Goal: Task Accomplishment & Management: Manage account settings

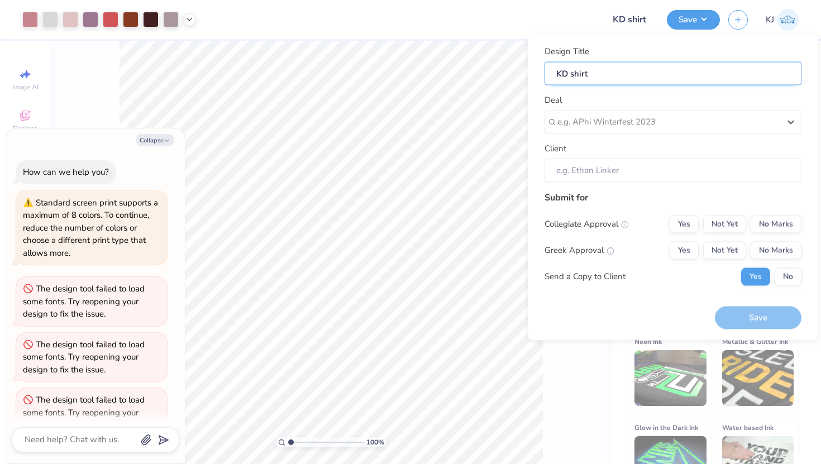
scroll to position [418, 0]
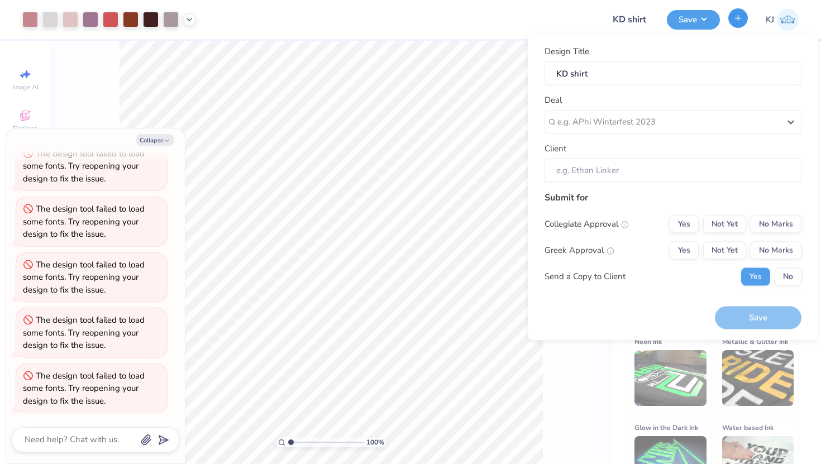
click at [740, 16] on icon "button" at bounding box center [738, 17] width 9 height 9
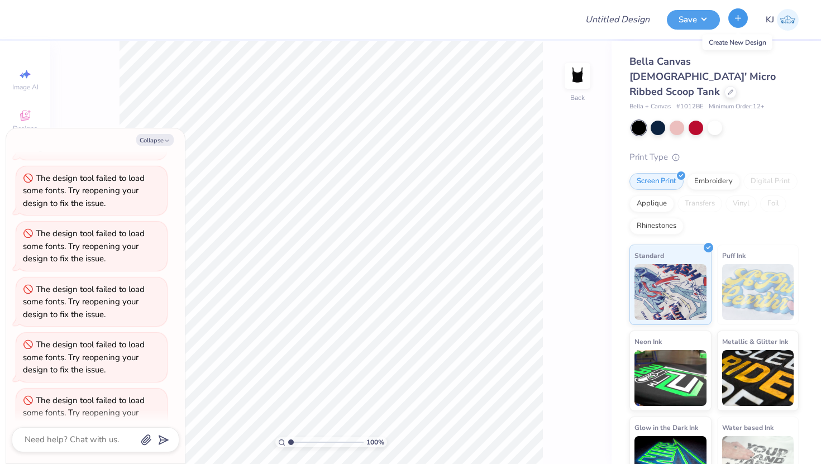
scroll to position [443, 0]
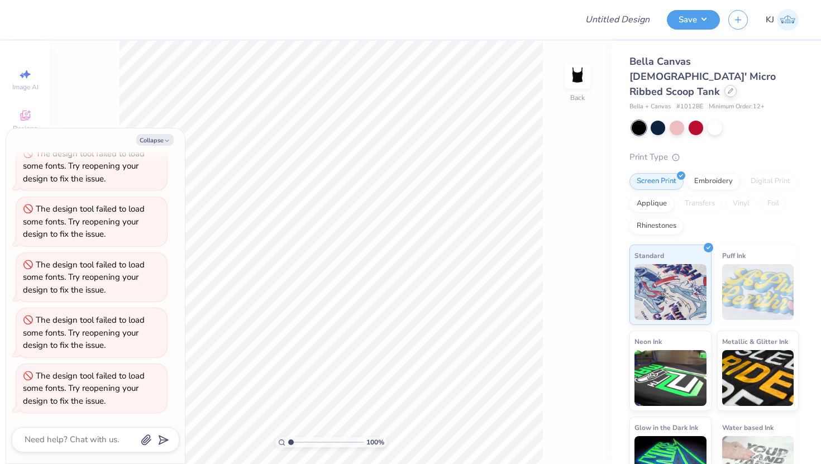
click at [725, 85] on div at bounding box center [731, 91] width 12 height 12
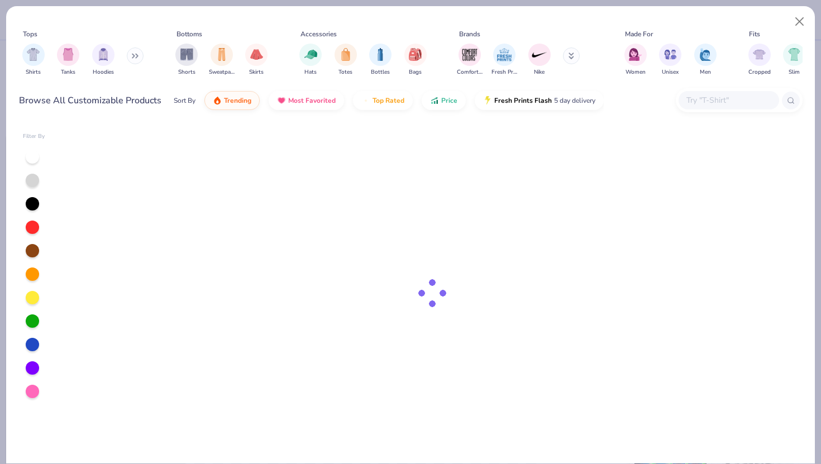
type textarea "x"
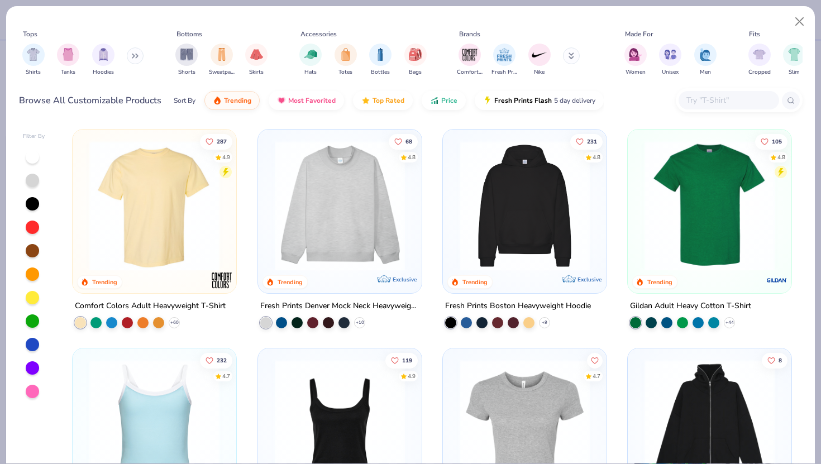
click at [696, 101] on input "text" at bounding box center [729, 100] width 86 height 13
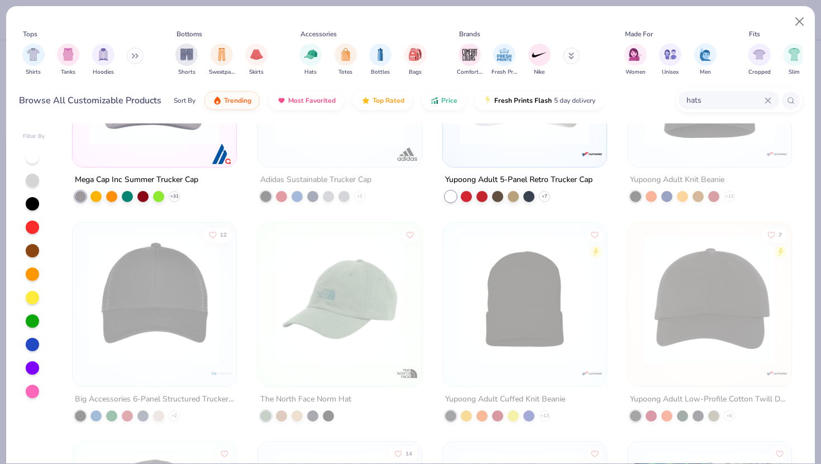
scroll to position [346, 0]
click at [733, 97] on input "hats" at bounding box center [725, 100] width 79 height 13
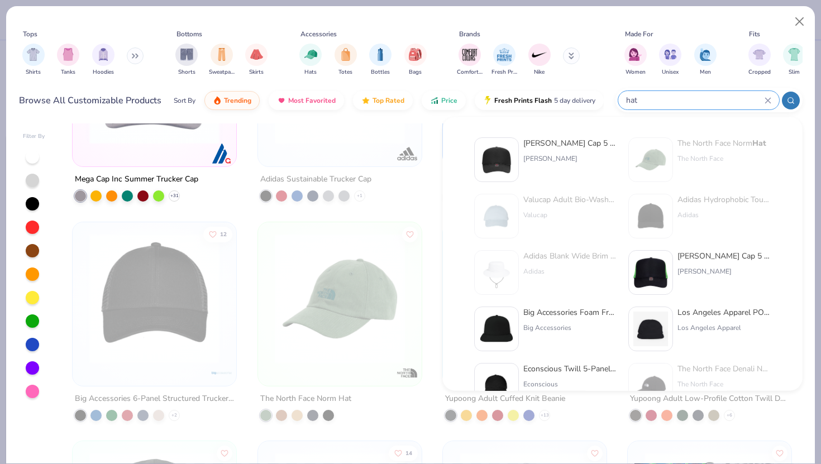
type input "hat"
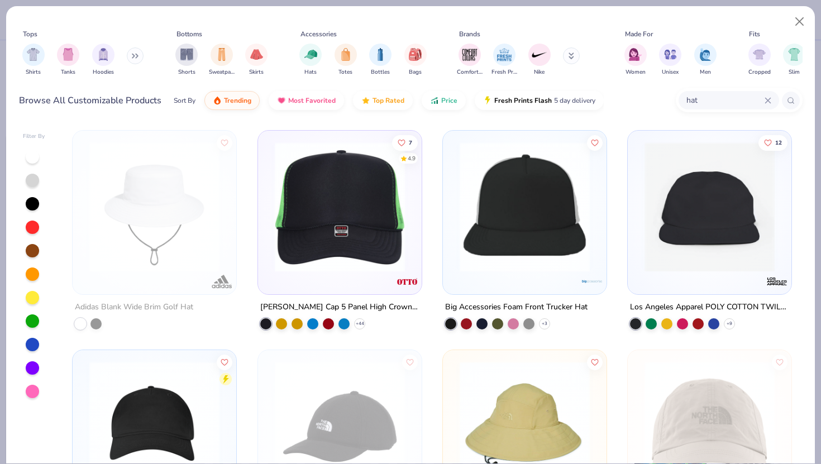
scroll to position [224, 0]
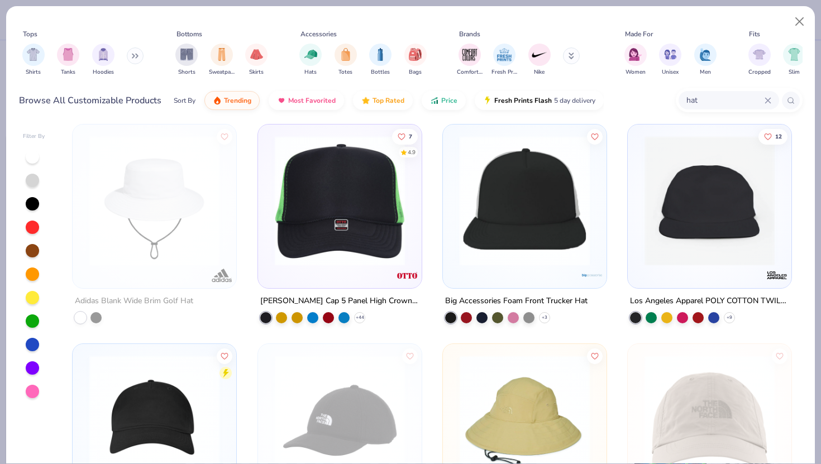
click at [312, 203] on img at bounding box center [241, 201] width 141 height 130
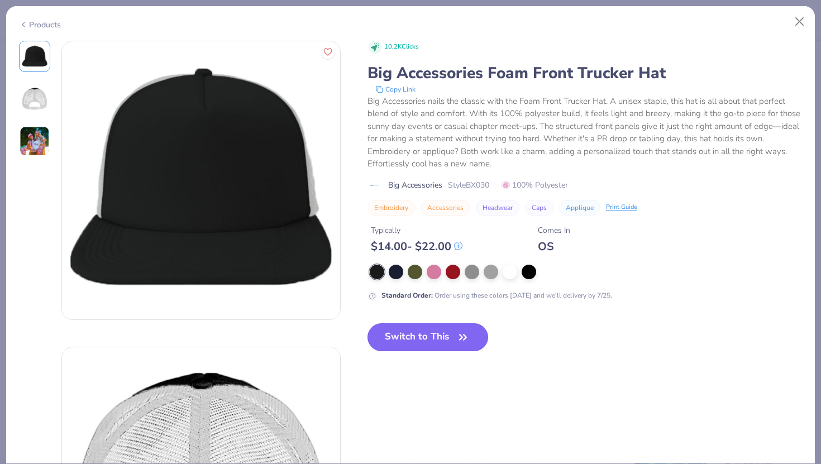
click at [406, 343] on button "Switch to This" at bounding box center [428, 338] width 121 height 28
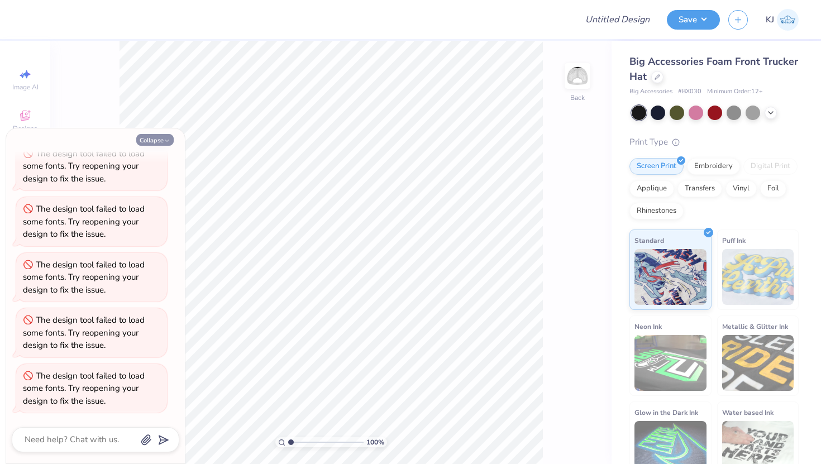
click at [154, 139] on button "Collapse" at bounding box center [154, 140] width 37 height 12
type textarea "x"
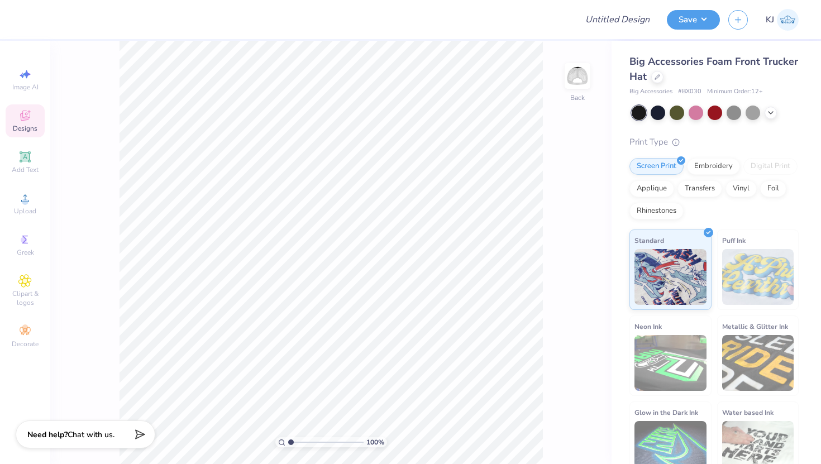
click at [27, 124] on span "Designs" at bounding box center [25, 128] width 25 height 9
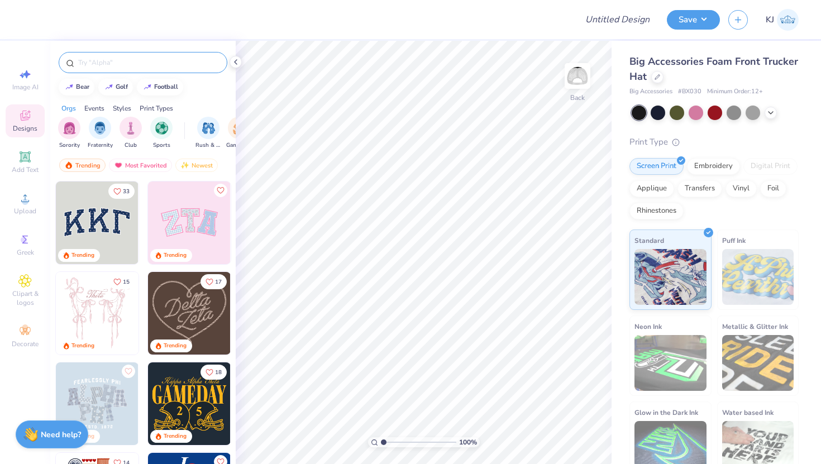
click at [132, 53] on div at bounding box center [143, 62] width 169 height 21
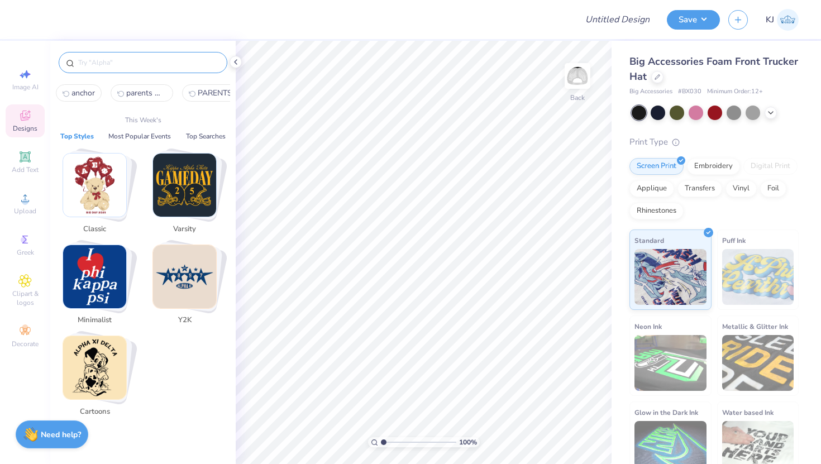
click at [145, 64] on input "text" at bounding box center [148, 62] width 143 height 11
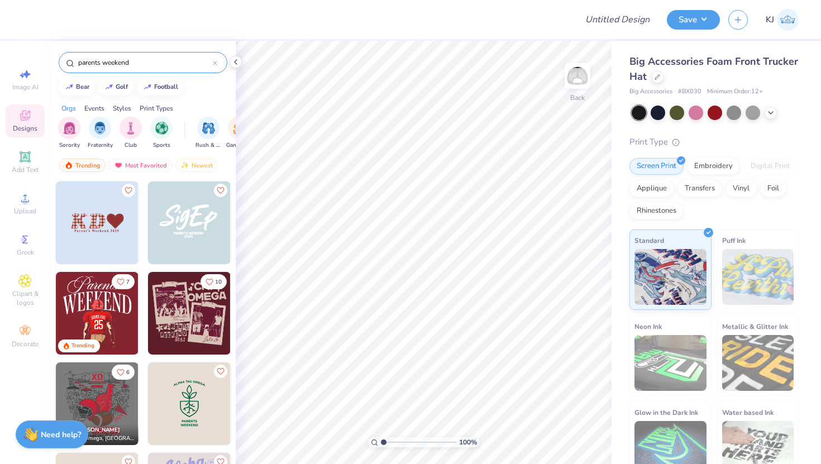
type input "parents weekend"
click at [96, 314] on img at bounding box center [97, 313] width 83 height 83
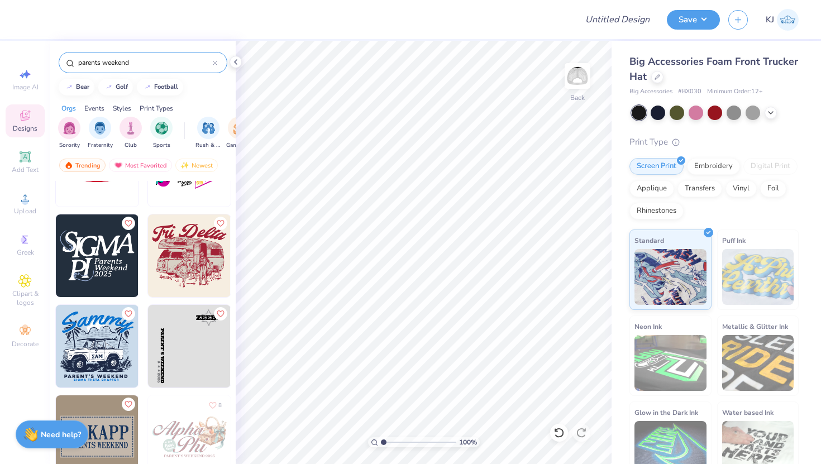
scroll to position [3497, 0]
click at [64, 129] on img "filter for Sorority" at bounding box center [69, 127] width 13 height 13
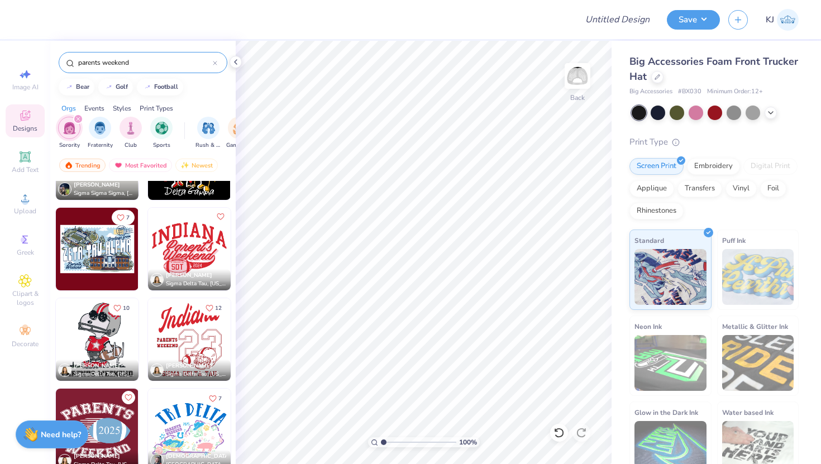
scroll to position [3143, 0]
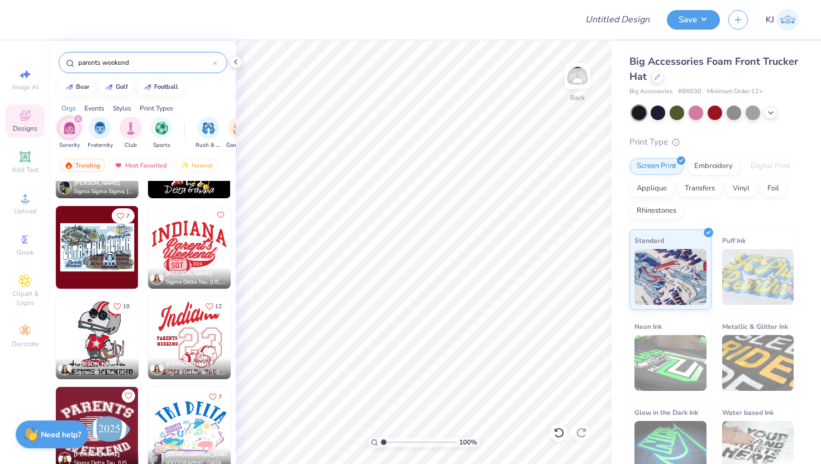
click at [206, 241] on img at bounding box center [189, 247] width 83 height 83
click at [234, 61] on icon at bounding box center [235, 62] width 9 height 9
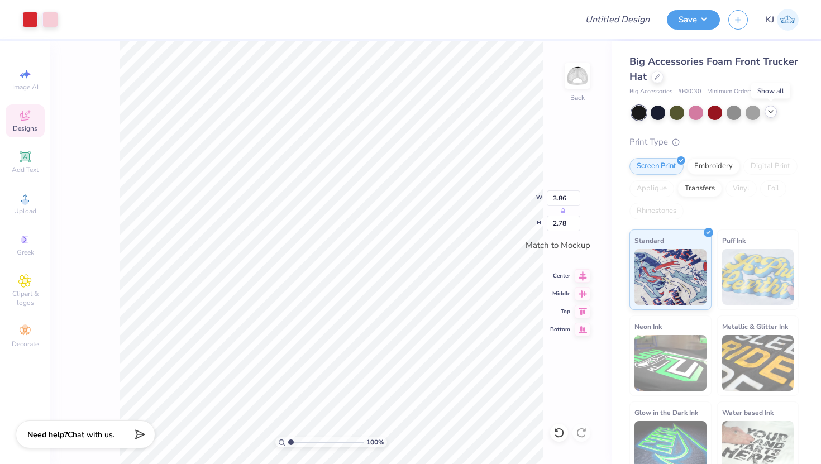
click at [768, 110] on div at bounding box center [771, 112] width 12 height 12
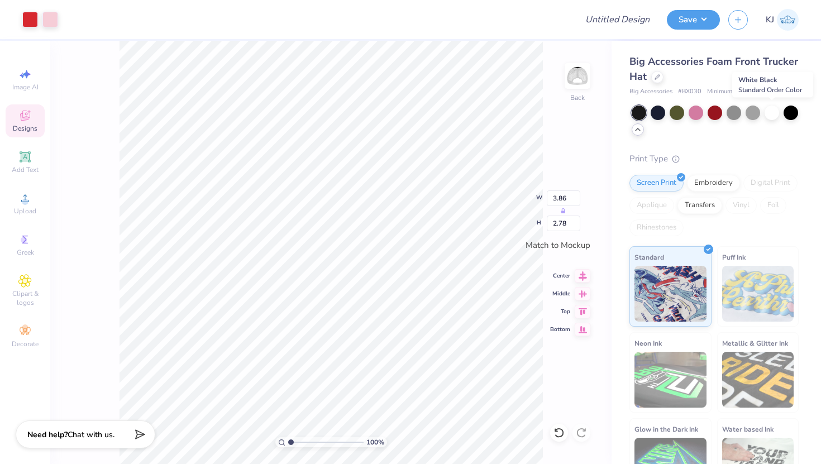
click at [767, 110] on div at bounding box center [772, 113] width 15 height 15
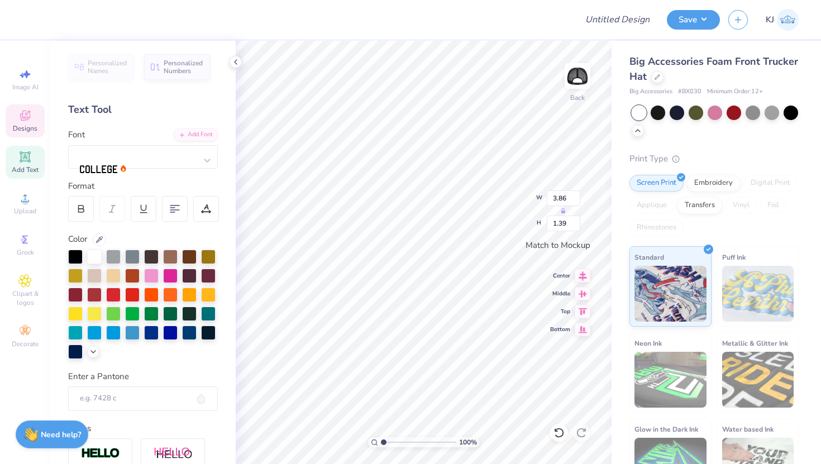
scroll to position [0, 0]
type textarea "G"
type textarea "a"
type textarea "Gammma Phi's"
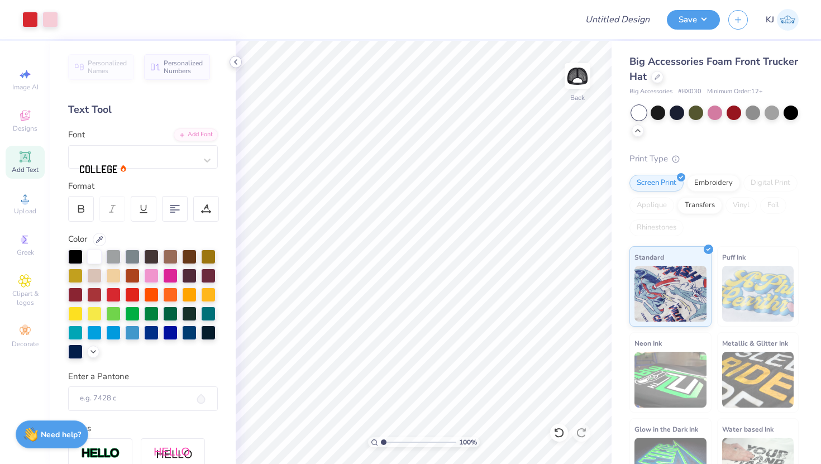
click at [237, 64] on icon at bounding box center [235, 62] width 9 height 9
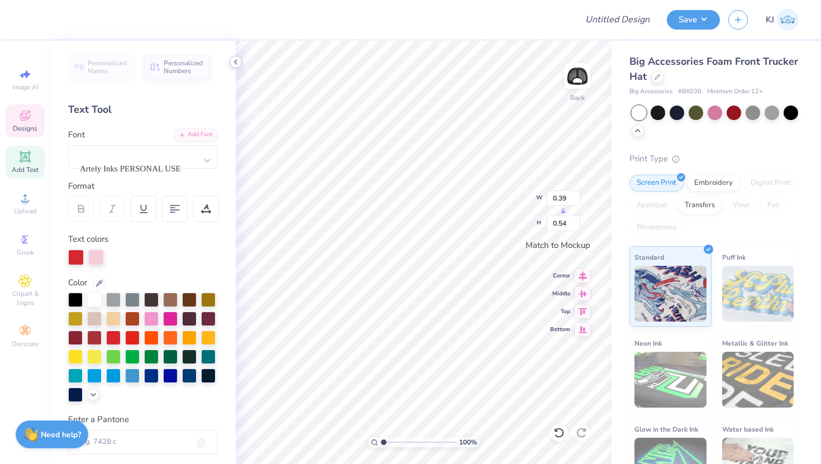
type input "0.59"
type input "0.29"
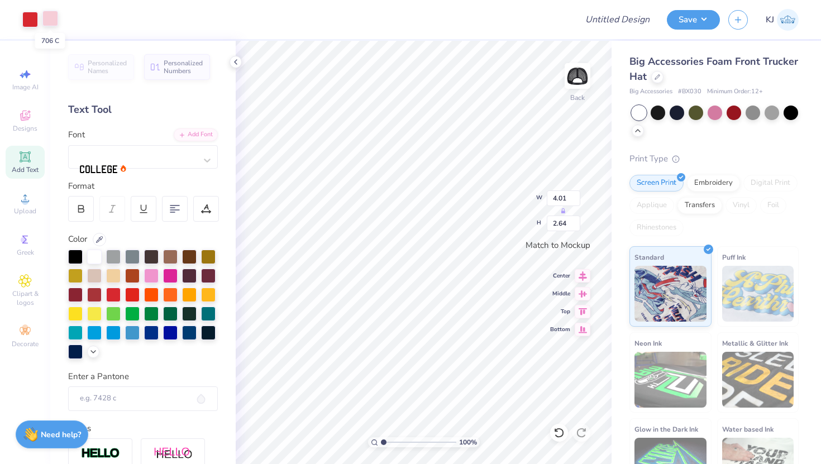
click at [53, 21] on div at bounding box center [50, 19] width 16 height 16
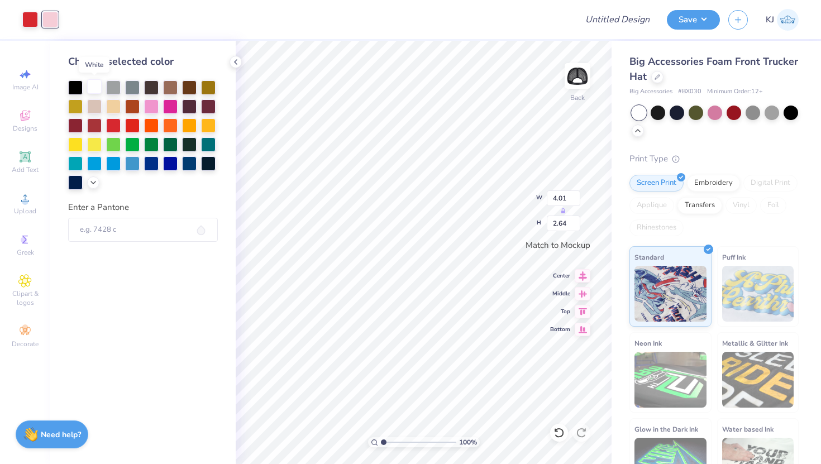
click at [96, 89] on div at bounding box center [94, 86] width 15 height 15
click at [91, 125] on div at bounding box center [94, 124] width 15 height 15
click at [112, 126] on div at bounding box center [113, 124] width 15 height 15
click at [132, 124] on div at bounding box center [132, 124] width 15 height 15
click at [75, 124] on div at bounding box center [75, 124] width 15 height 15
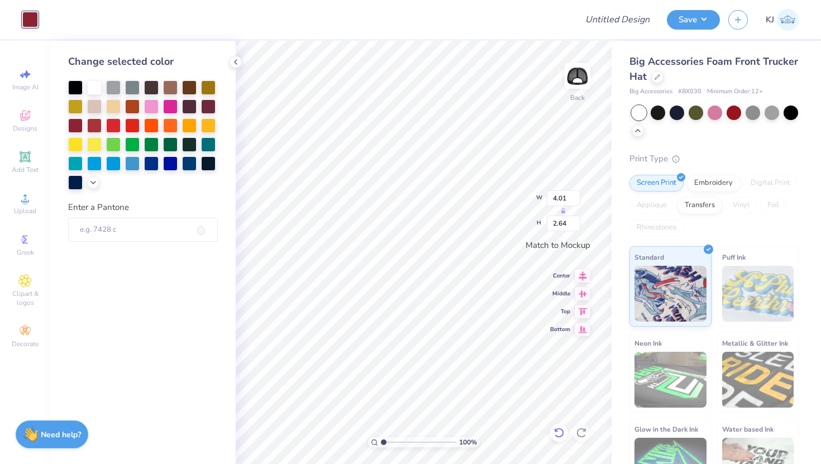
click at [557, 430] on icon at bounding box center [558, 433] width 9 height 10
click at [557, 430] on icon at bounding box center [559, 432] width 11 height 11
click at [48, 21] on div at bounding box center [50, 19] width 16 height 16
click at [75, 125] on div at bounding box center [75, 124] width 15 height 15
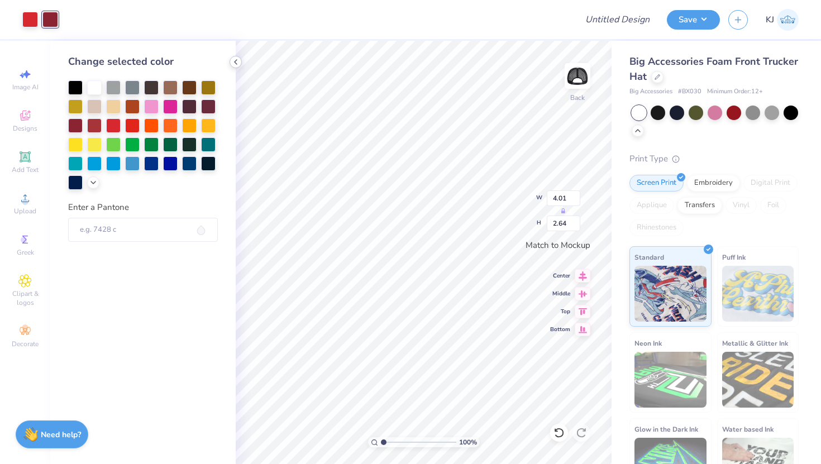
click at [236, 60] on icon at bounding box center [235, 62] width 9 height 9
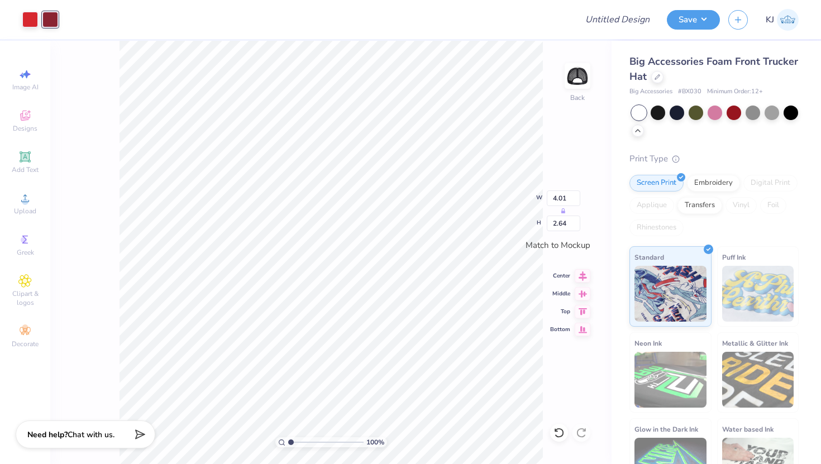
click at [55, 223] on div "100 % Back W 4.01 H 2.64 Match to [GEOGRAPHIC_DATA] Middle Top Bottom" at bounding box center [331, 253] width 562 height 424
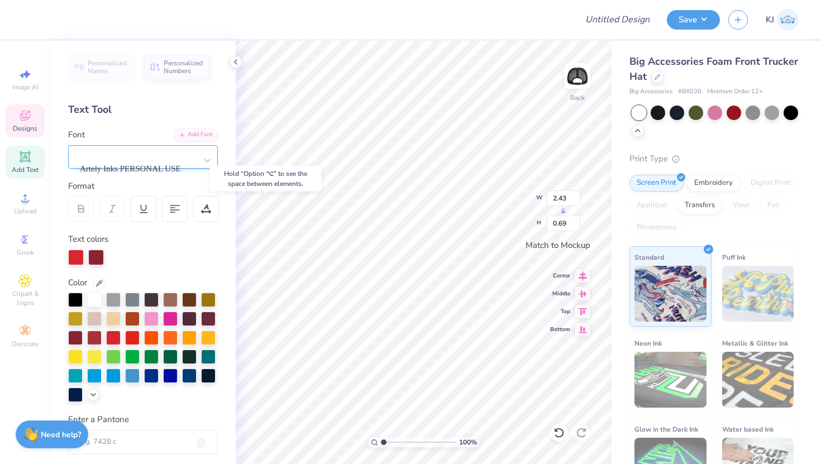
click at [173, 152] on div "Artely Inks PERSONAL USE" at bounding box center [138, 161] width 117 height 30
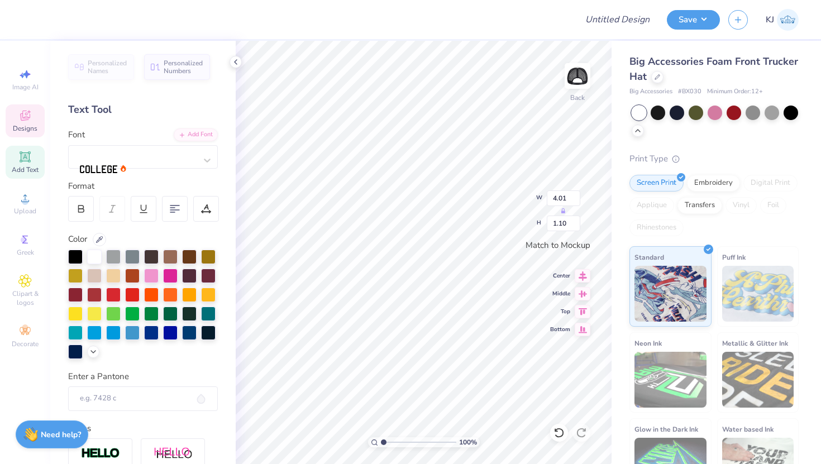
scroll to position [0, 3]
click at [167, 151] on div at bounding box center [138, 161] width 117 height 30
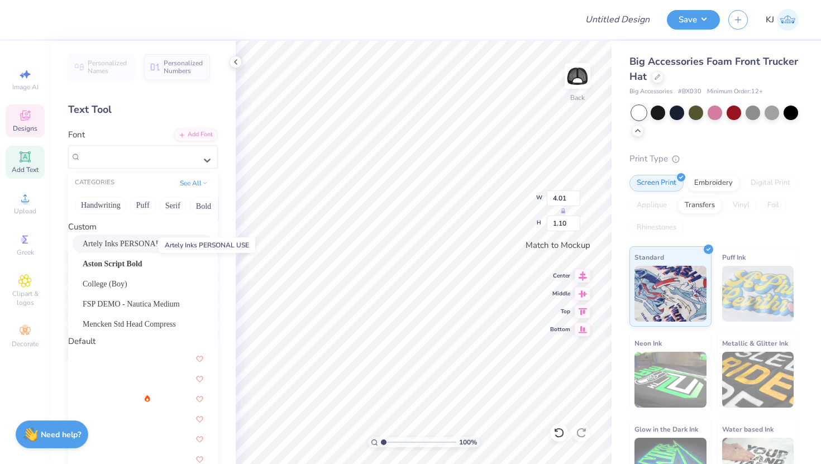
click at [130, 242] on span "Artely Inks PERSONAL USE" at bounding box center [130, 244] width 94 height 12
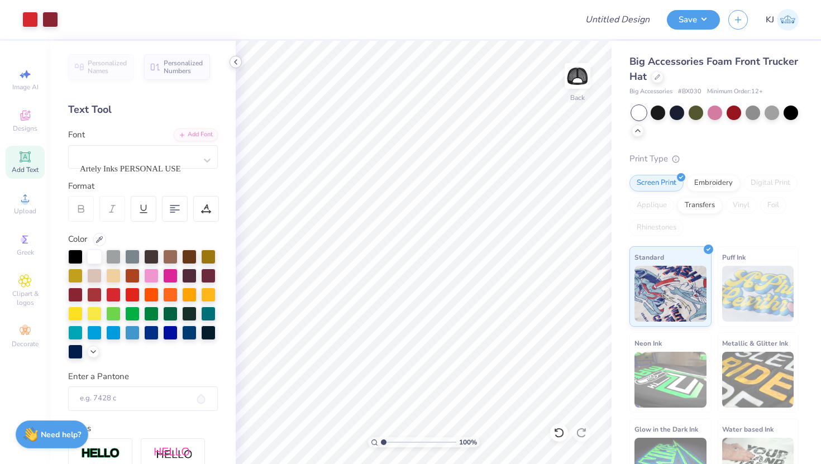
click at [237, 59] on icon at bounding box center [235, 62] width 9 height 9
click at [239, 59] on icon at bounding box center [235, 62] width 9 height 9
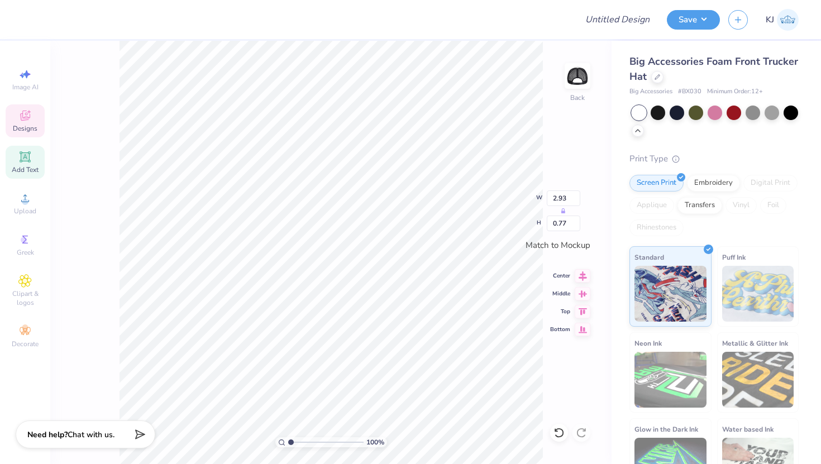
type input "3.18"
type input "0.83"
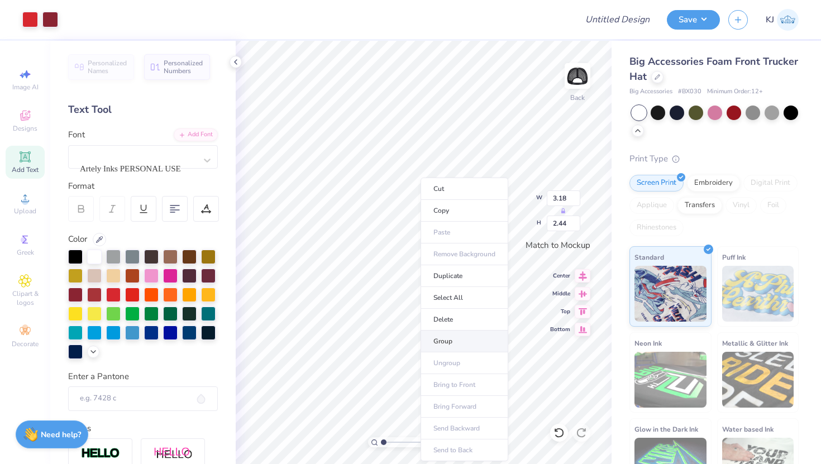
click at [450, 336] on li "Group" at bounding box center [465, 342] width 88 height 22
click at [234, 60] on icon at bounding box center [235, 62] width 9 height 9
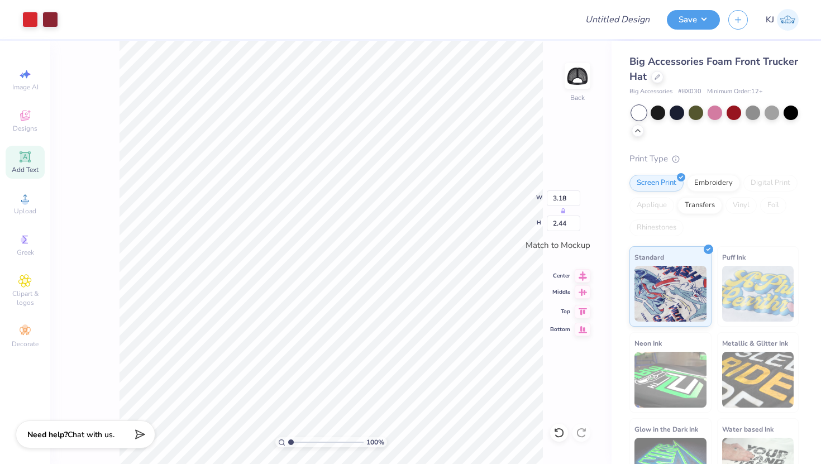
click at [582, 292] on rect at bounding box center [582, 292] width 2 height 7
click at [623, 19] on input "Design Title" at bounding box center [631, 19] width 55 height 22
type input "GPHi hats"
click at [692, 16] on button "Save" at bounding box center [693, 18] width 53 height 20
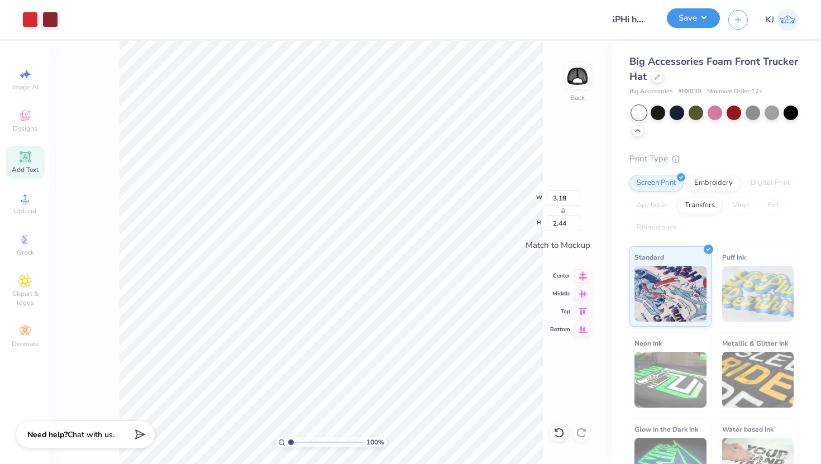
scroll to position [0, 0]
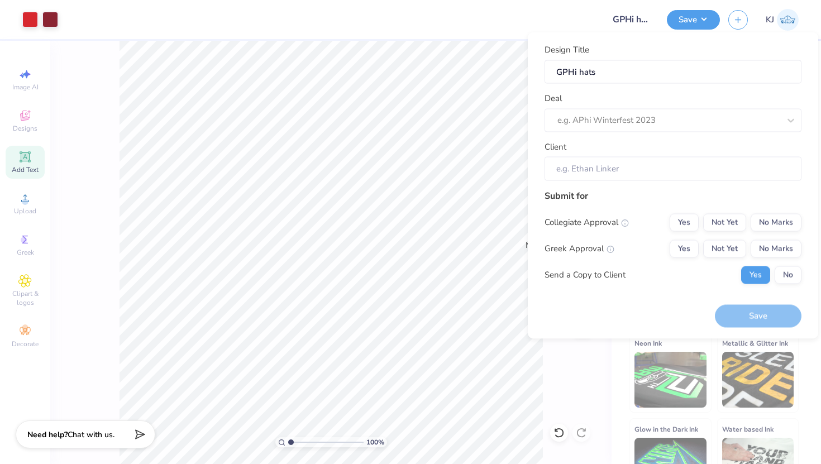
click at [604, 106] on div "Deal e.g. APhi Winterfest 2023" at bounding box center [673, 112] width 257 height 40
click at [611, 116] on div at bounding box center [658, 120] width 200 height 15
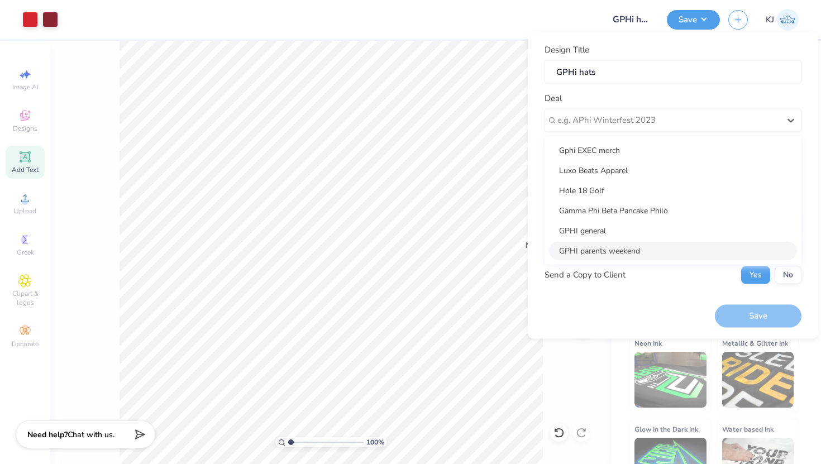
click at [601, 244] on div "GPHI parents weekend" at bounding box center [673, 250] width 248 height 18
type input "[PERSON_NAME]"
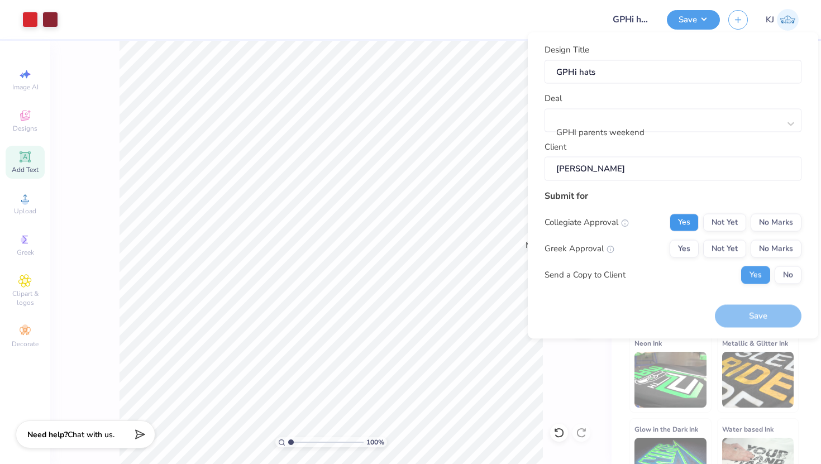
click at [681, 226] on button "Yes" at bounding box center [684, 222] width 29 height 18
click at [692, 249] on button "Yes" at bounding box center [684, 249] width 29 height 18
click at [787, 274] on button "No" at bounding box center [788, 275] width 27 height 18
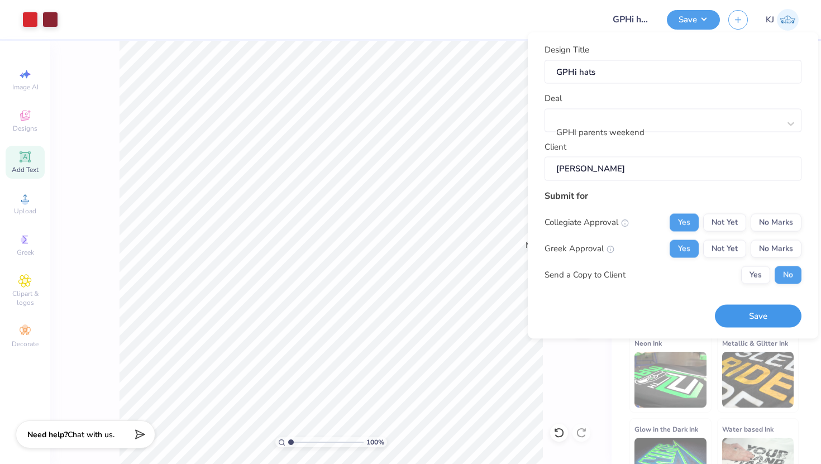
click at [776, 313] on button "Save" at bounding box center [758, 316] width 87 height 23
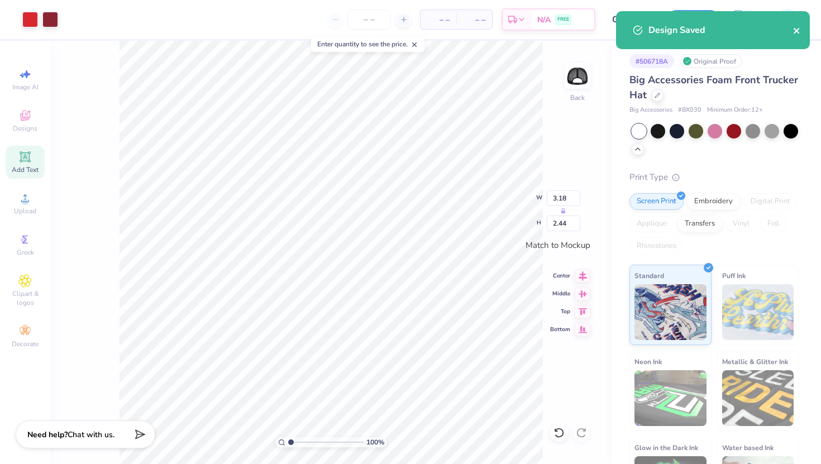
click at [795, 27] on icon "close" at bounding box center [797, 30] width 8 height 9
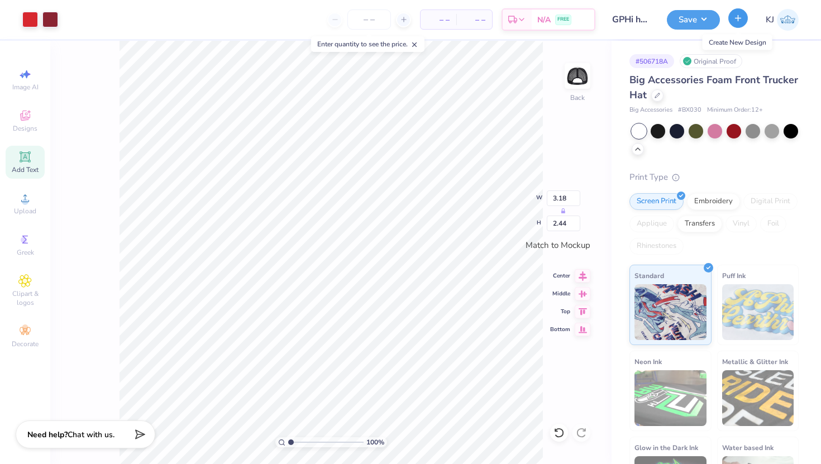
click at [734, 20] on icon "button" at bounding box center [738, 17] width 9 height 9
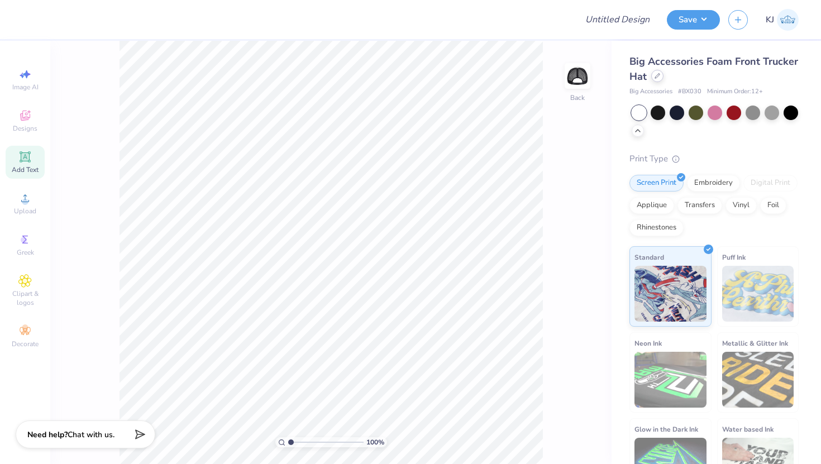
click at [658, 79] on div at bounding box center [657, 76] width 12 height 12
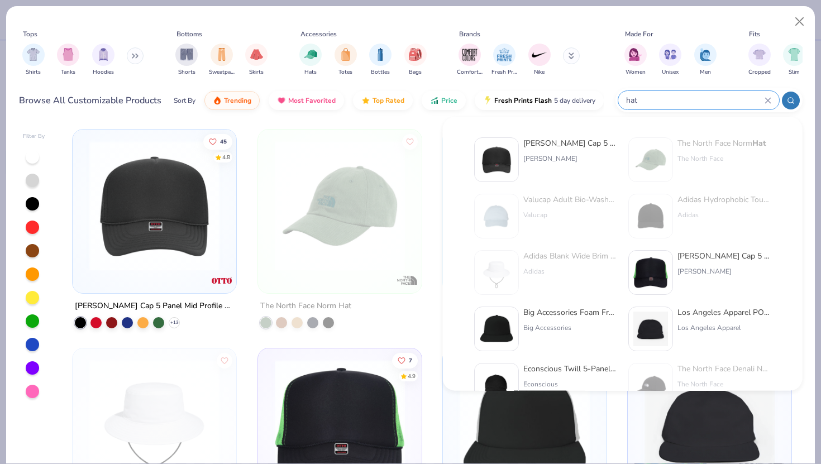
drag, startPoint x: 730, startPoint y: 97, endPoint x: 631, endPoint y: 97, distance: 98.3
click at [635, 97] on input "hat" at bounding box center [695, 100] width 140 height 13
type input "h"
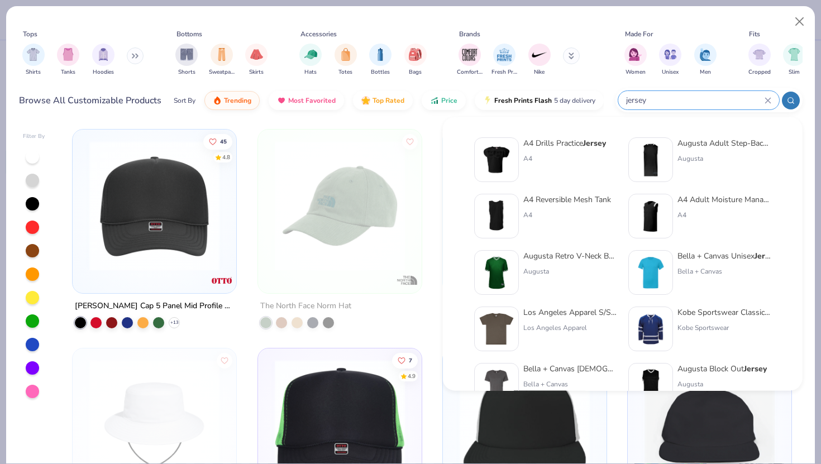
type input "jersey"
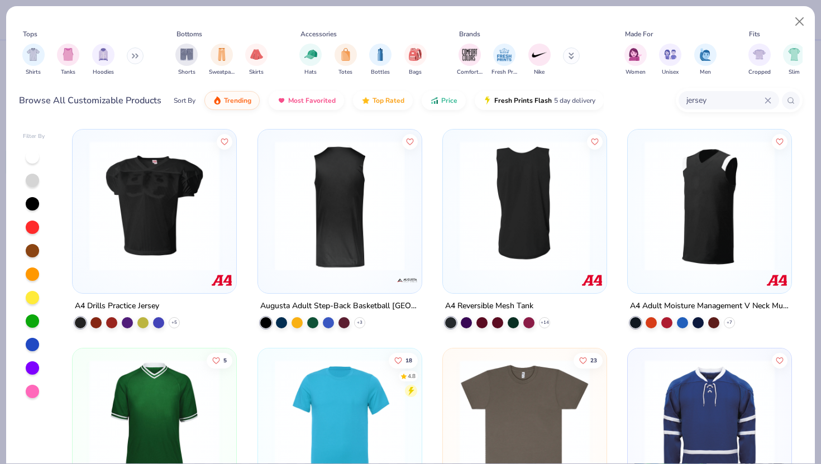
scroll to position [15, 0]
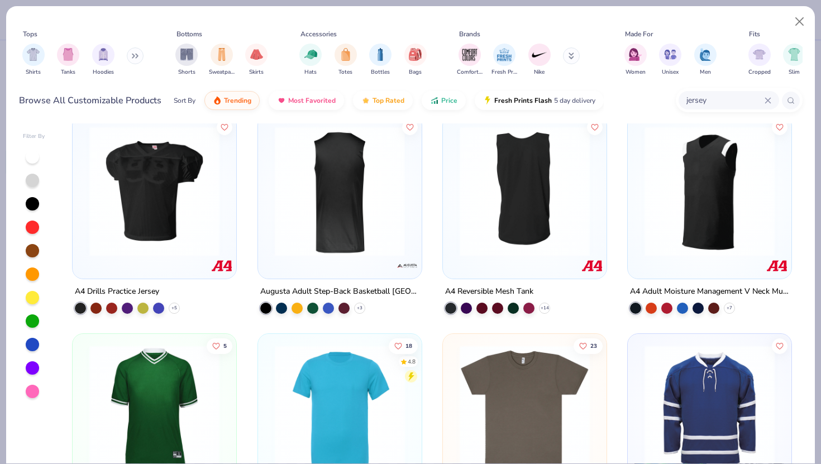
click at [318, 187] on img at bounding box center [339, 191] width 141 height 130
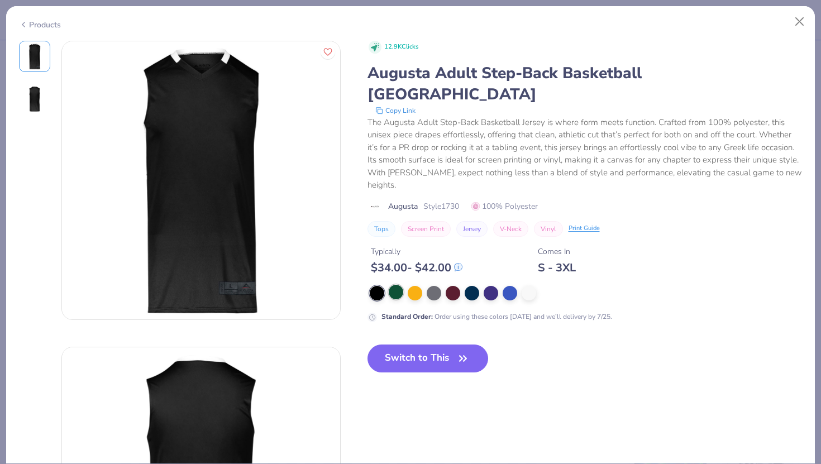
click at [398, 285] on div at bounding box center [396, 292] width 15 height 15
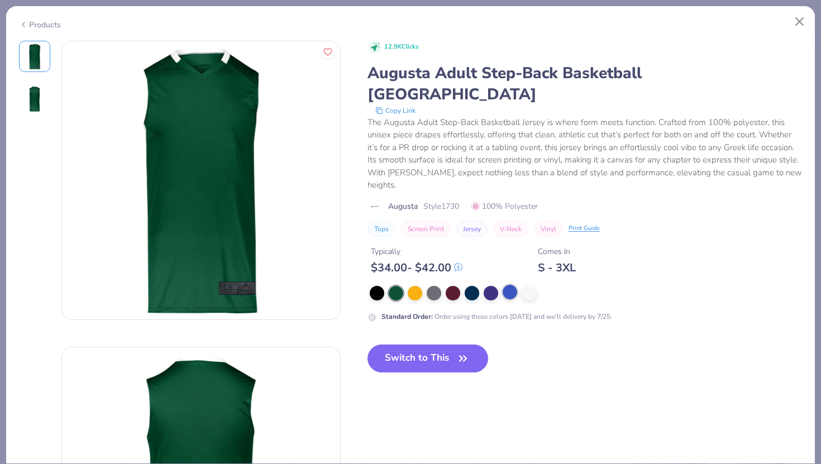
click at [511, 285] on div at bounding box center [510, 292] width 15 height 15
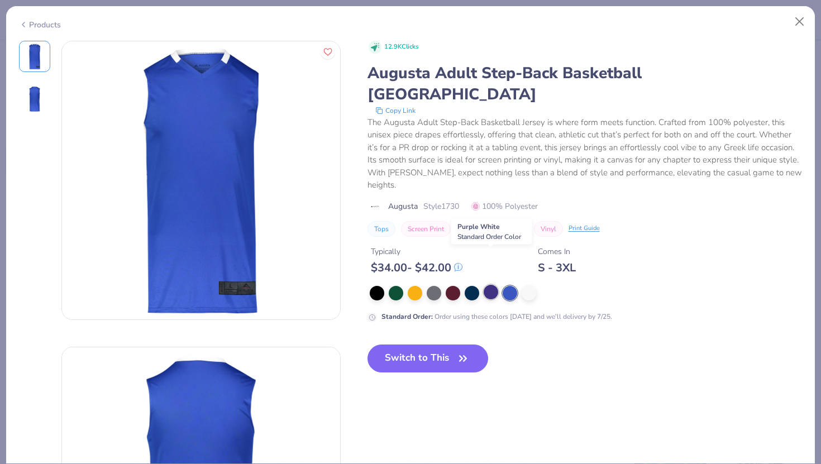
click at [491, 285] on div at bounding box center [491, 292] width 15 height 15
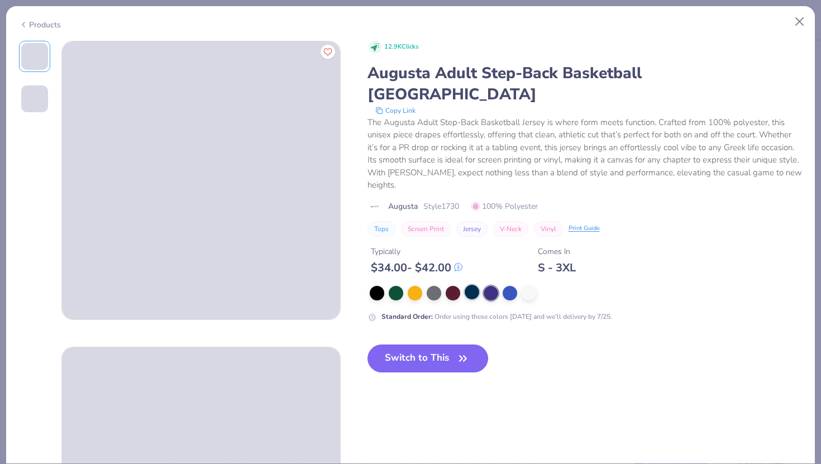
click at [473, 285] on div at bounding box center [472, 292] width 15 height 15
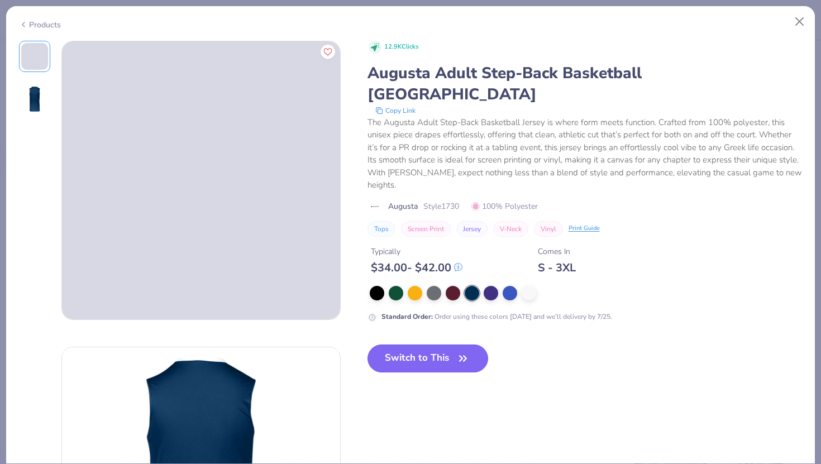
click at [436, 345] on button "Switch to This" at bounding box center [428, 359] width 121 height 28
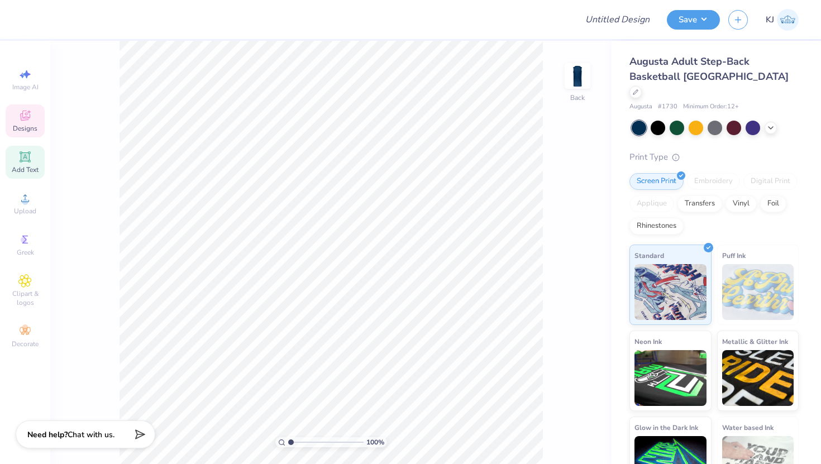
click at [22, 129] on span "Designs" at bounding box center [25, 128] width 25 height 9
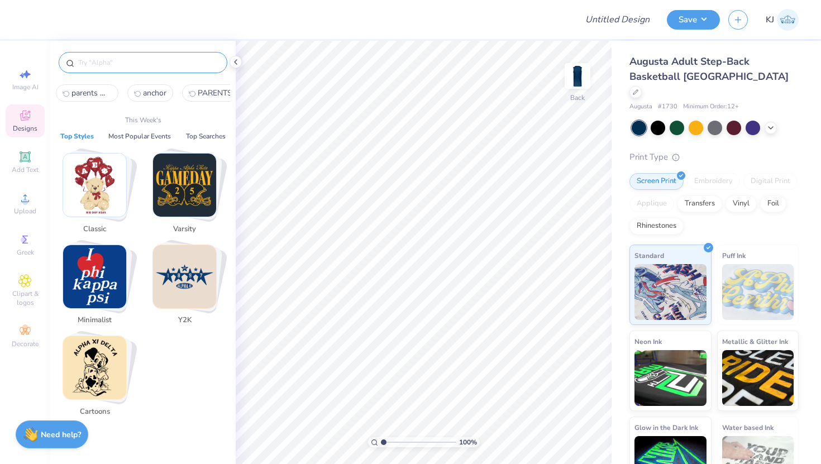
click at [140, 60] on input "text" at bounding box center [148, 62] width 143 height 11
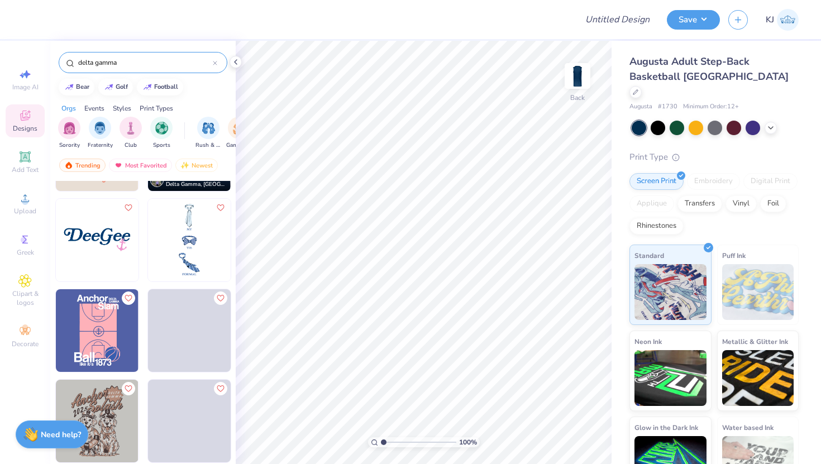
scroll to position [905, 0]
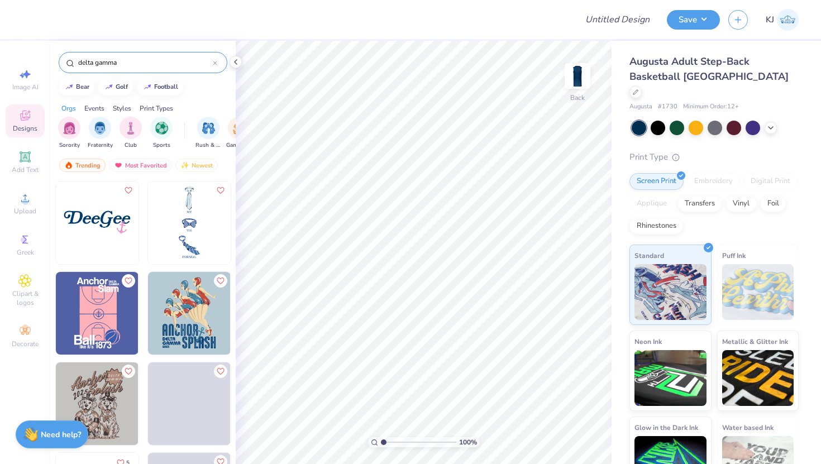
drag, startPoint x: 151, startPoint y: 60, endPoint x: 88, endPoint y: 60, distance: 63.7
click at [97, 60] on input "delta gamma" at bounding box center [145, 62] width 136 height 11
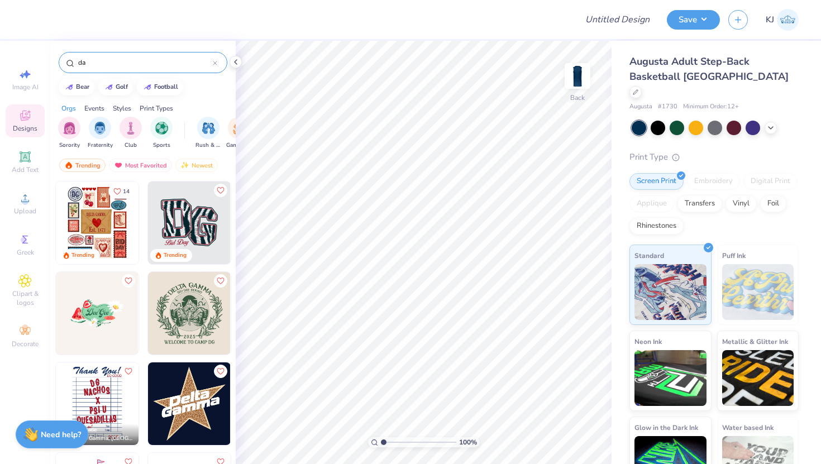
type input "d"
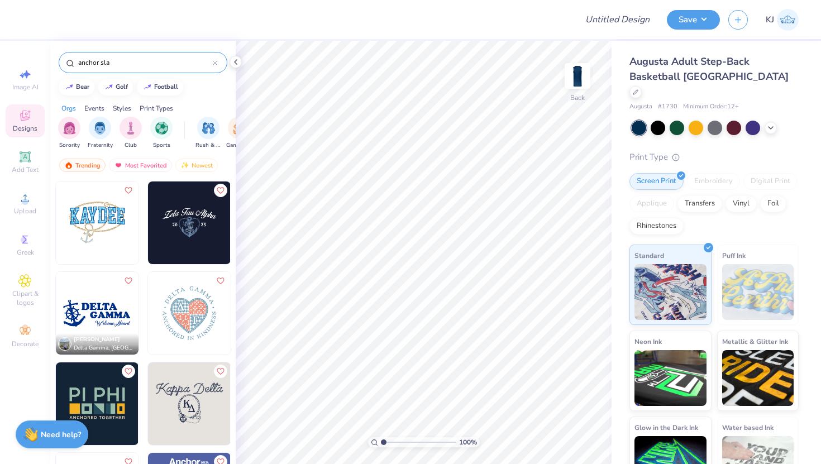
type input "anchor slam"
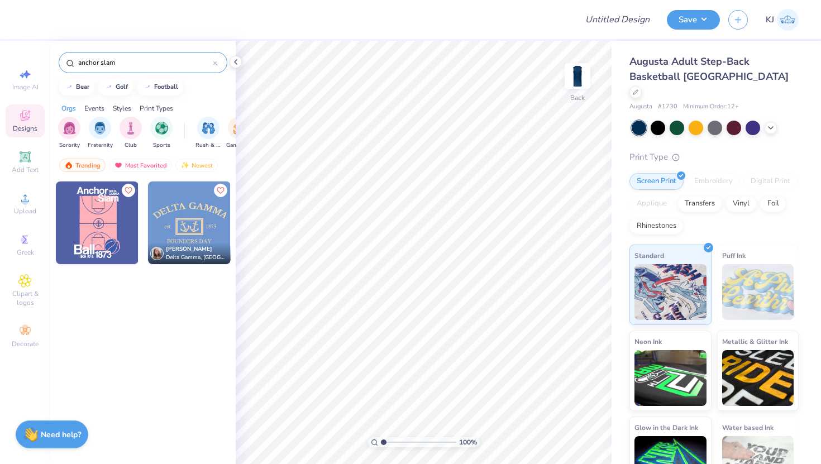
click at [215, 61] on icon at bounding box center [215, 63] width 4 height 4
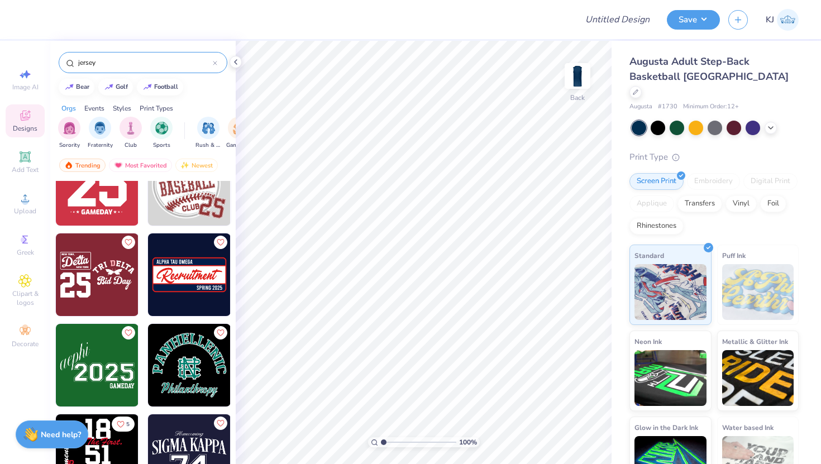
scroll to position [491, 0]
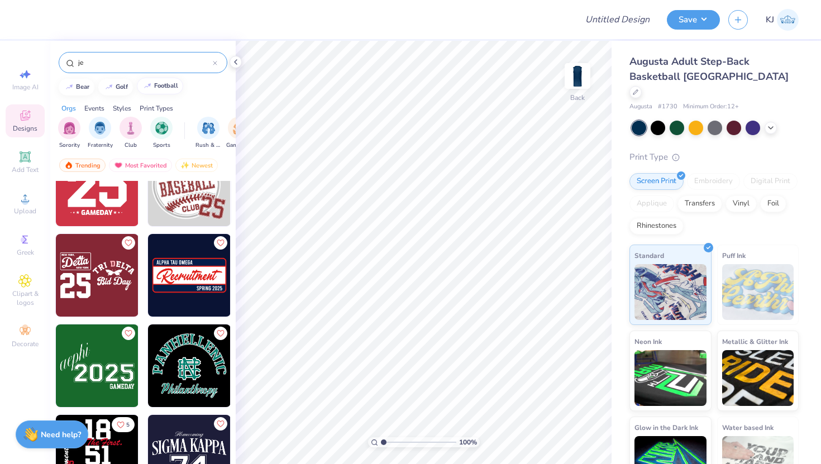
type input "j"
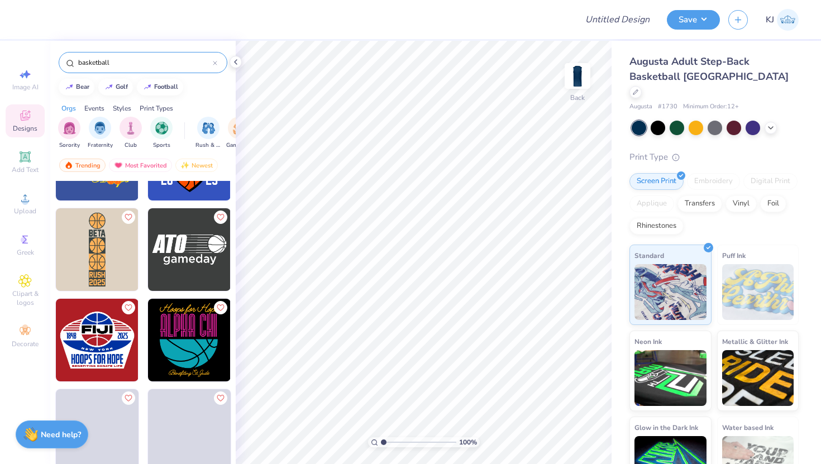
scroll to position [1253, 0]
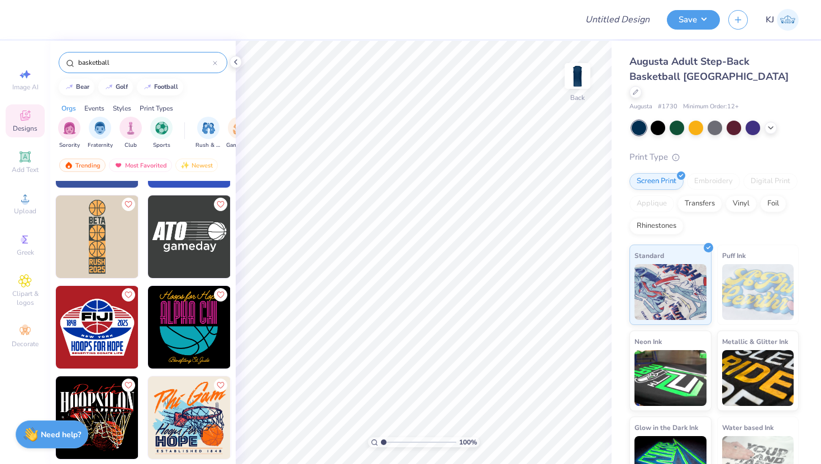
type input "basketball"
click at [18, 204] on icon at bounding box center [24, 198] width 13 height 13
click at [26, 205] on div "Upload" at bounding box center [25, 203] width 39 height 33
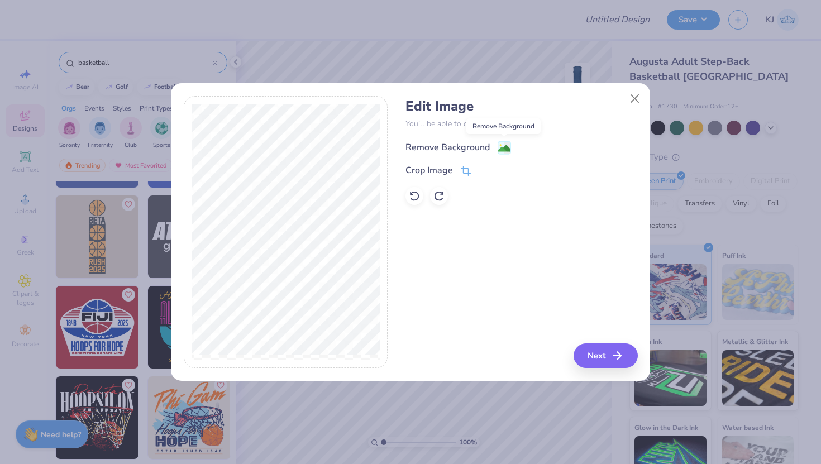
click at [501, 145] on image at bounding box center [504, 148] width 12 height 12
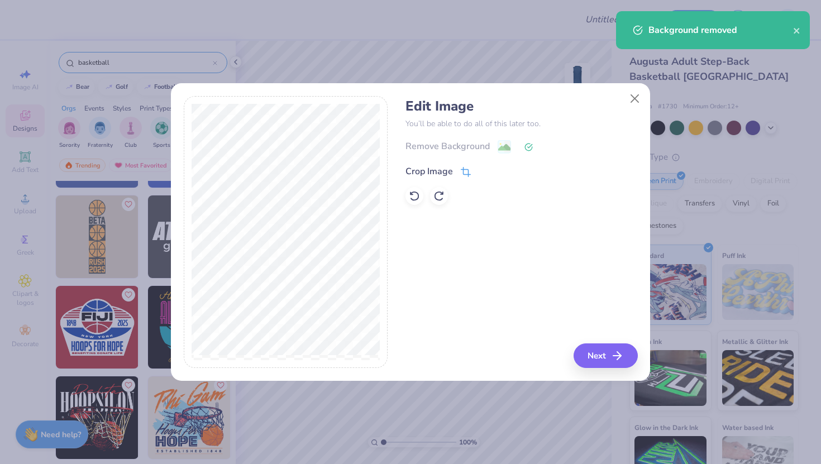
click at [464, 170] on icon at bounding box center [466, 172] width 10 height 10
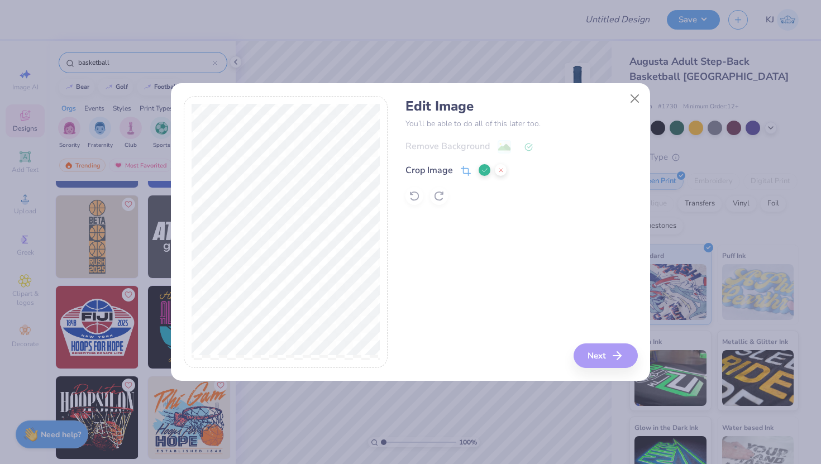
click at [606, 353] on div "Edit Image You’ll be able to do all of this later too. Remove Background Crop I…" at bounding box center [522, 232] width 232 height 273
click at [623, 355] on div "Edit Image You’ll be able to do all of this later too. Remove Background Crop I…" at bounding box center [522, 232] width 232 height 273
click at [484, 173] on icon at bounding box center [485, 170] width 7 height 7
click at [597, 352] on button "Next" at bounding box center [607, 356] width 64 height 25
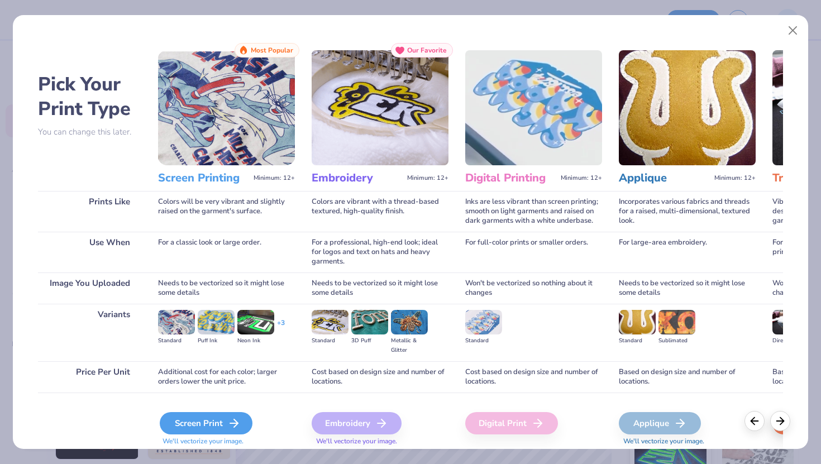
click at [225, 421] on div "Screen Print" at bounding box center [206, 423] width 93 height 22
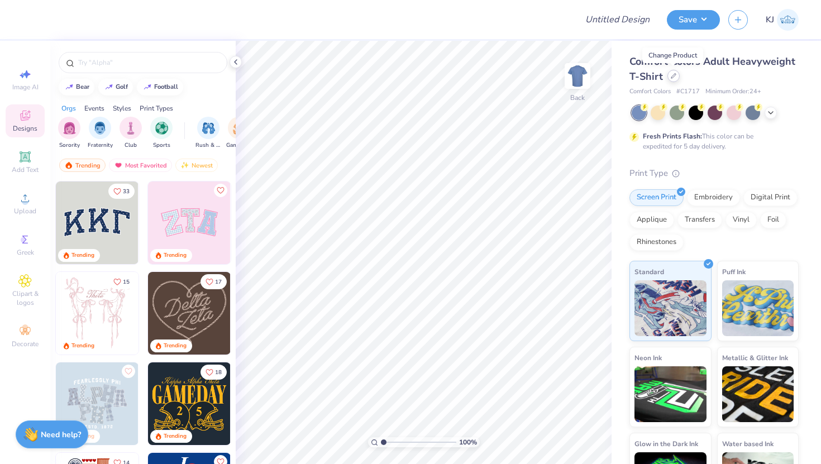
click at [673, 75] on icon at bounding box center [674, 76] width 4 height 4
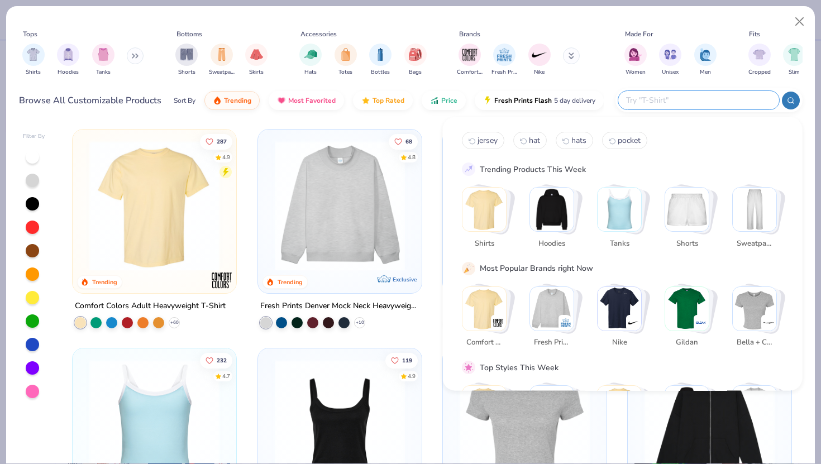
click at [720, 94] on input "text" at bounding box center [698, 100] width 146 height 13
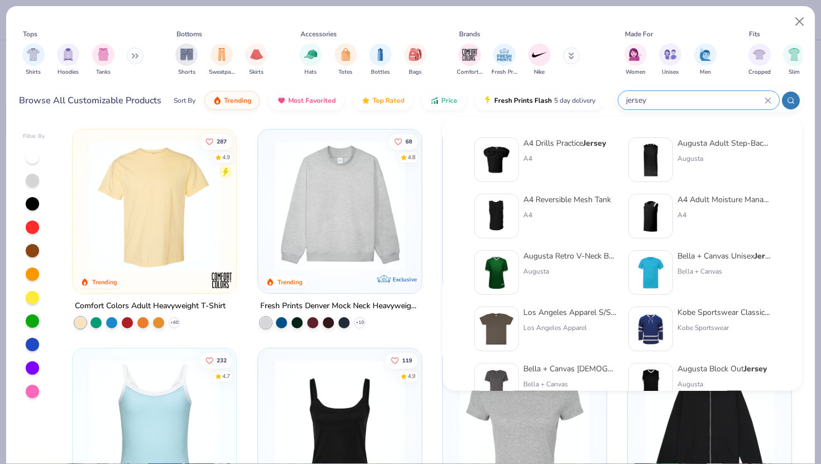
type input "jersey"
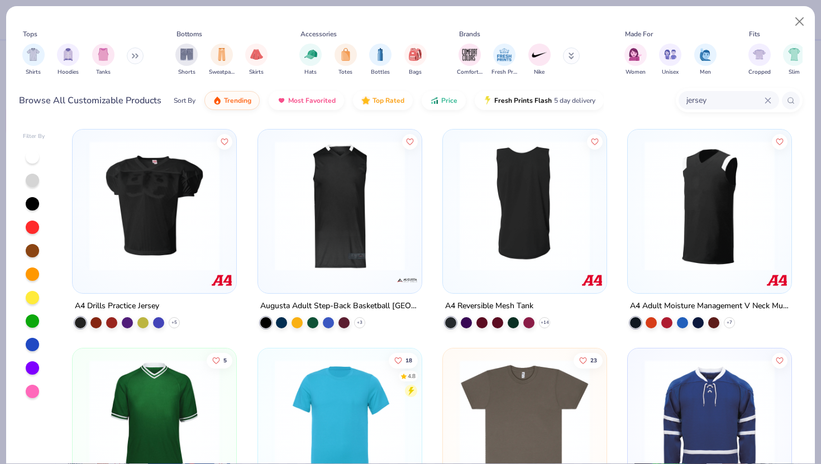
click at [179, 184] on img at bounding box center [154, 206] width 141 height 130
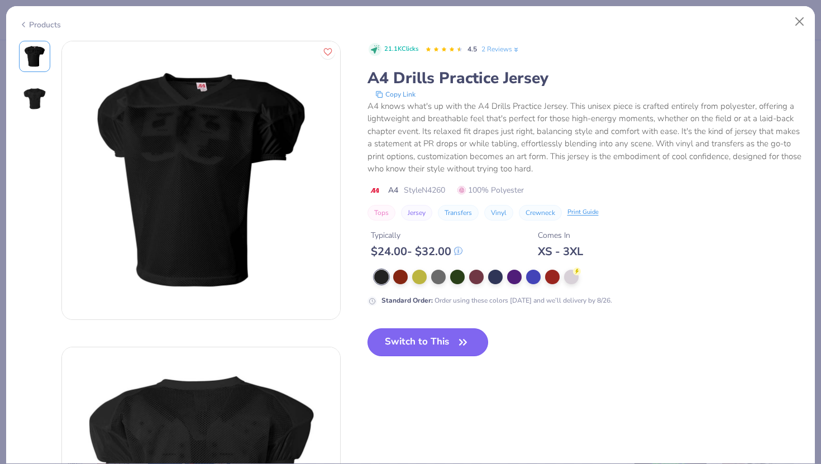
click at [422, 339] on button "Switch to This" at bounding box center [428, 343] width 121 height 28
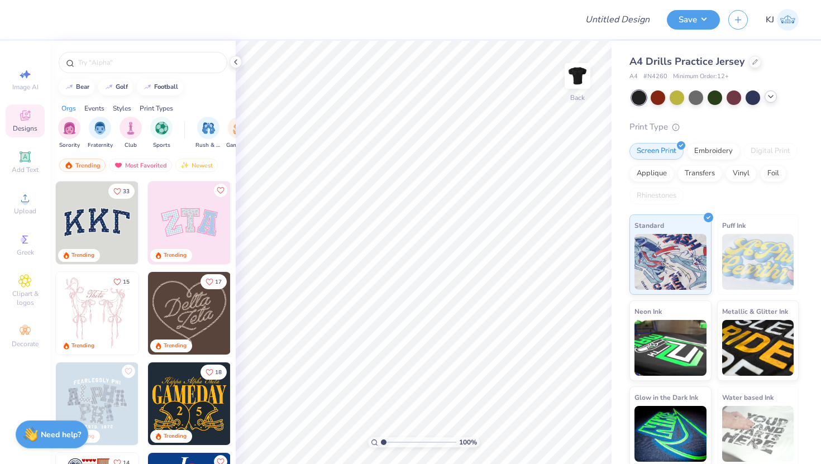
click at [771, 98] on icon at bounding box center [771, 96] width 9 height 9
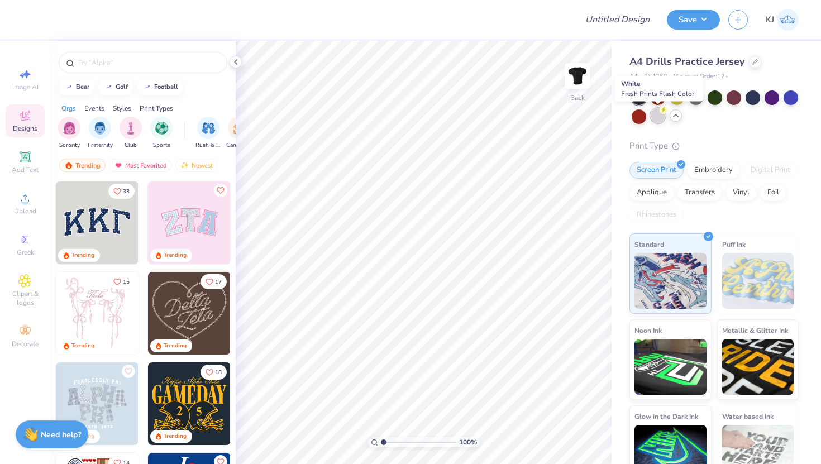
click at [655, 118] on div at bounding box center [658, 115] width 15 height 15
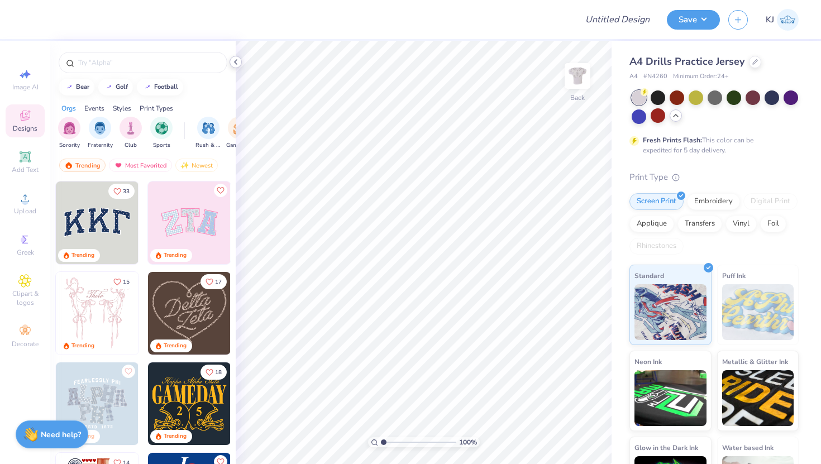
click at [236, 63] on icon at bounding box center [235, 62] width 9 height 9
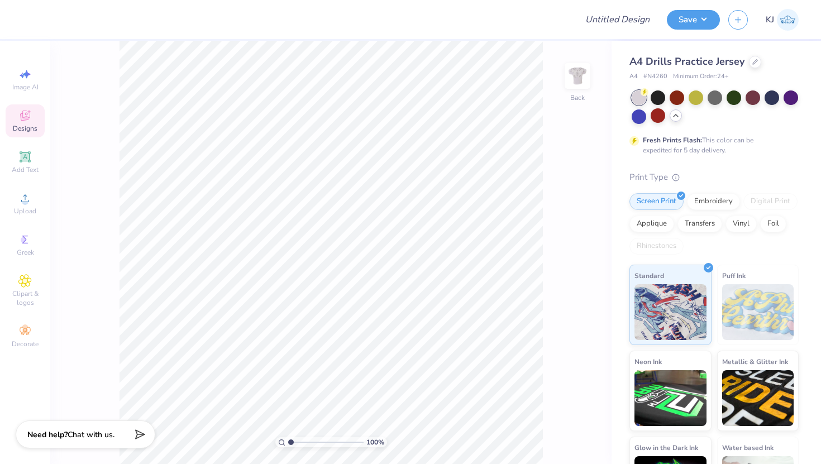
click at [28, 129] on span "Designs" at bounding box center [25, 128] width 25 height 9
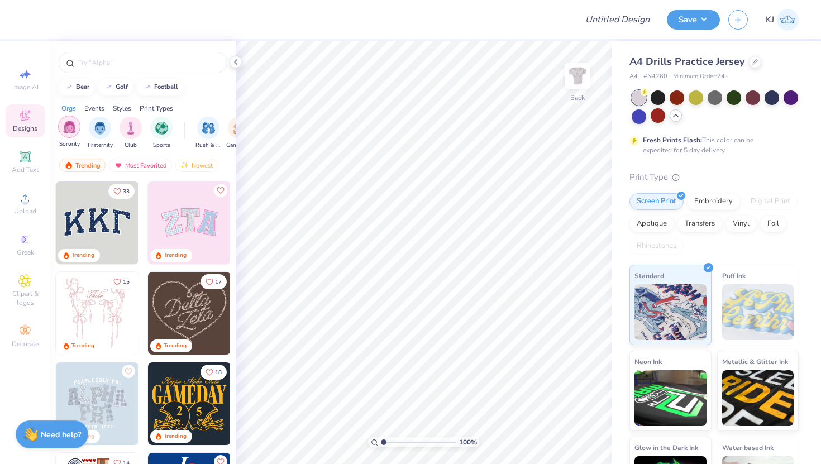
click at [65, 136] on div "filter for Sorority" at bounding box center [69, 127] width 22 height 22
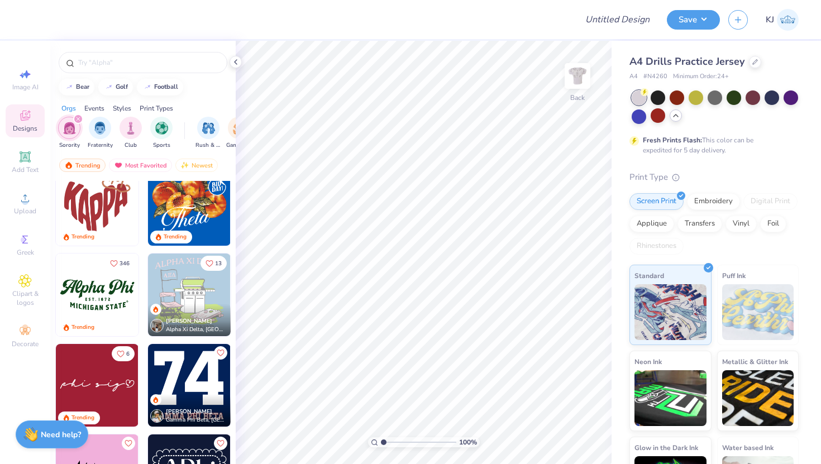
scroll to position [648, 0]
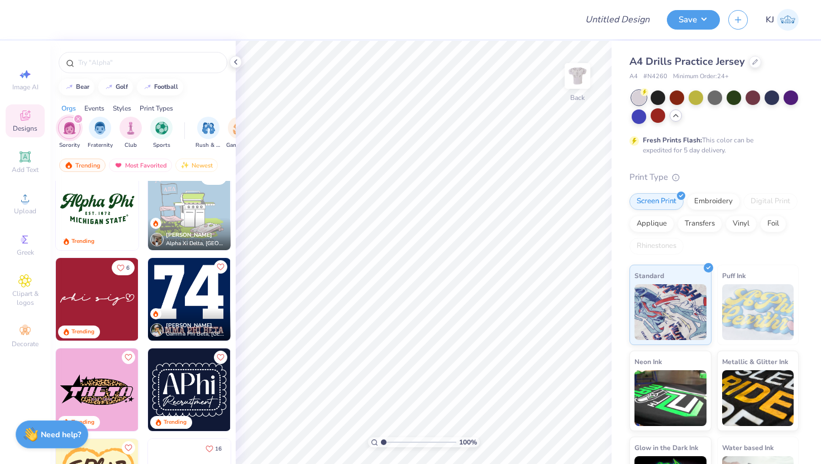
click at [188, 299] on img at bounding box center [189, 299] width 83 height 83
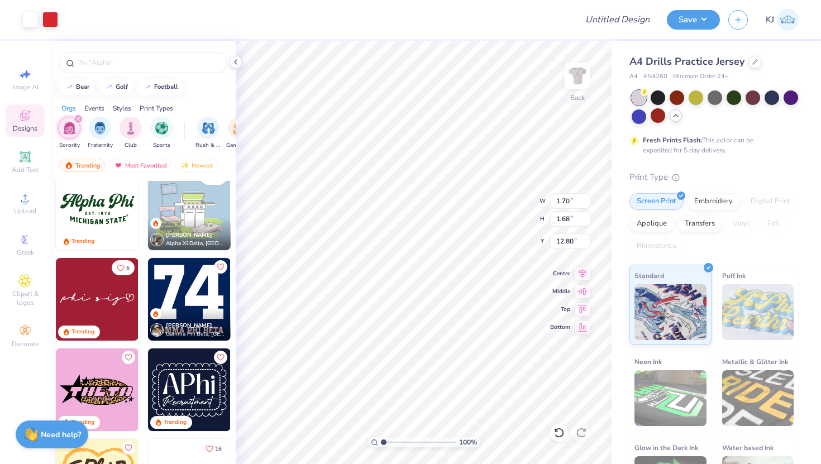
type input "12.80"
type input "4.57"
type input "4.52"
type input "9.96"
type input "6.67"
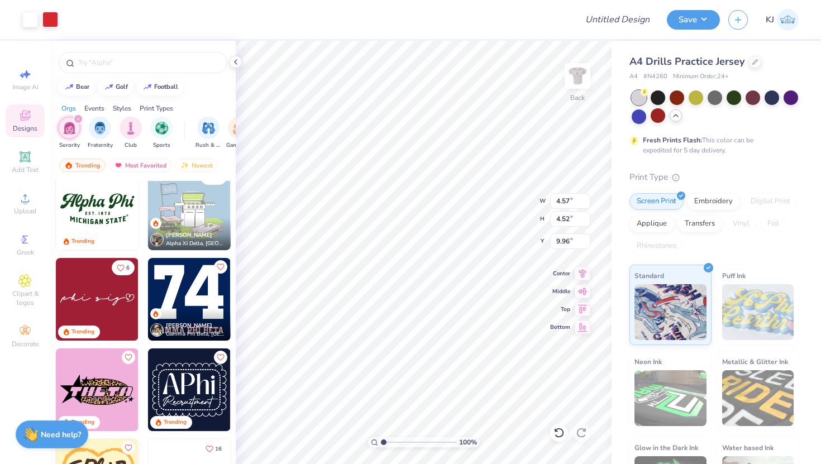
type input "6.59"
type input "7.89"
type input "9.97"
type input "9.85"
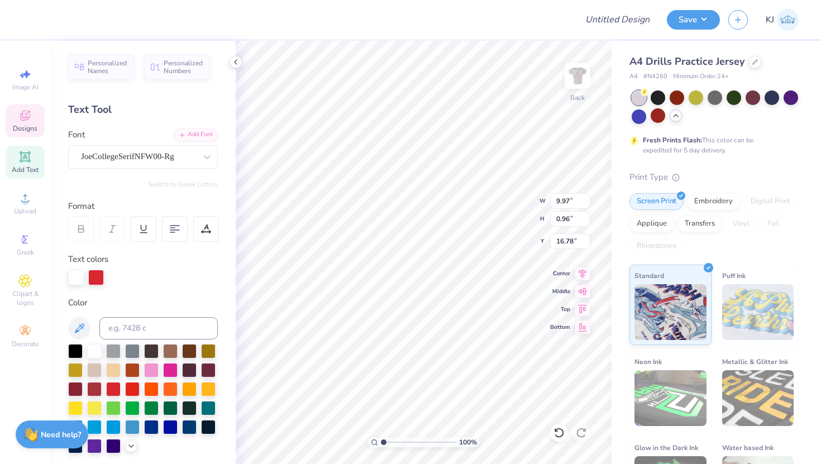
scroll to position [0, 0]
type textarea "G"
type textarea "Delta Gamma"
type input "9.95"
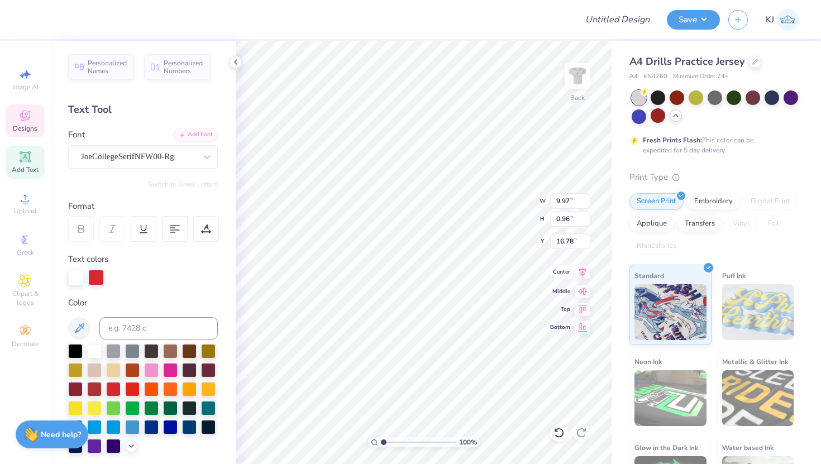
type input "7.76"
type input "7.89"
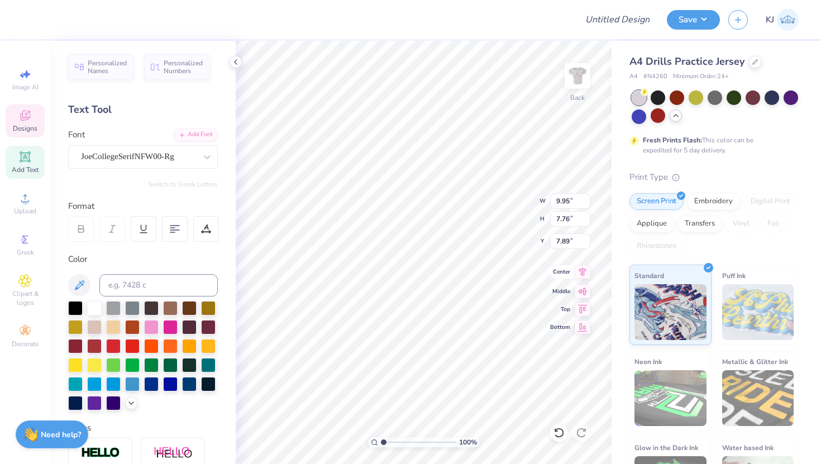
type textarea "73"
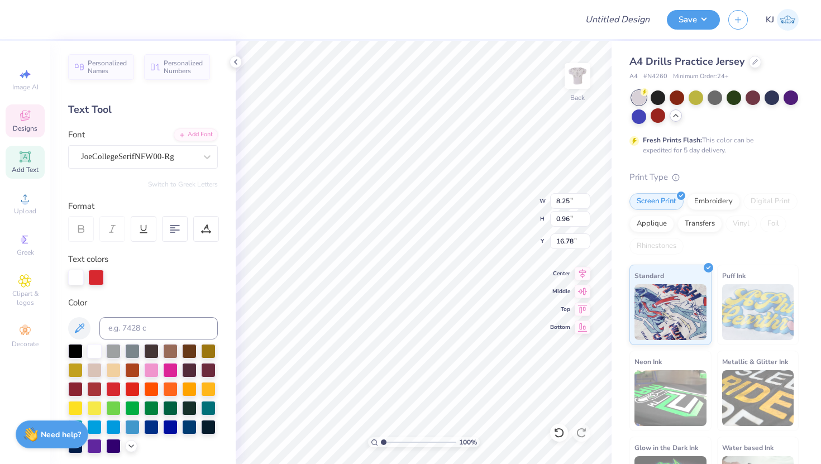
type input "4.89"
type input "9.66"
type input "1.12"
type input "4.56"
type input "12.07"
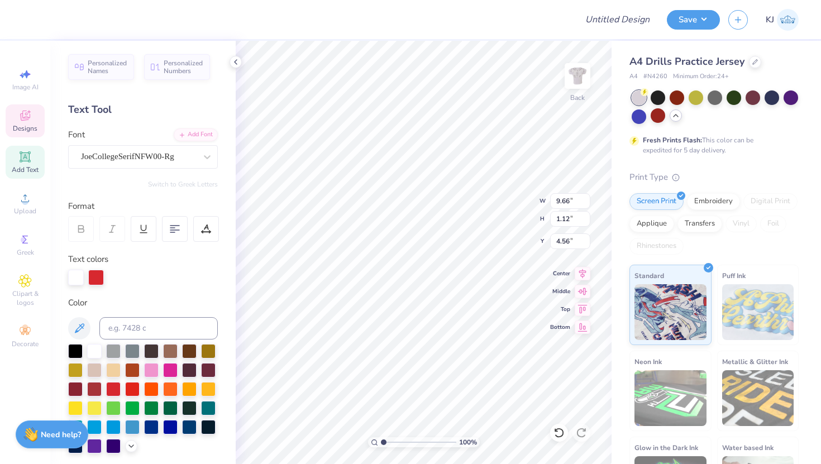
type input "1.40"
type input "4.28"
type input "9.96"
type input "7.76"
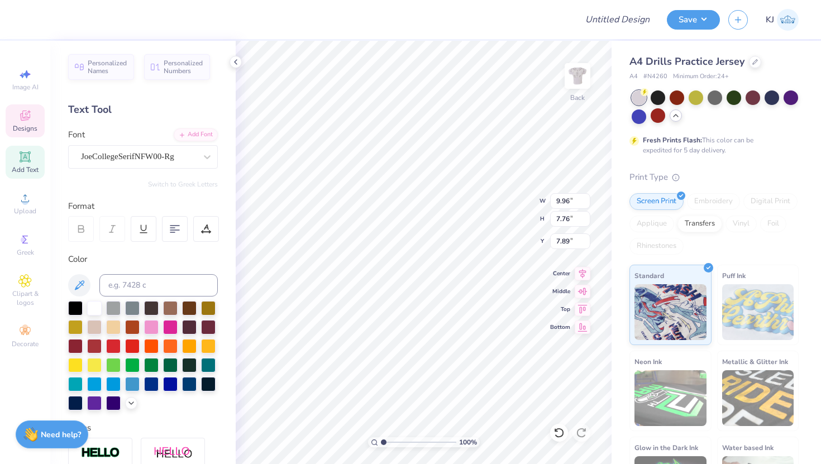
type input "6.62"
type input "12.07"
type input "1.40"
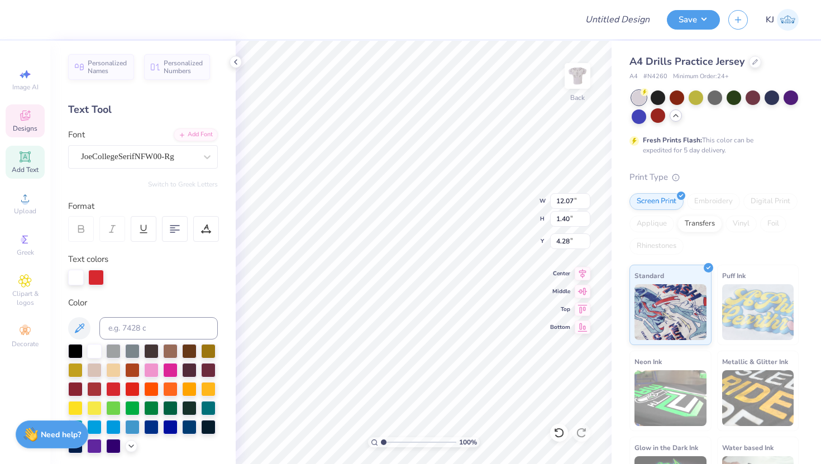
type input "4.25"
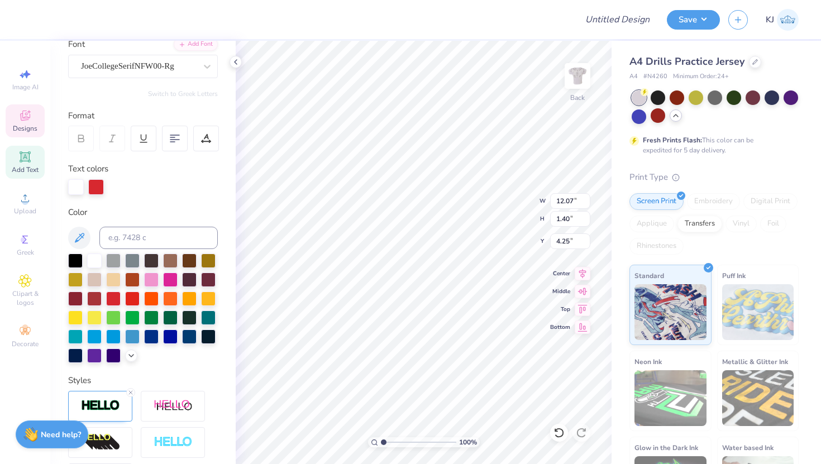
scroll to position [0, 0]
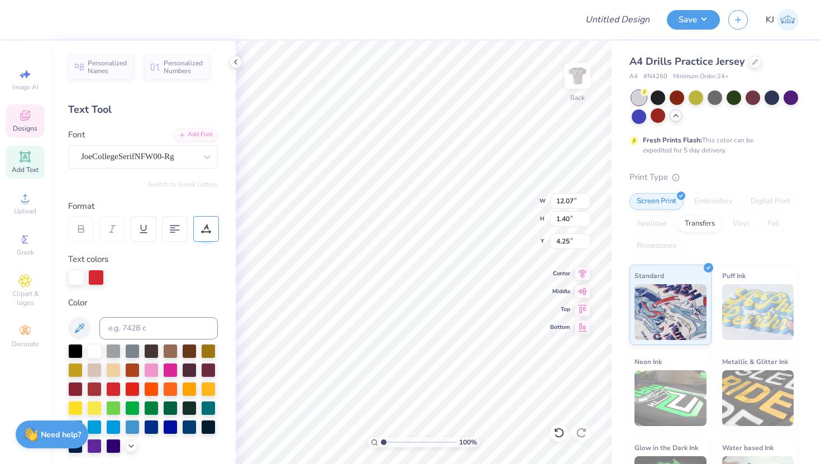
type input "9.96"
type input "7.76"
type input "6.62"
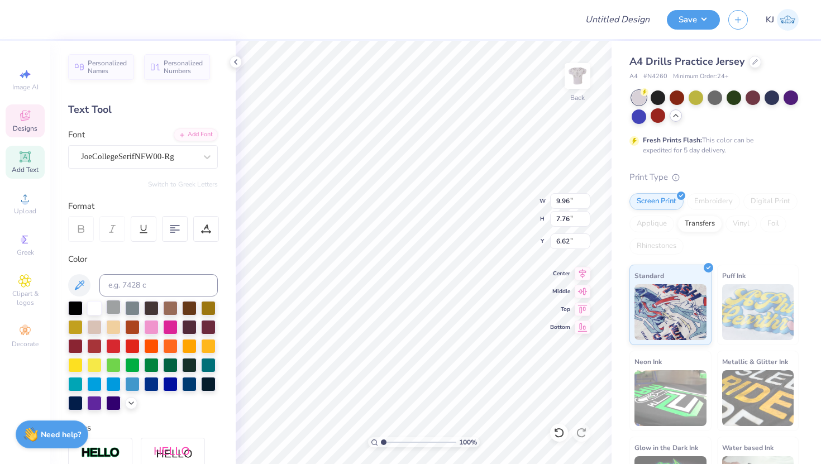
scroll to position [185, 0]
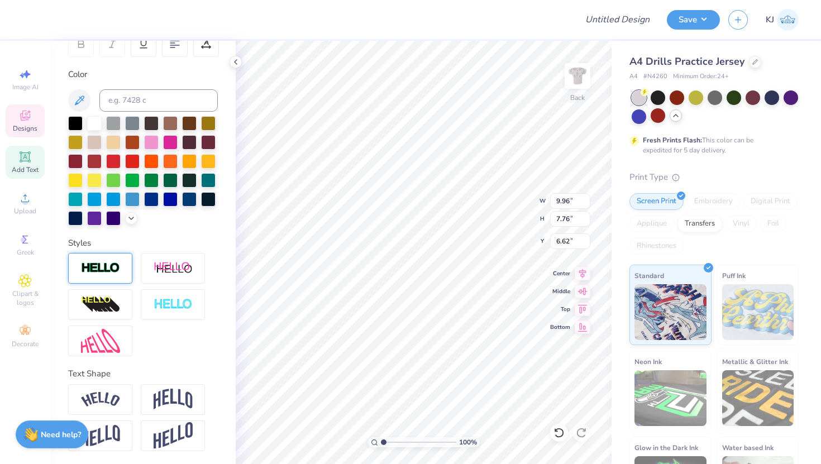
click at [101, 272] on img at bounding box center [100, 268] width 39 height 13
type input "10.09"
type input "7.89"
type input "6.56"
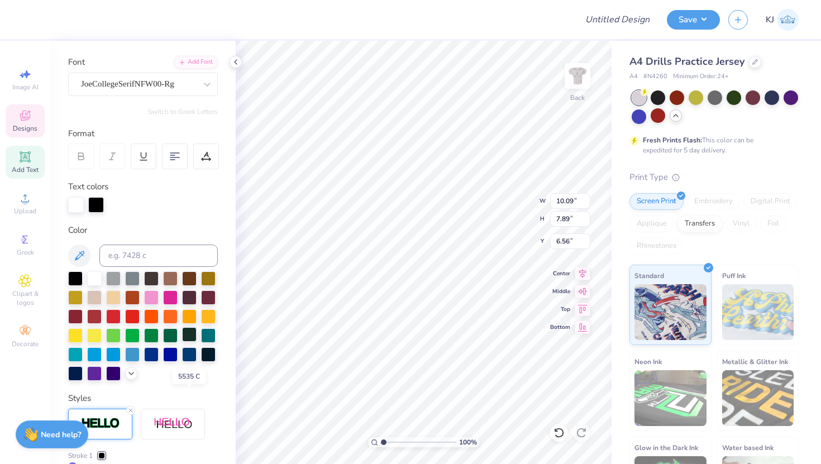
scroll to position [0, 0]
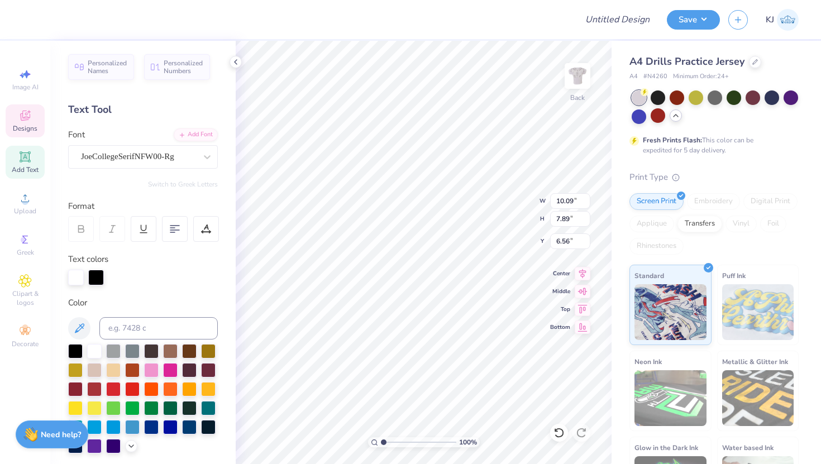
type input "12.07"
type input "1.40"
type input "4.22"
type input "10.09"
type input "7.89"
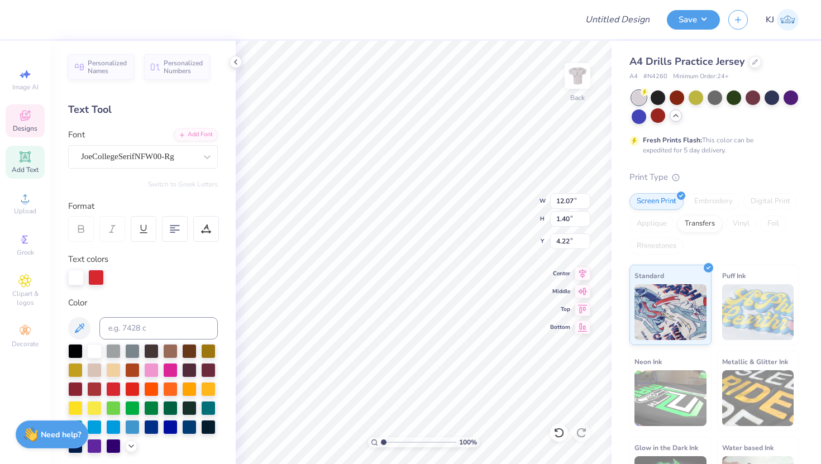
type input "6.56"
click at [96, 274] on div at bounding box center [96, 277] width 16 height 16
click at [131, 326] on input at bounding box center [158, 328] width 118 height 22
type input "1795"
click at [111, 384] on div at bounding box center [113, 388] width 15 height 15
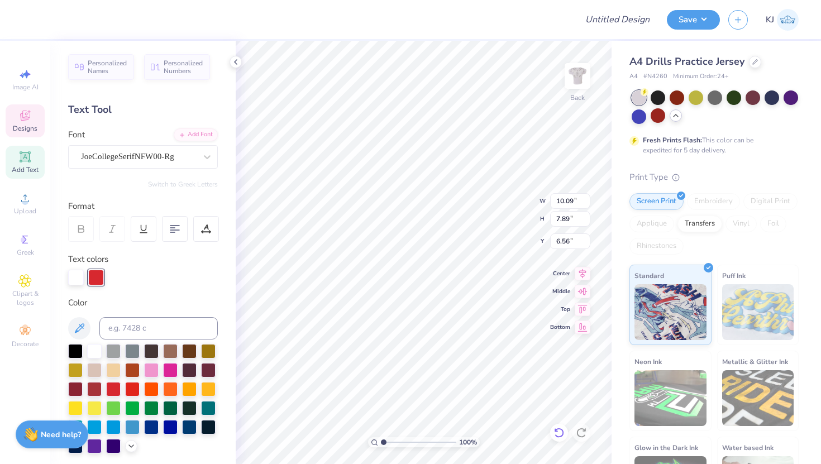
click at [559, 430] on icon at bounding box center [559, 432] width 11 height 11
click at [75, 276] on div at bounding box center [76, 277] width 16 height 16
click at [116, 386] on div at bounding box center [113, 388] width 15 height 15
click at [96, 274] on div at bounding box center [96, 277] width 16 height 16
click at [97, 351] on div at bounding box center [94, 350] width 15 height 15
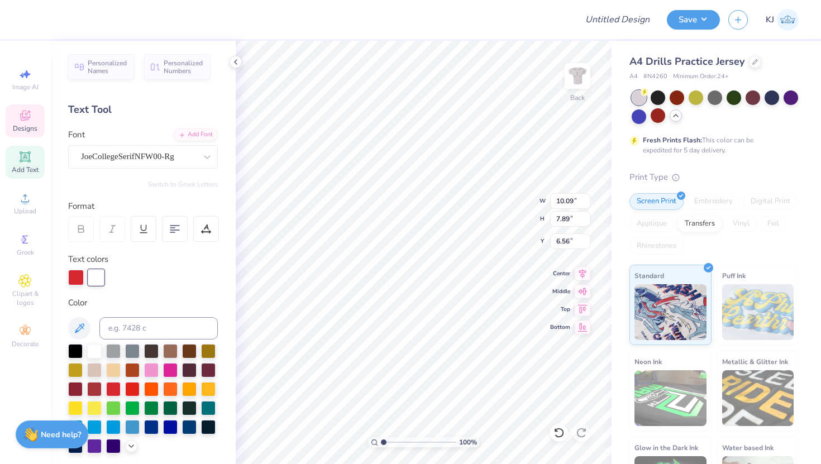
type input "12.07"
type input "1.40"
type input "4.22"
click at [74, 275] on div at bounding box center [76, 277] width 16 height 16
click at [97, 275] on div at bounding box center [96, 277] width 16 height 16
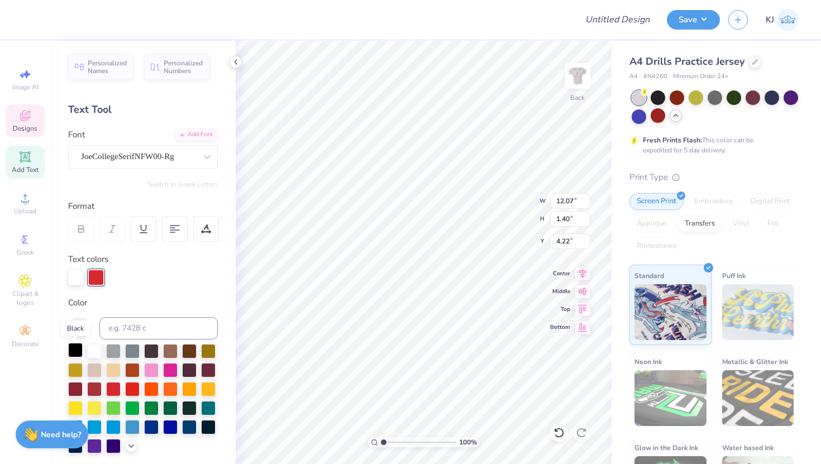
click at [74, 353] on div at bounding box center [75, 350] width 15 height 15
click at [77, 275] on div at bounding box center [76, 277] width 16 height 16
click at [115, 388] on div at bounding box center [113, 388] width 15 height 15
click at [96, 274] on div at bounding box center [96, 277] width 16 height 16
click at [95, 344] on div at bounding box center [94, 350] width 15 height 15
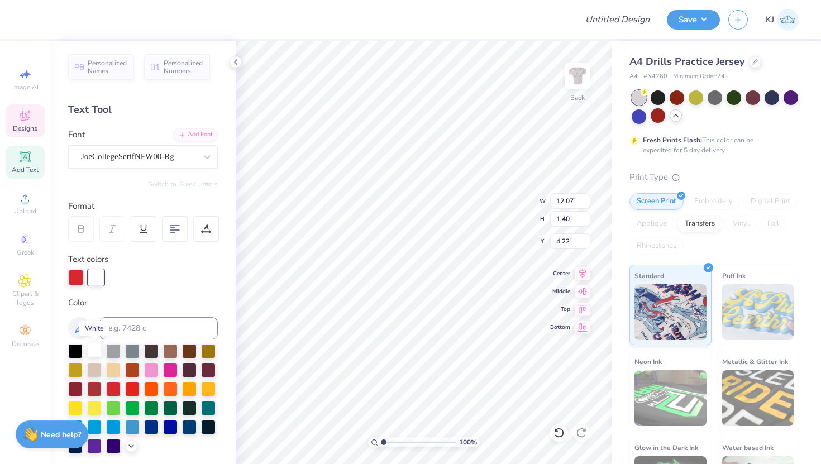
click at [95, 349] on div at bounding box center [94, 350] width 15 height 15
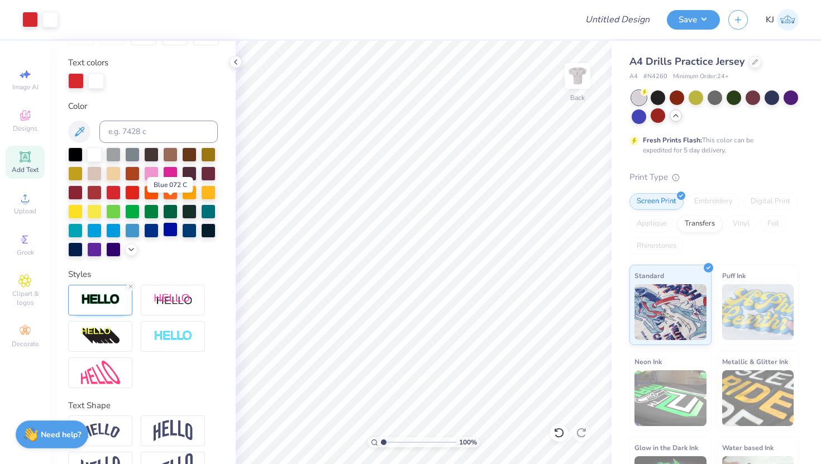
scroll to position [224, 0]
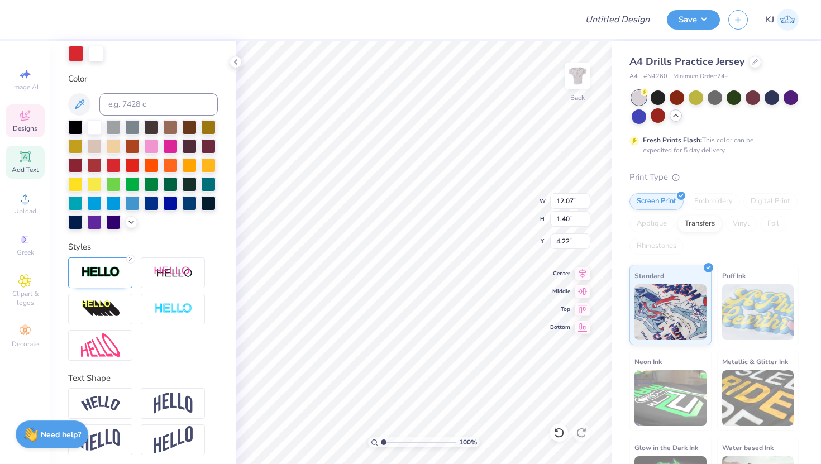
type input "4.36"
type input "10.09"
type input "7.89"
type input "6.56"
type input "12.07"
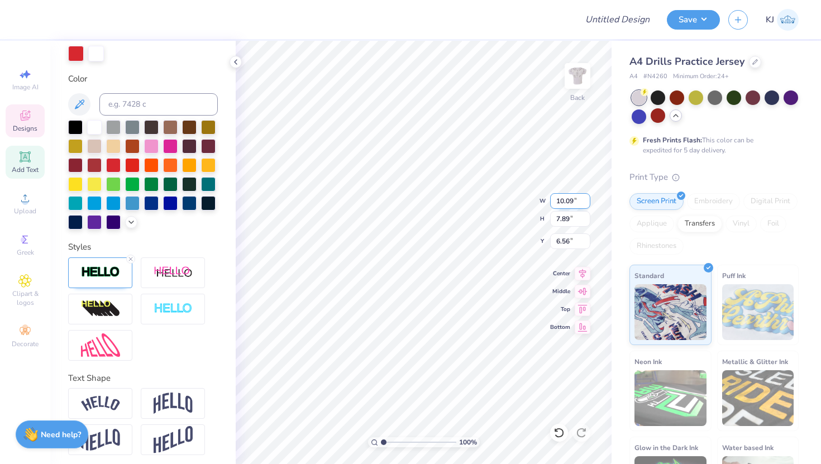
type input "1.40"
type input "4.36"
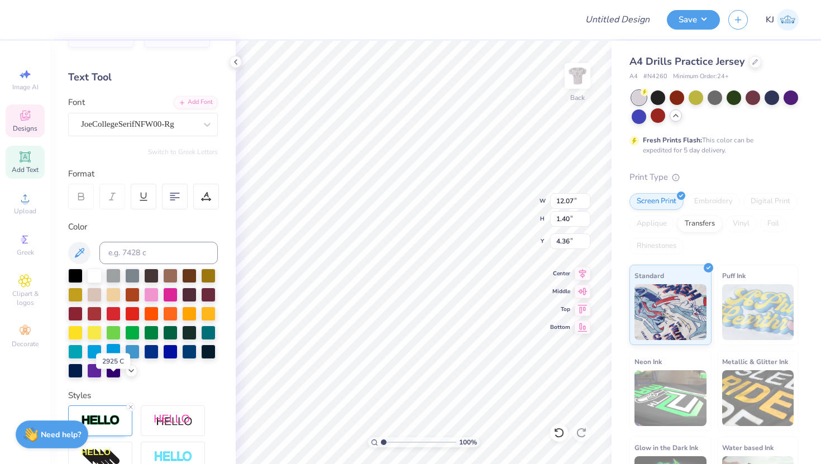
scroll to position [0, 0]
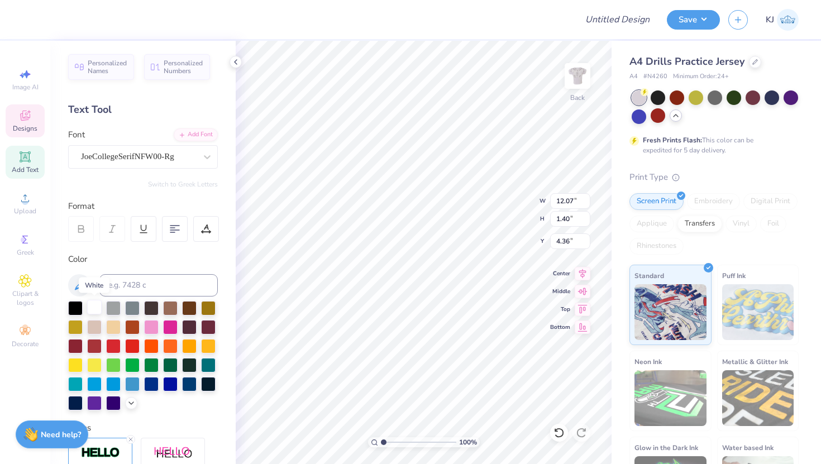
click at [97, 306] on div at bounding box center [94, 307] width 15 height 15
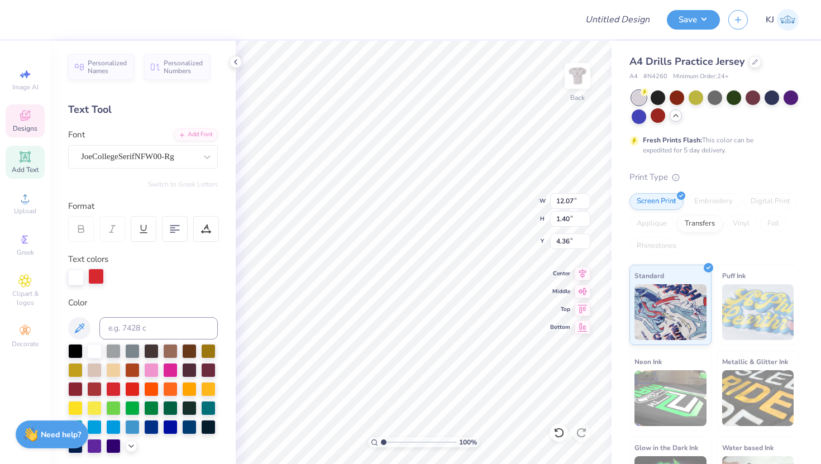
click at [94, 272] on div at bounding box center [96, 277] width 16 height 16
click at [74, 346] on div at bounding box center [75, 350] width 15 height 15
click at [78, 275] on div at bounding box center [76, 277] width 16 height 16
click at [113, 387] on div at bounding box center [113, 388] width 15 height 15
click at [96, 269] on div at bounding box center [96, 277] width 16 height 16
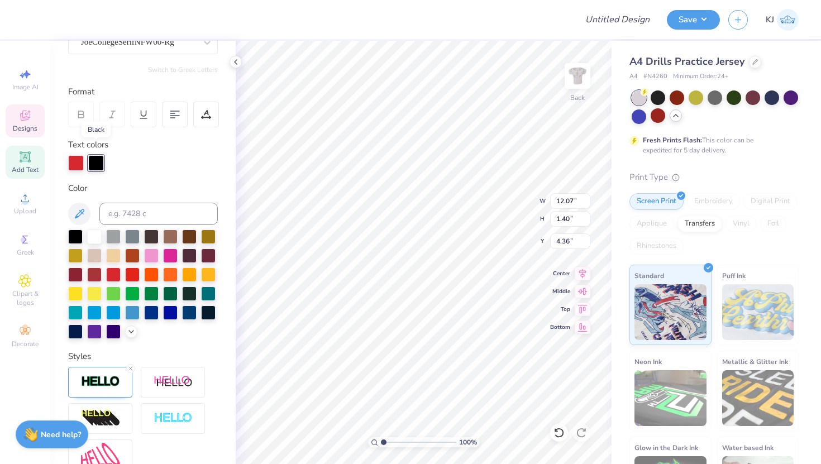
scroll to position [126, 0]
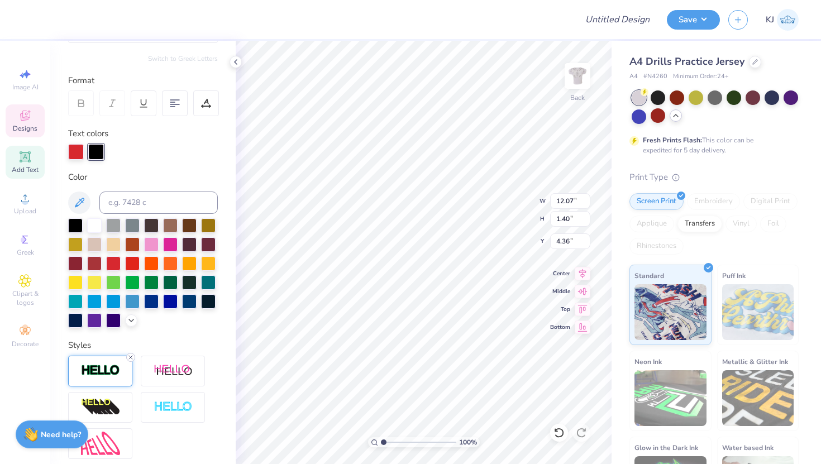
click at [129, 357] on icon at bounding box center [130, 357] width 7 height 7
type input "12.02"
type input "1.35"
type input "4.38"
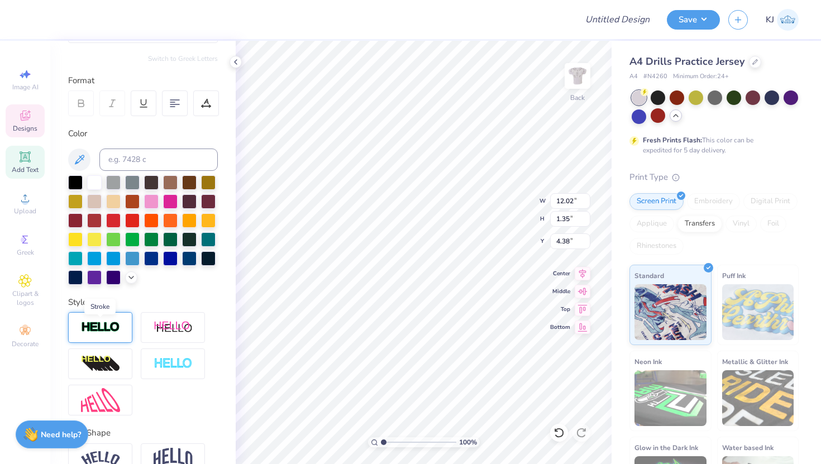
click at [96, 326] on img at bounding box center [100, 327] width 39 height 13
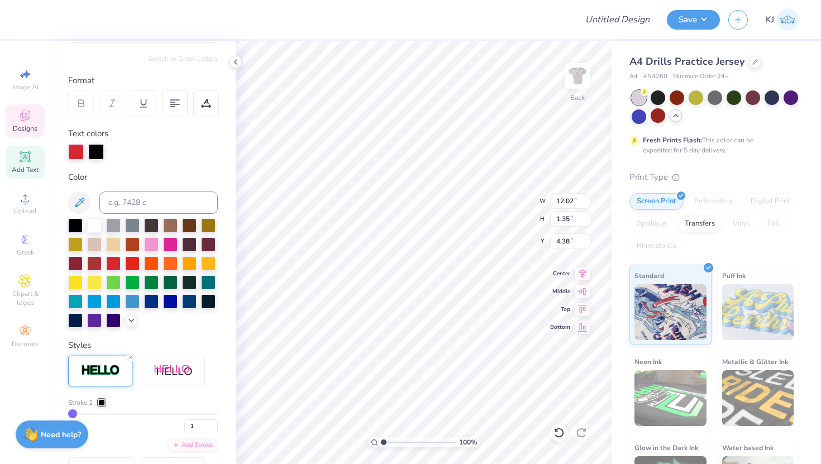
type input "12.04"
type input "1.38"
type input "4.37"
click at [92, 221] on div at bounding box center [94, 224] width 15 height 15
click at [97, 146] on div at bounding box center [96, 151] width 16 height 16
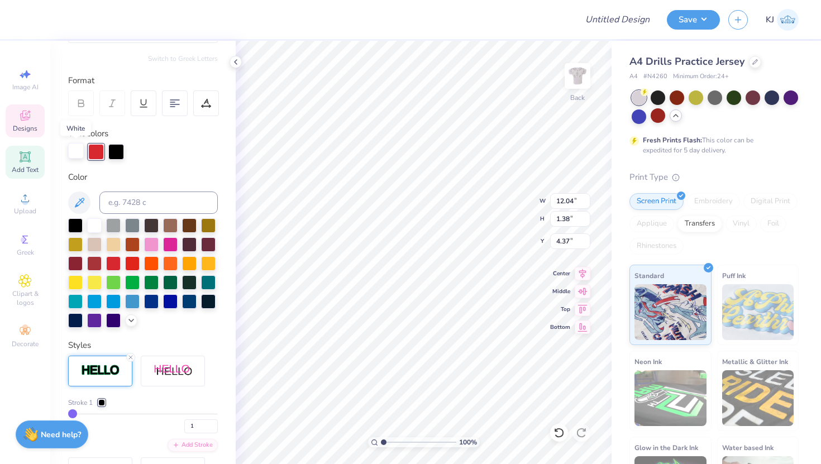
click at [79, 146] on div at bounding box center [76, 151] width 16 height 16
click at [111, 263] on div at bounding box center [113, 262] width 15 height 15
click at [96, 151] on div at bounding box center [96, 151] width 16 height 16
click at [95, 221] on div at bounding box center [94, 224] width 15 height 15
type input "2"
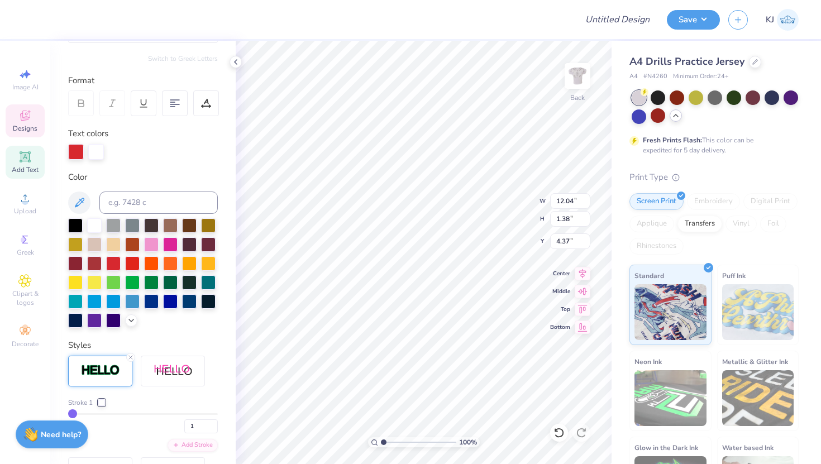
type input "2"
type input "3"
type input "4"
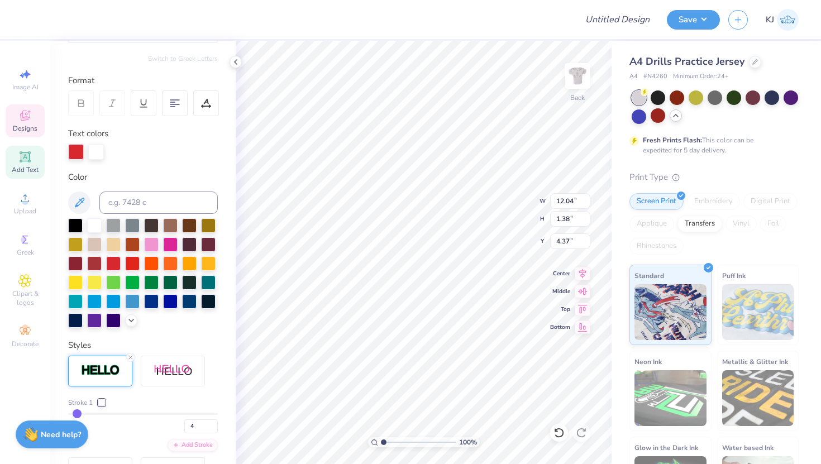
type input "5"
type input "6"
type input "7"
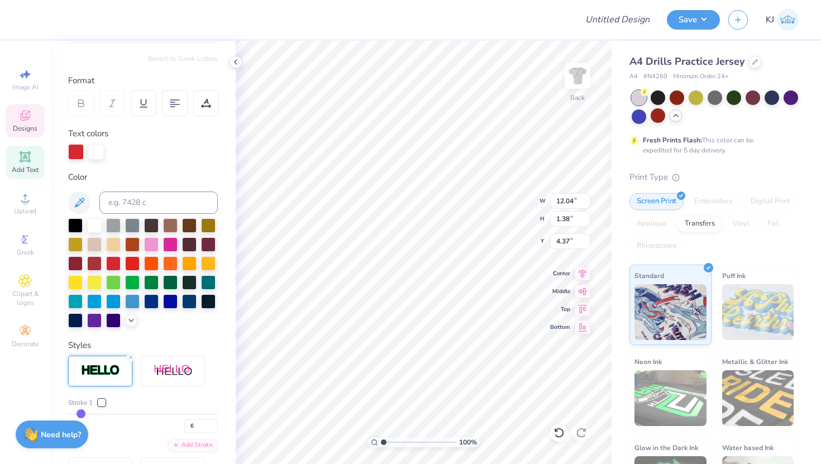
type input "7"
type input "8"
type input "9"
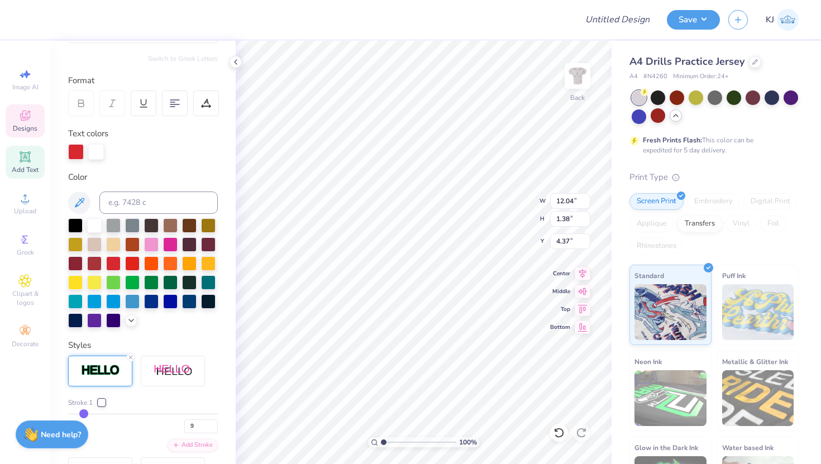
type input "10"
type input "11"
type input "12"
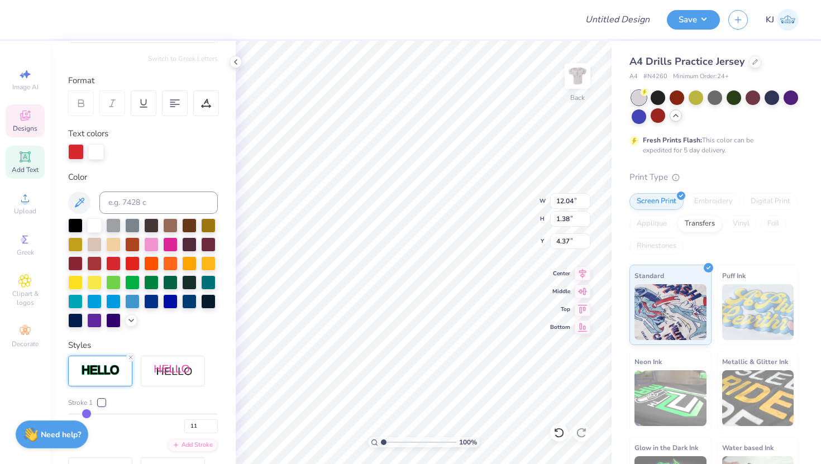
type input "12"
type input "13"
type input "14"
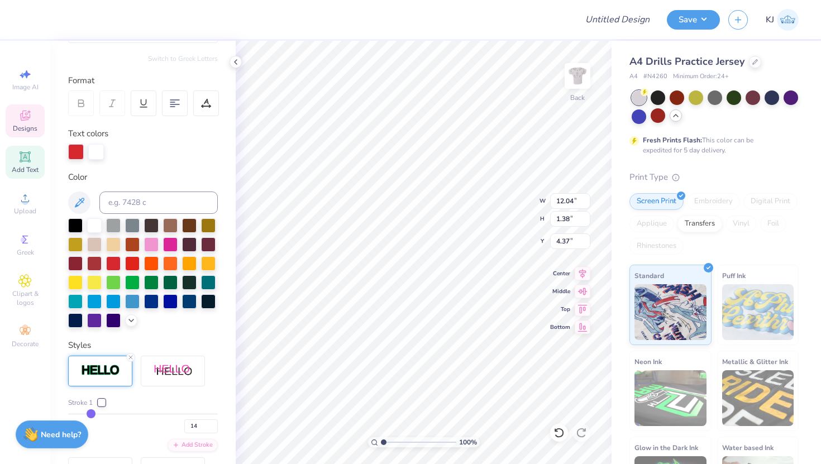
type input "15"
type input "16"
type input "17"
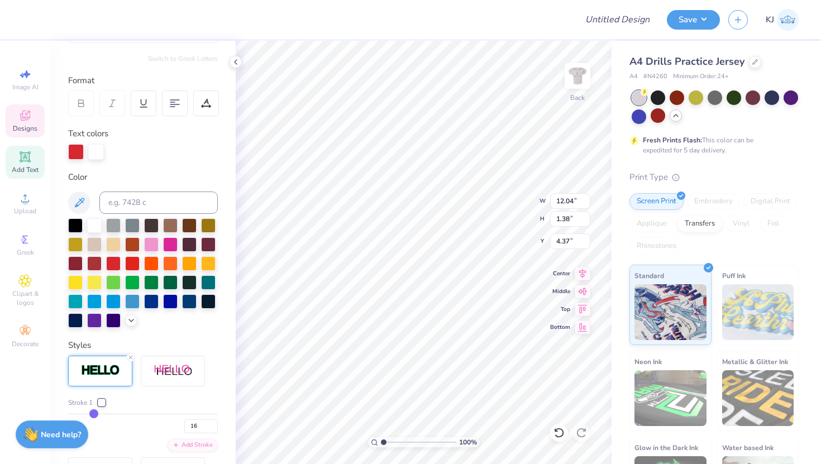
type input "17"
type input "18"
type input "19"
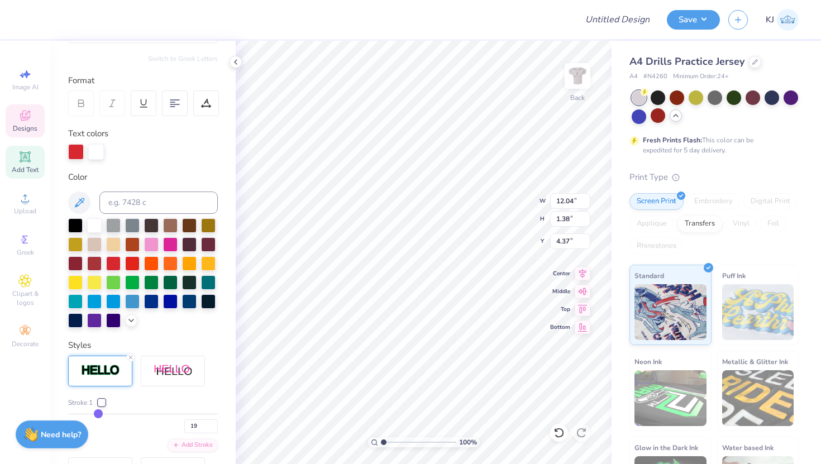
type input "20"
type input "21"
type input "22"
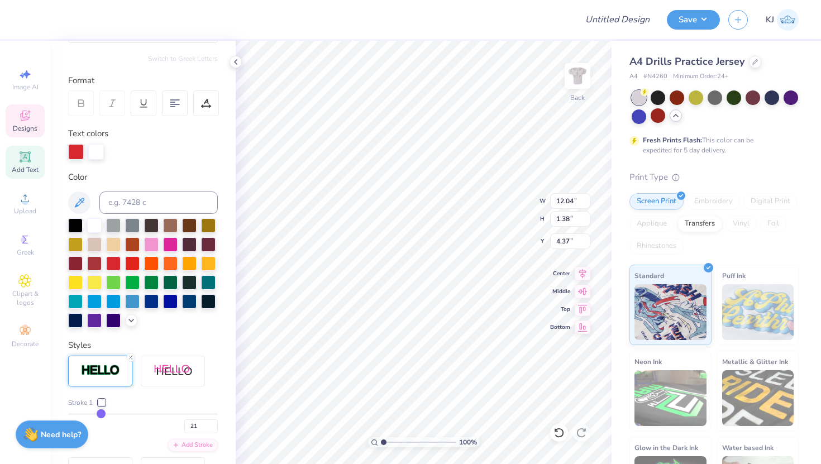
type input "22"
type input "23"
type input "24"
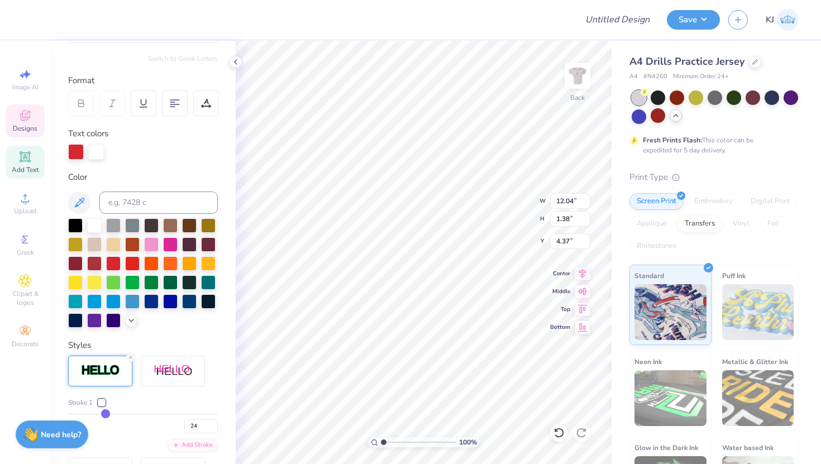
type input "25"
type input "26"
type input "27"
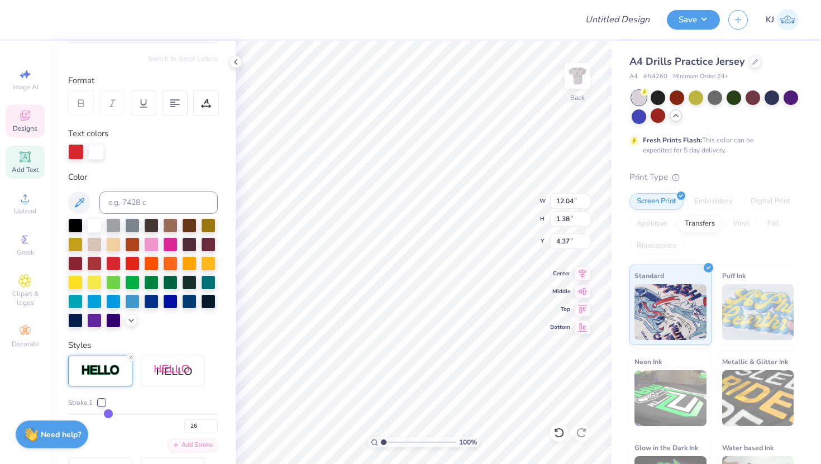
type input "27"
type input "28"
type input "29"
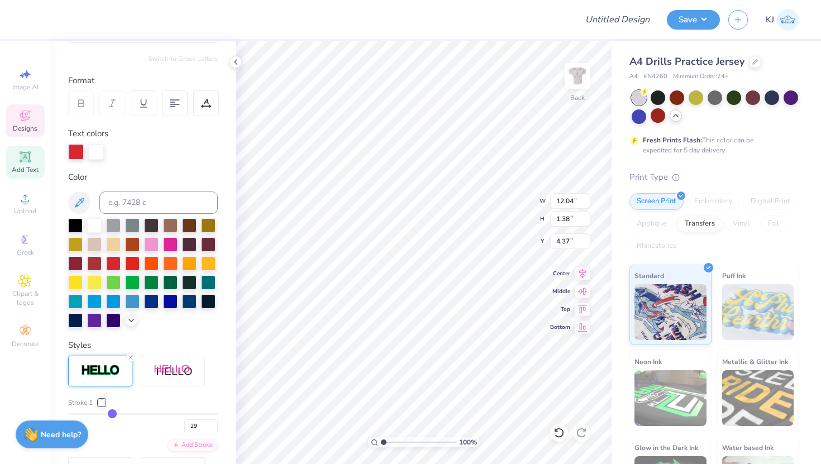
type input "30"
type input "31"
type input "32"
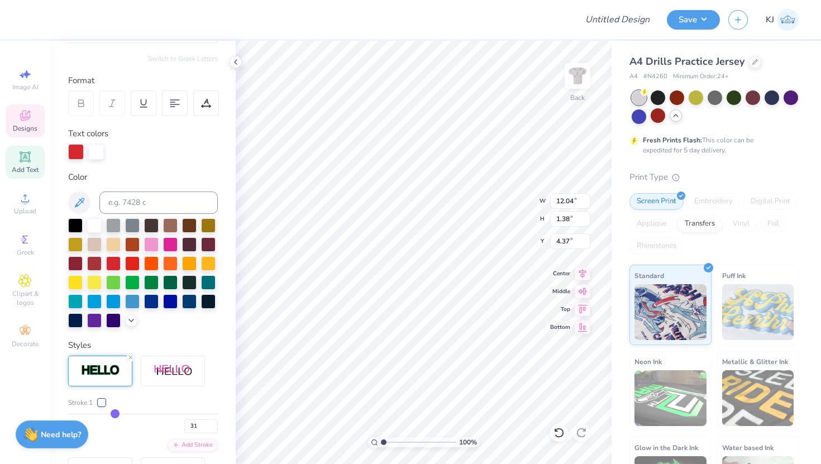
type input "32"
type input "33"
type input "35"
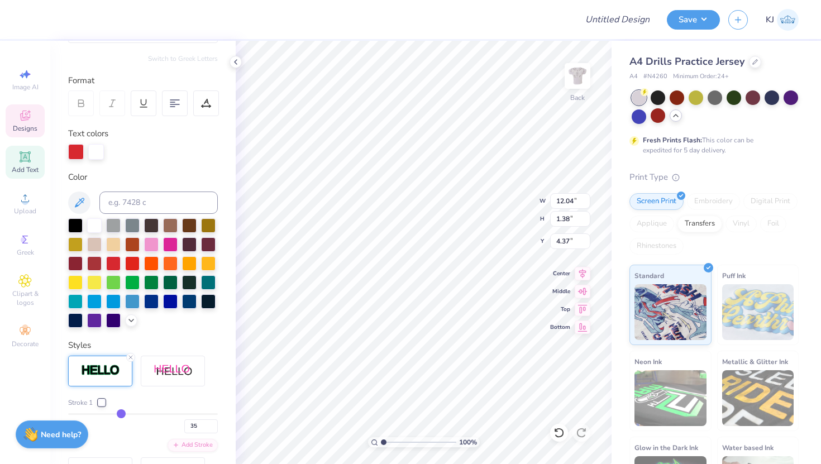
type input "36"
type input "37"
type input "38"
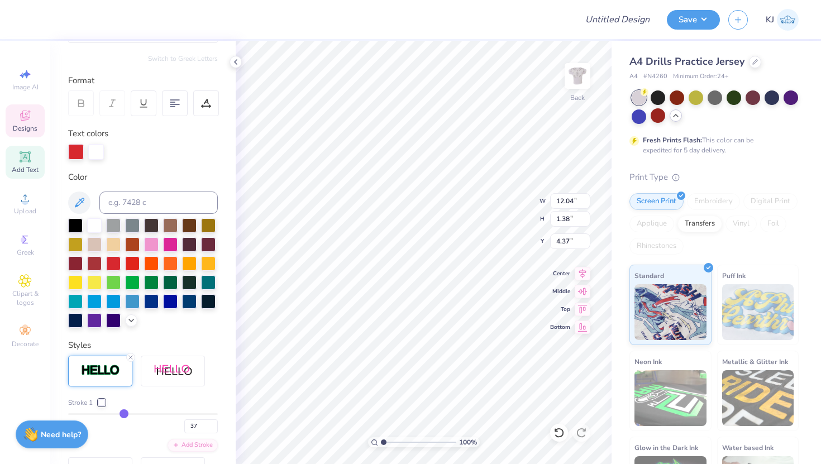
type input "38"
type input "39"
type input "40"
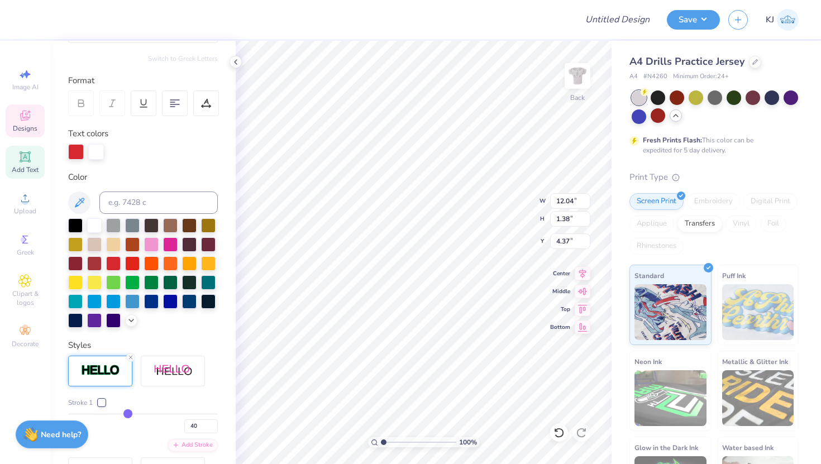
type input "41"
type input "42"
type input "43"
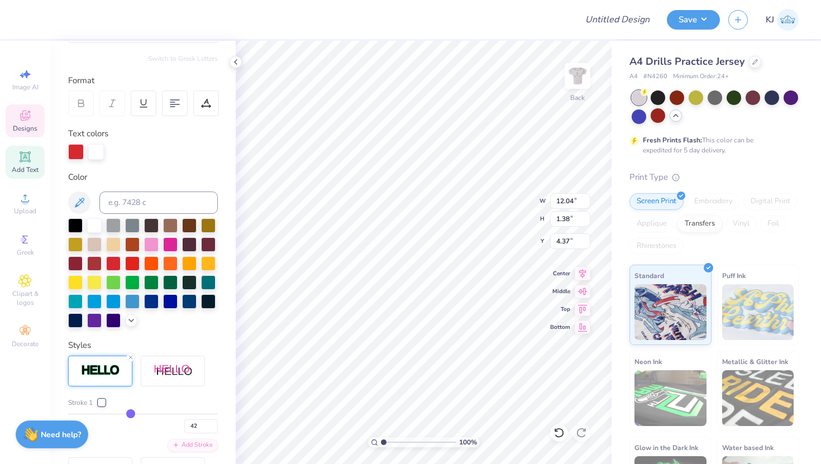
type input "43"
type input "44"
type input "45"
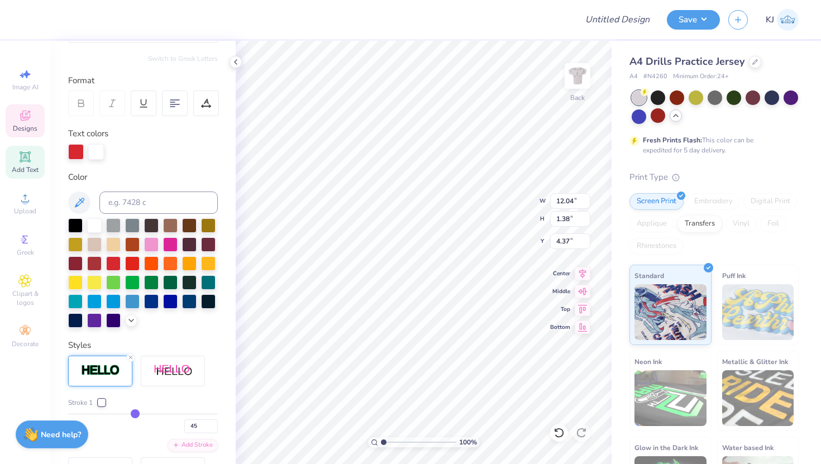
type input "46"
type input "47"
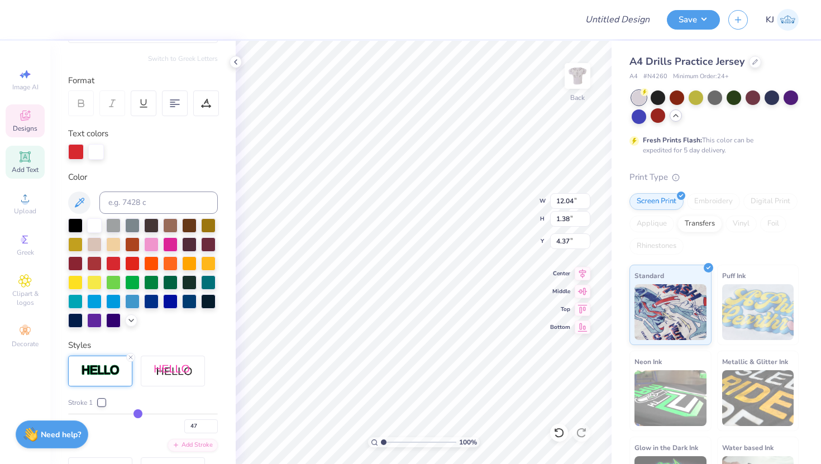
drag, startPoint x: 73, startPoint y: 412, endPoint x: 138, endPoint y: 413, distance: 65.4
click at [138, 413] on input "range" at bounding box center [143, 414] width 150 height 2
type input "13.08"
type input "2.42"
type input "3.85"
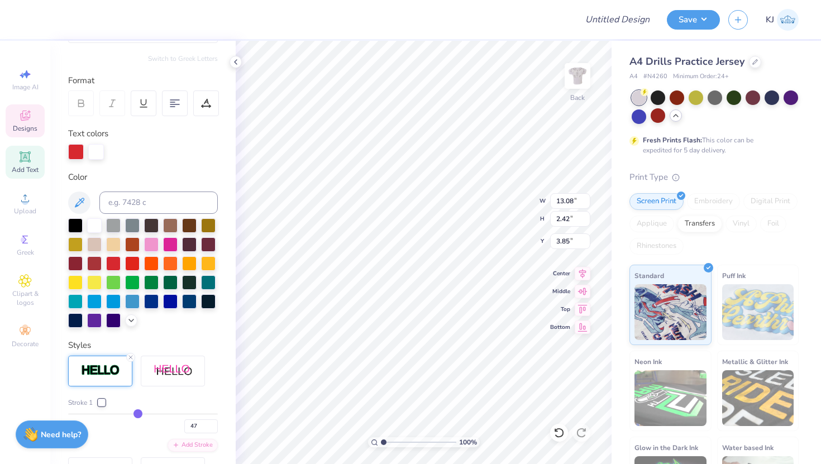
type input "46"
type input "45"
type input "43"
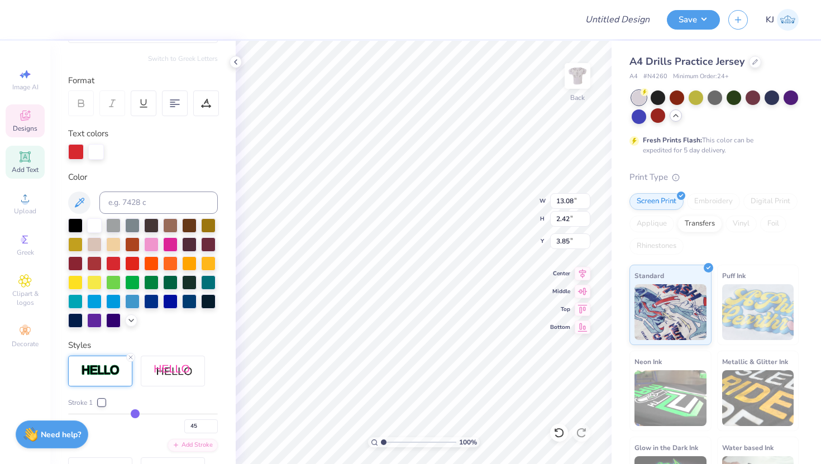
type input "43"
type input "42"
type input "40"
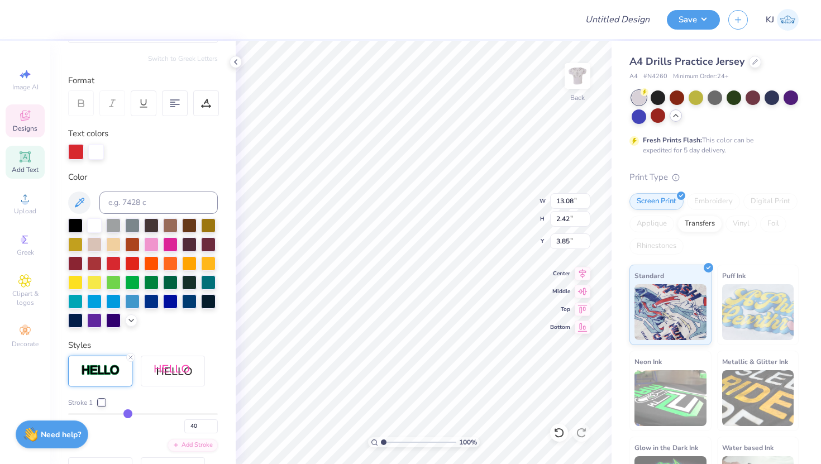
type input "38"
type input "37"
type input "36"
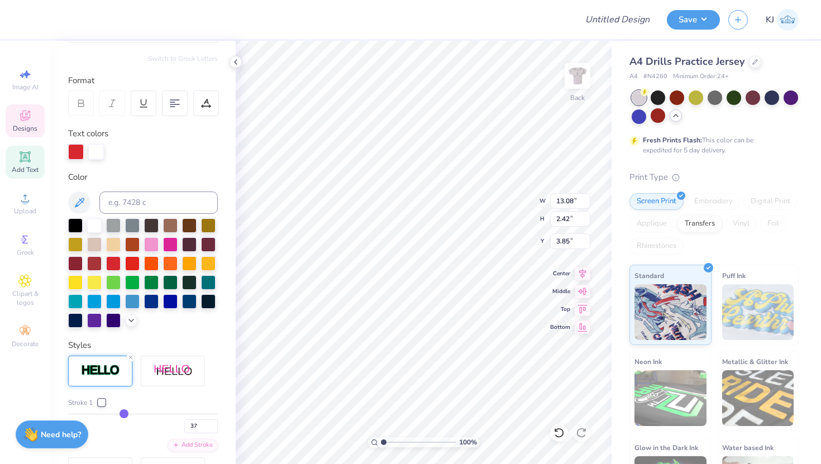
type input "36"
type input "35"
type input "33"
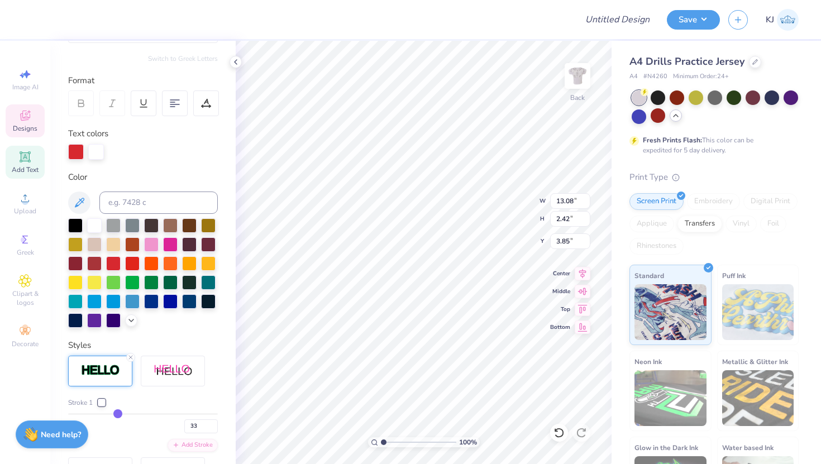
type input "31"
type input "29"
type input "28"
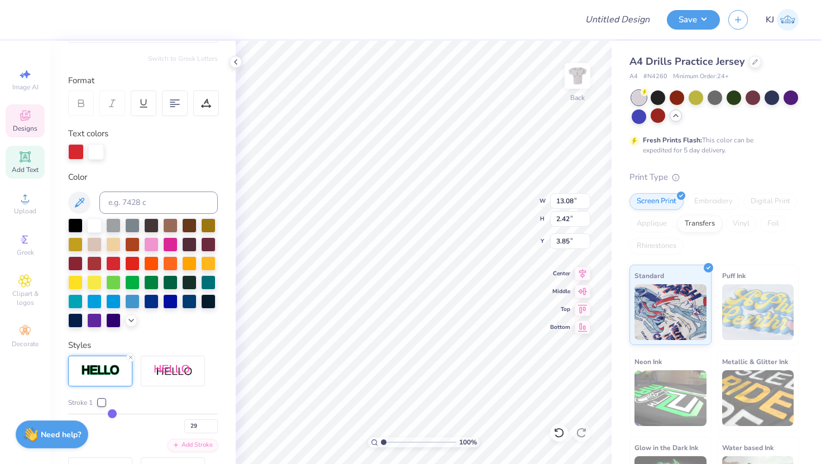
type input "28"
type input "26"
type input "25"
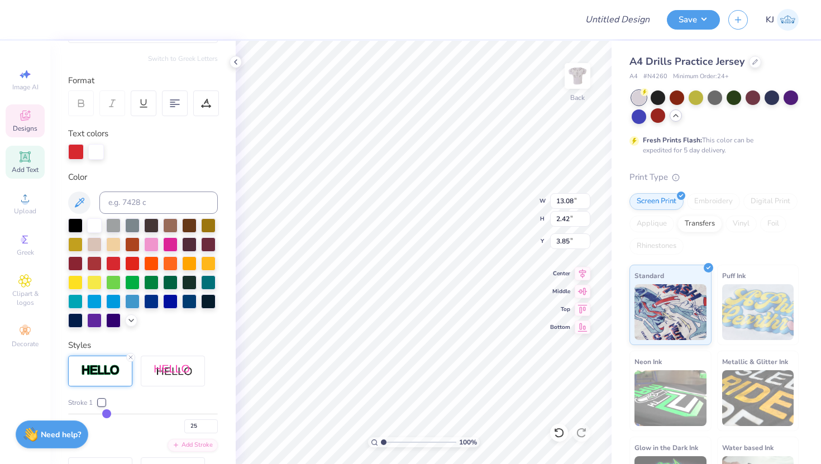
drag, startPoint x: 138, startPoint y: 413, endPoint x: 107, endPoint y: 412, distance: 31.3
type input "25"
click at [107, 413] on input "range" at bounding box center [143, 414] width 150 height 2
type input "12.58"
type input "1.92"
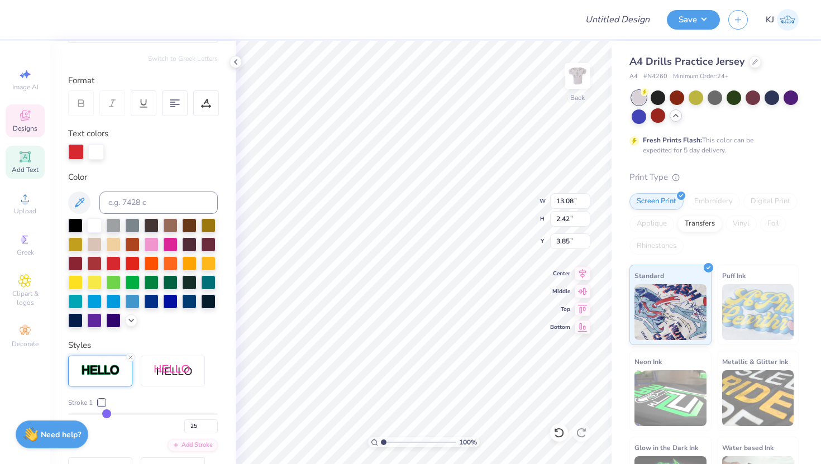
type input "4.10"
type input "26"
type input "24"
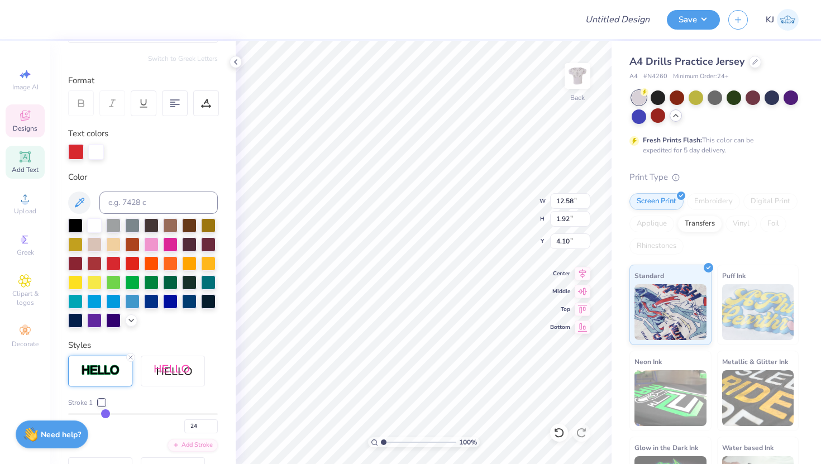
type input "23"
type input "22"
type input "21"
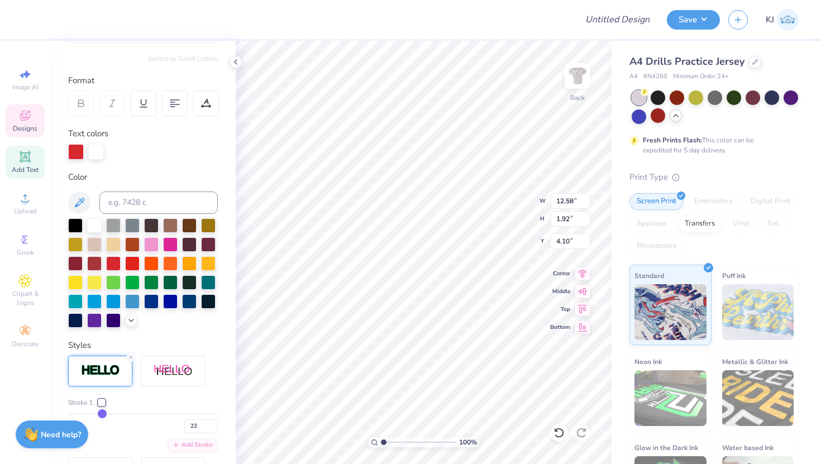
type input "21"
type input "20"
type input "19"
drag, startPoint x: 107, startPoint y: 412, endPoint x: 85, endPoint y: 411, distance: 21.9
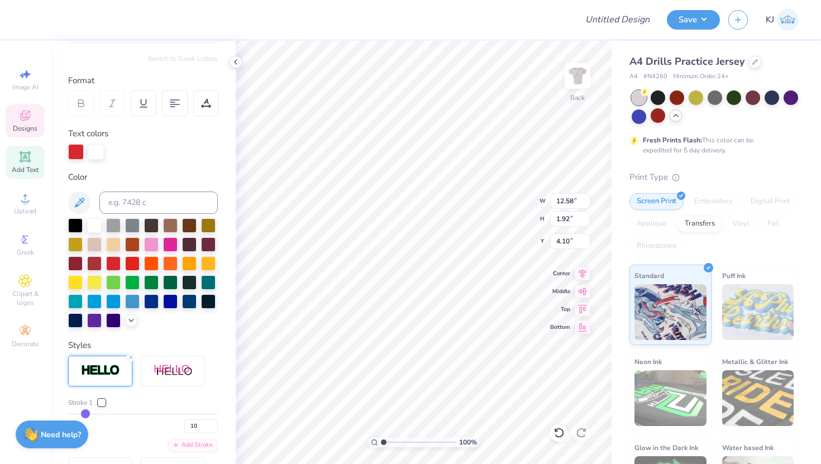
click at [85, 413] on input "range" at bounding box center [143, 414] width 150 height 2
drag, startPoint x: 85, startPoint y: 411, endPoint x: 78, endPoint y: 411, distance: 7.3
click at [79, 413] on input "range" at bounding box center [143, 414] width 150 height 2
click at [104, 369] on img at bounding box center [100, 370] width 39 height 13
click at [78, 413] on input "range" at bounding box center [143, 414] width 150 height 2
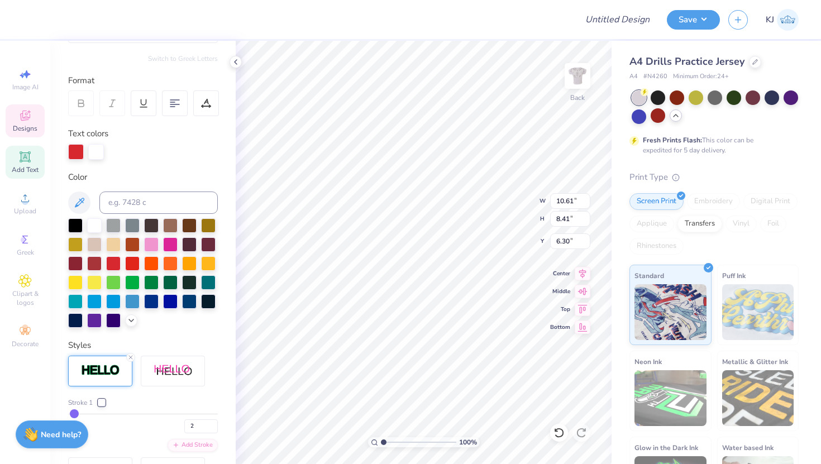
click at [74, 413] on input "range" at bounding box center [143, 414] width 150 height 2
click at [652, 18] on input "Design Title" at bounding box center [631, 19] width 55 height 22
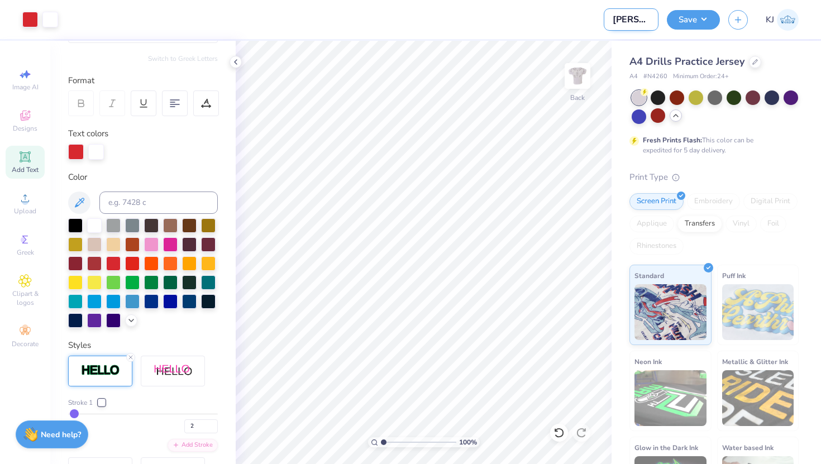
scroll to position [0, 3]
click at [704, 18] on button "Save" at bounding box center [693, 18] width 53 height 20
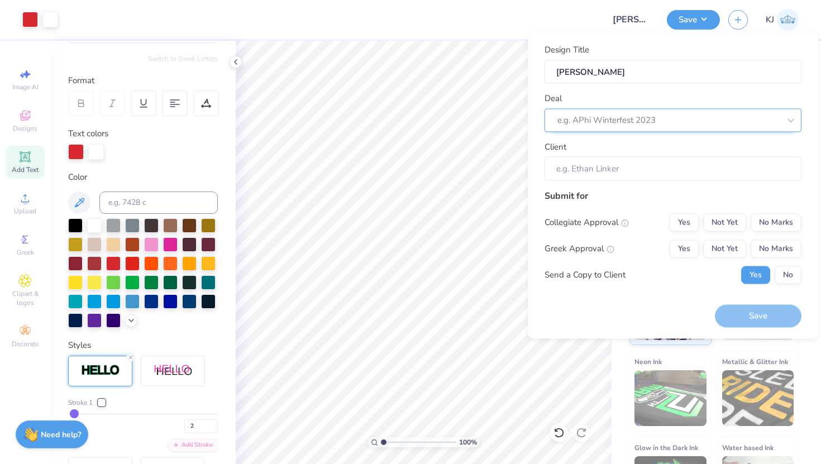
click at [600, 114] on div at bounding box center [669, 120] width 222 height 15
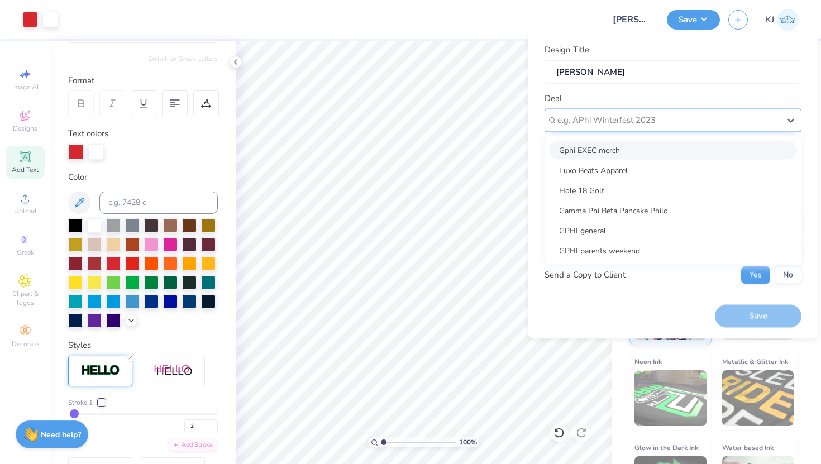
click at [626, 116] on div at bounding box center [669, 120] width 222 height 15
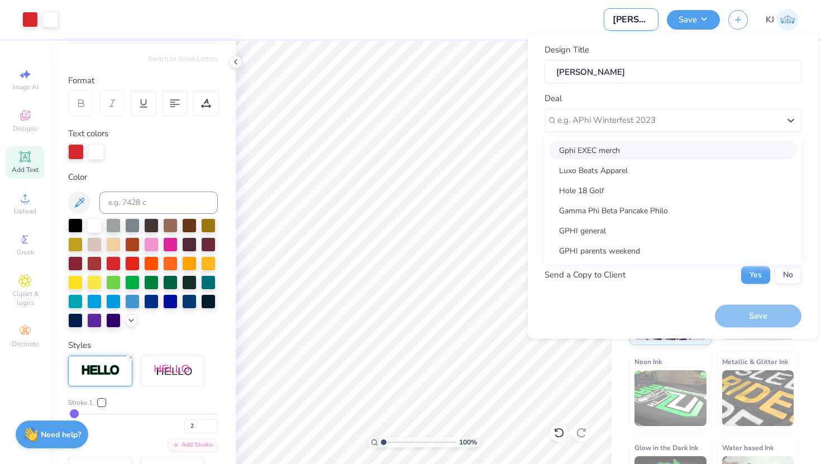
click at [605, 28] on input "dg PHILO" at bounding box center [631, 19] width 55 height 22
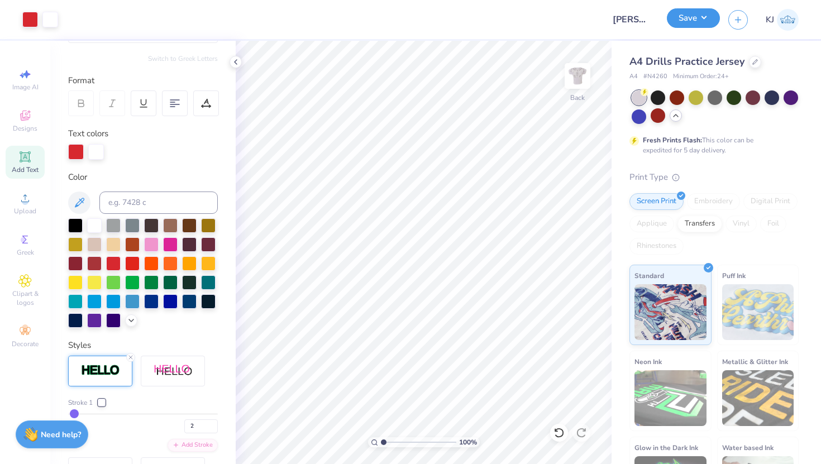
click at [683, 15] on button "Save" at bounding box center [693, 18] width 53 height 20
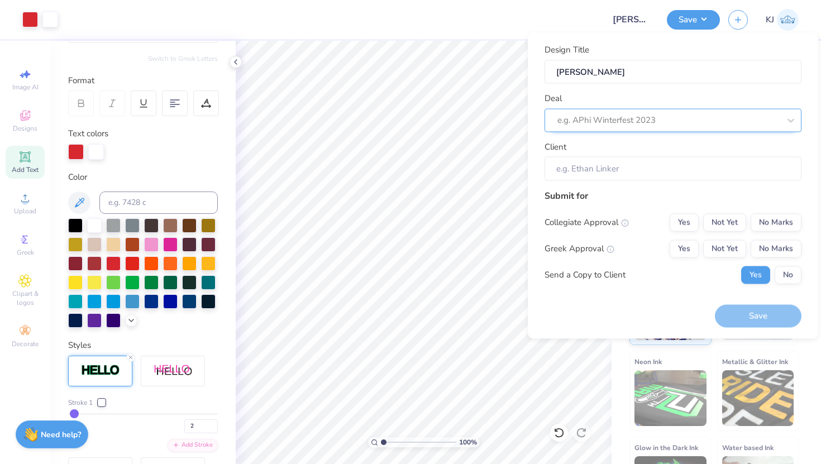
click at [626, 121] on div at bounding box center [669, 120] width 222 height 15
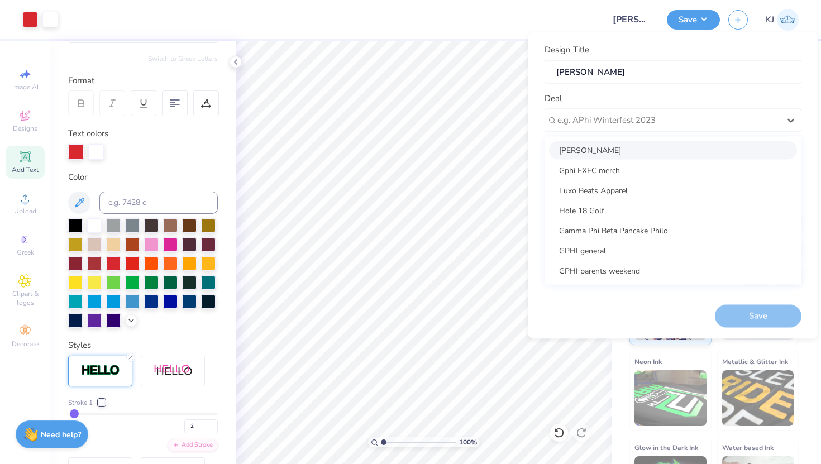
click at [628, 143] on div "DG philo" at bounding box center [673, 150] width 248 height 18
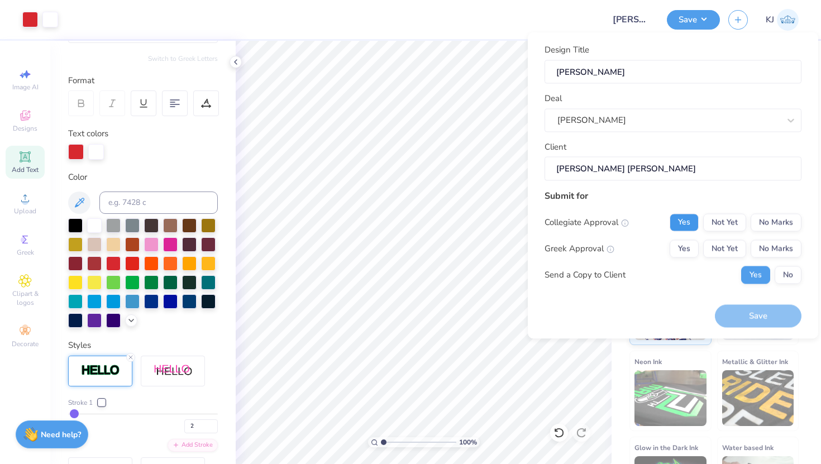
click at [683, 219] on button "Yes" at bounding box center [684, 222] width 29 height 18
click at [696, 248] on button "Yes" at bounding box center [684, 249] width 29 height 18
click at [789, 270] on button "No" at bounding box center [788, 275] width 27 height 18
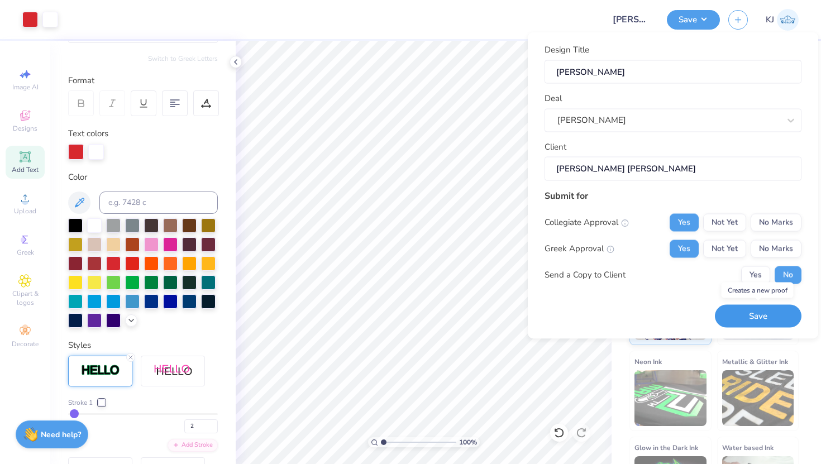
click at [773, 315] on button "Save" at bounding box center [758, 316] width 87 height 23
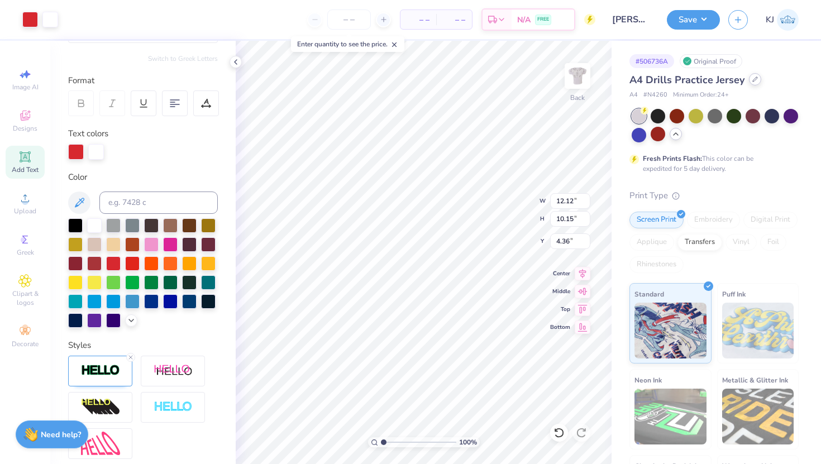
click at [753, 77] on icon at bounding box center [756, 80] width 6 height 6
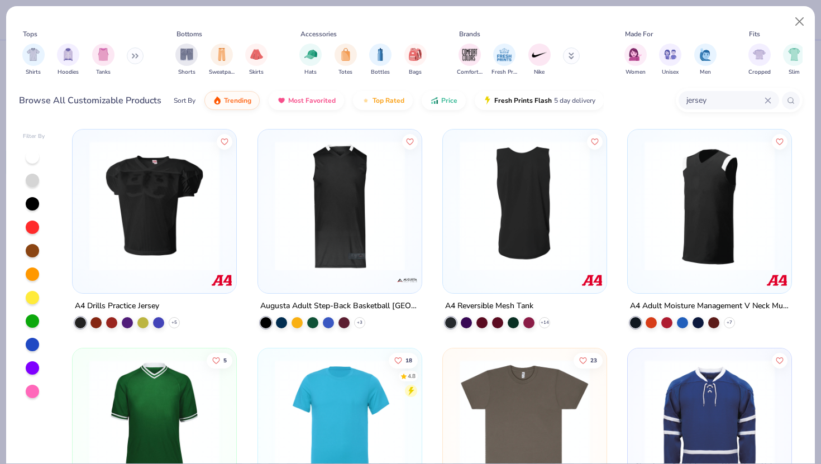
click at [328, 203] on img at bounding box center [339, 206] width 141 height 130
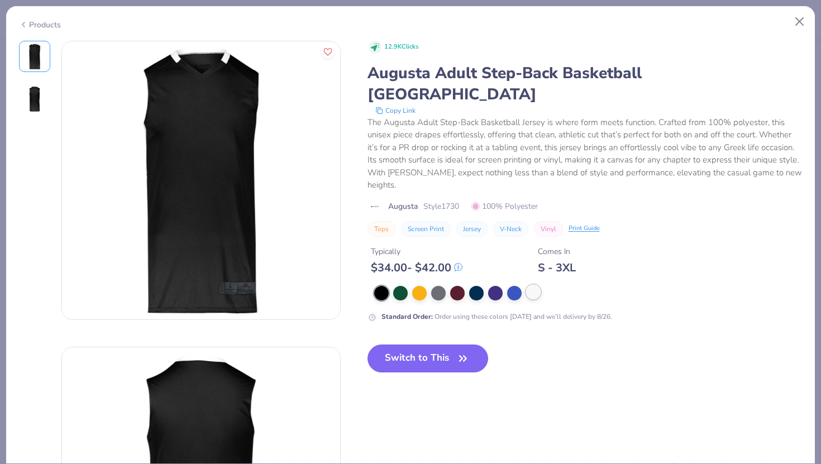
click at [533, 285] on div at bounding box center [533, 292] width 15 height 15
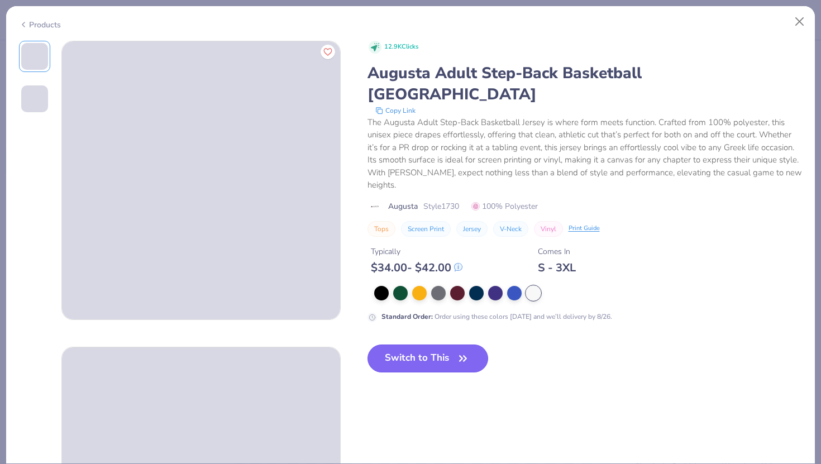
click at [419, 345] on button "Switch to This" at bounding box center [428, 359] width 121 height 28
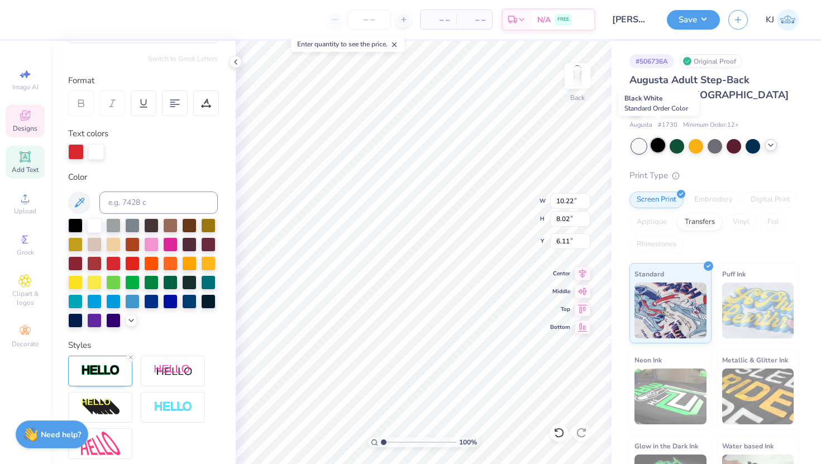
click at [663, 138] on div at bounding box center [658, 145] width 15 height 15
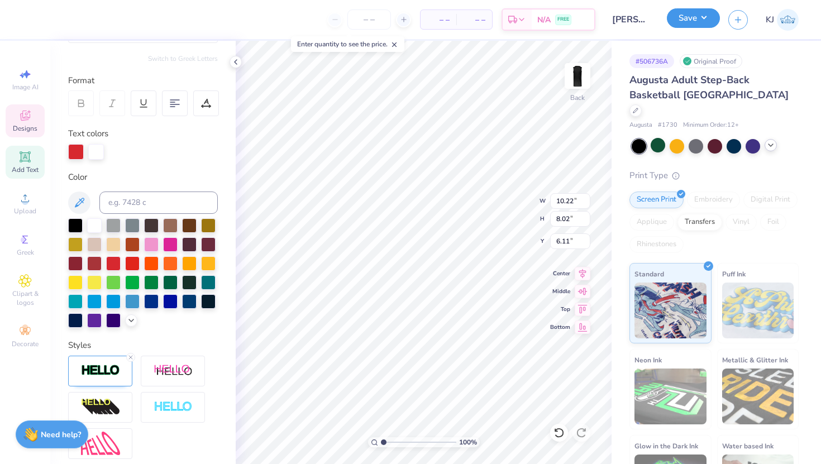
click at [686, 22] on button "Save" at bounding box center [693, 18] width 53 height 20
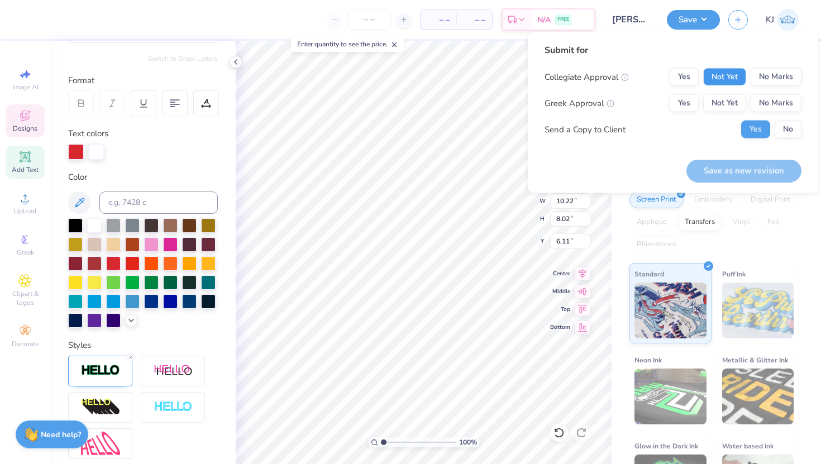
click at [729, 73] on button "Not Yet" at bounding box center [724, 77] width 43 height 18
click at [688, 103] on button "Yes" at bounding box center [684, 103] width 29 height 18
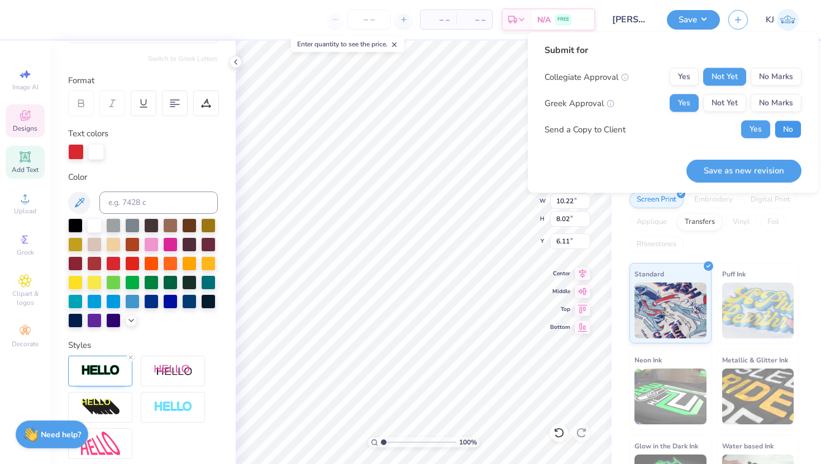
click at [779, 131] on button "No" at bounding box center [788, 130] width 27 height 18
click at [761, 170] on button "Save as new revision" at bounding box center [744, 170] width 115 height 23
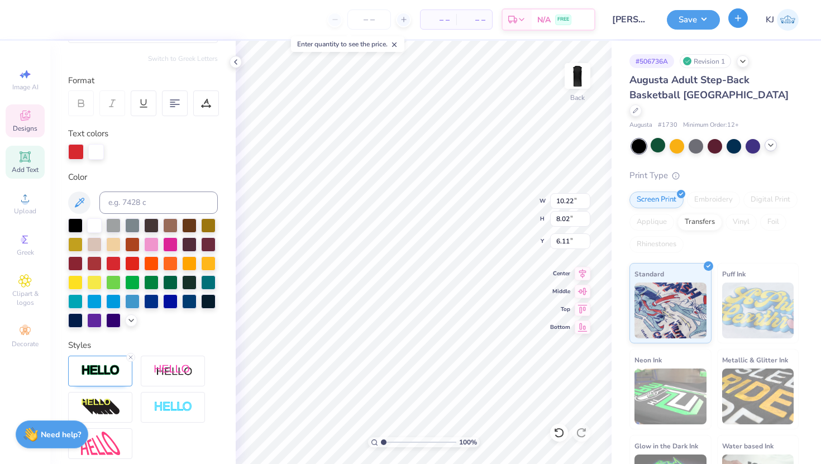
click at [739, 23] on button "button" at bounding box center [739, 18] width 20 height 20
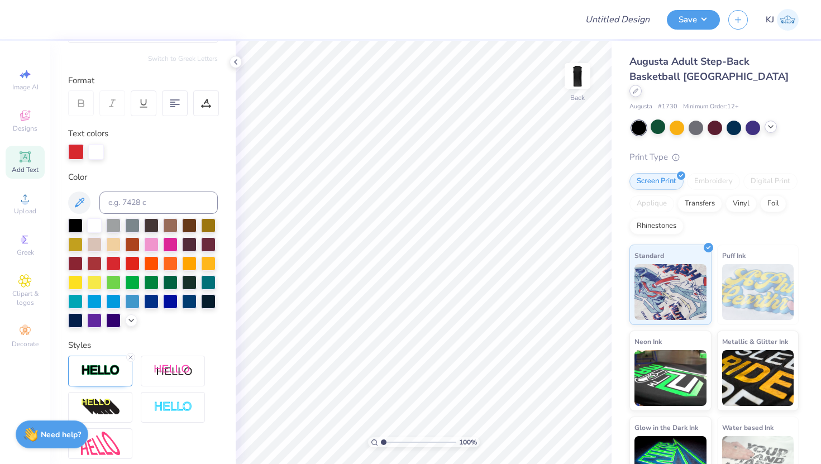
click at [642, 85] on div at bounding box center [636, 91] width 12 height 12
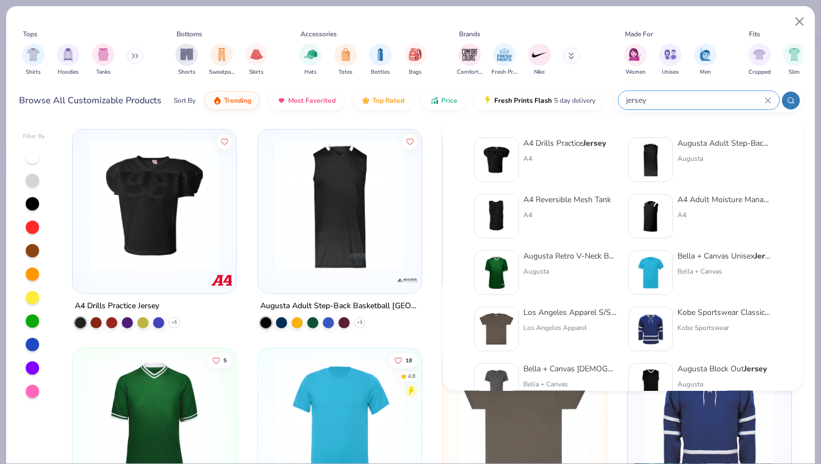
click at [733, 96] on input "jersey" at bounding box center [695, 100] width 140 height 13
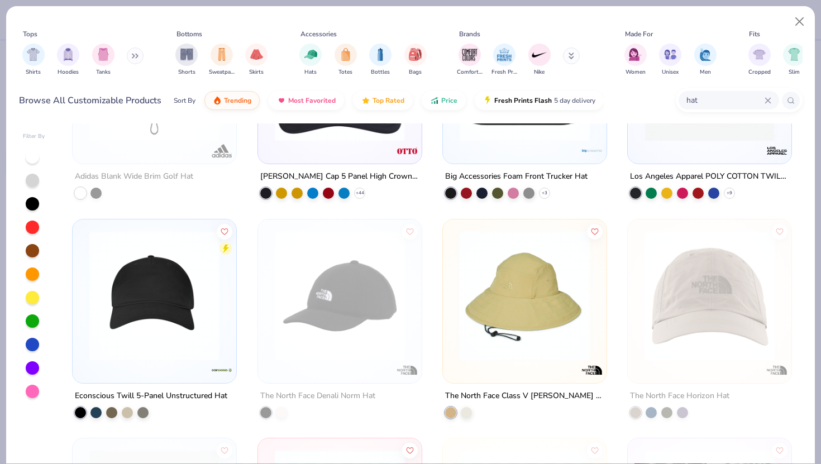
scroll to position [358, 0]
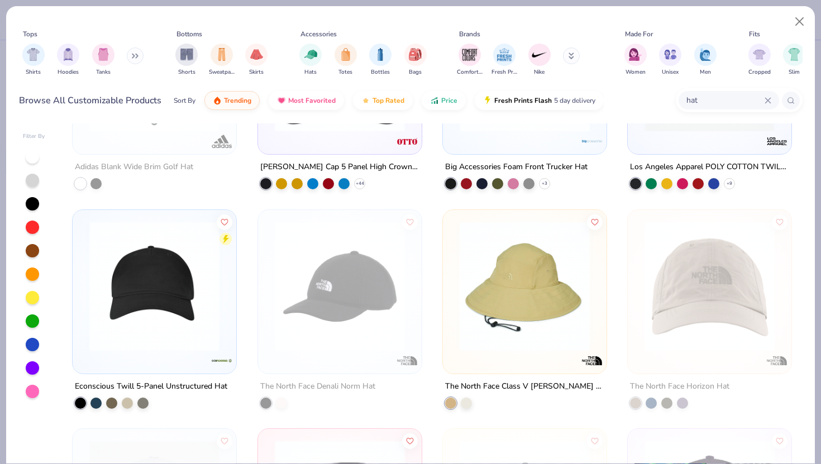
click at [168, 324] on img at bounding box center [154, 286] width 141 height 130
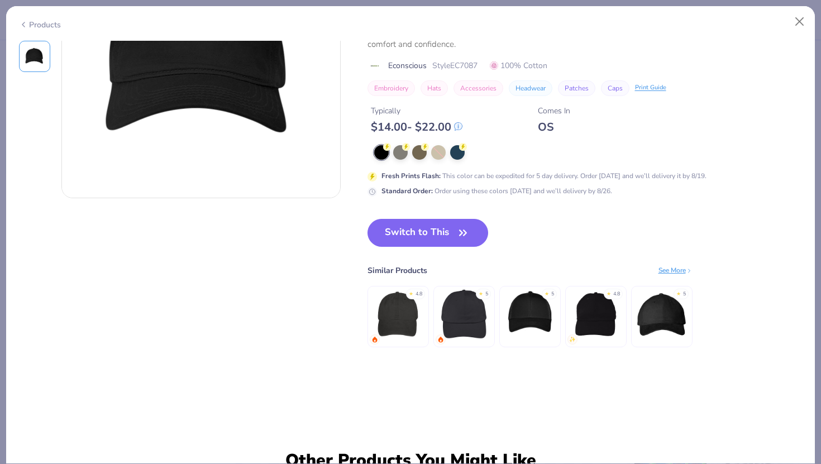
scroll to position [123, 0]
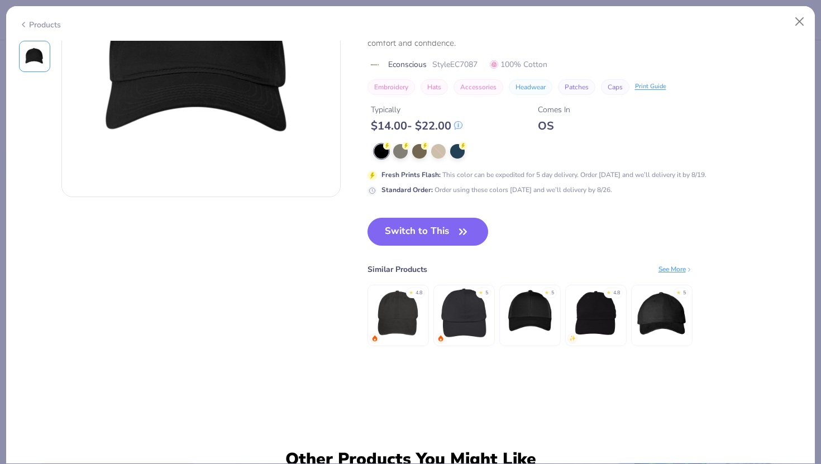
click at [389, 319] on img at bounding box center [398, 313] width 53 height 53
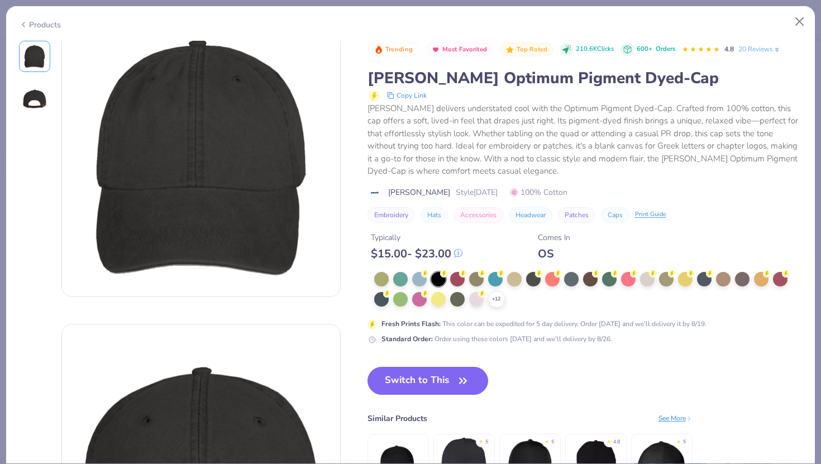
scroll to position [142, 0]
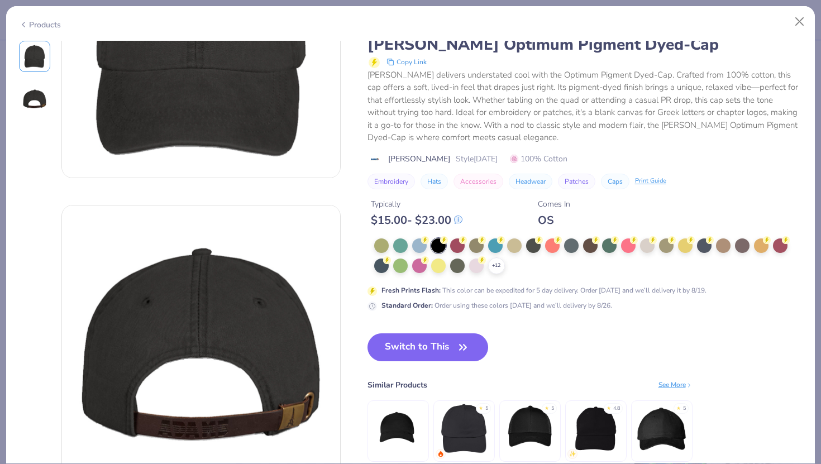
click at [481, 423] on img at bounding box center [463, 428] width 53 height 53
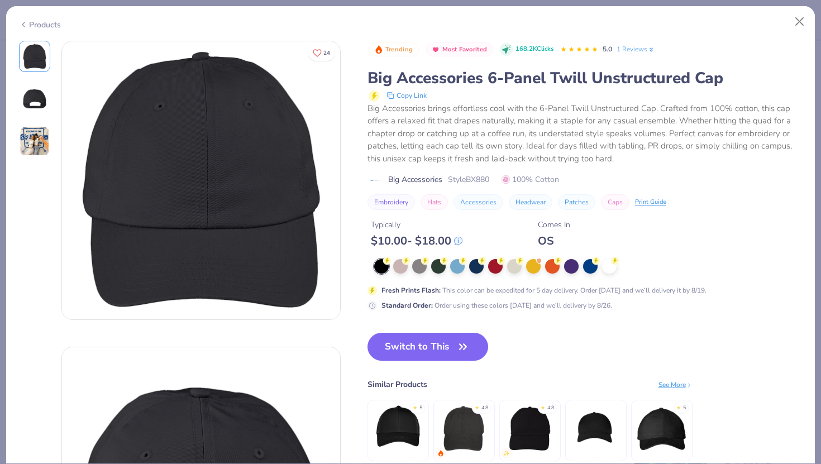
click at [28, 142] on img at bounding box center [35, 141] width 30 height 30
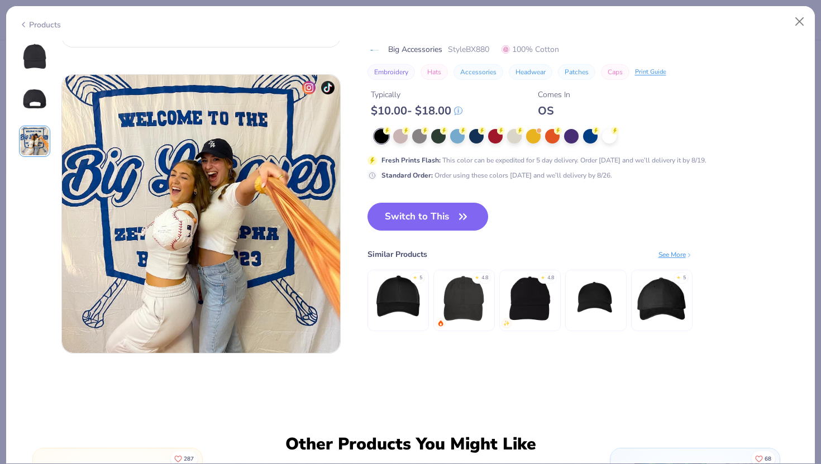
scroll to position [612, 0]
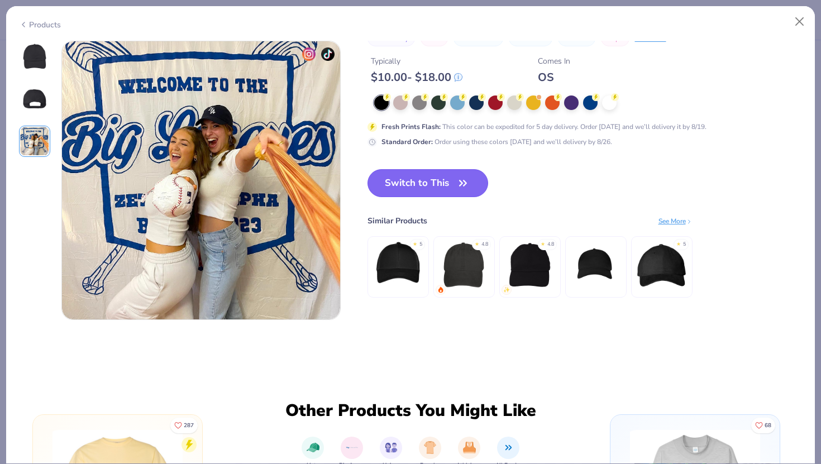
click at [450, 185] on button "Switch to This" at bounding box center [428, 183] width 121 height 28
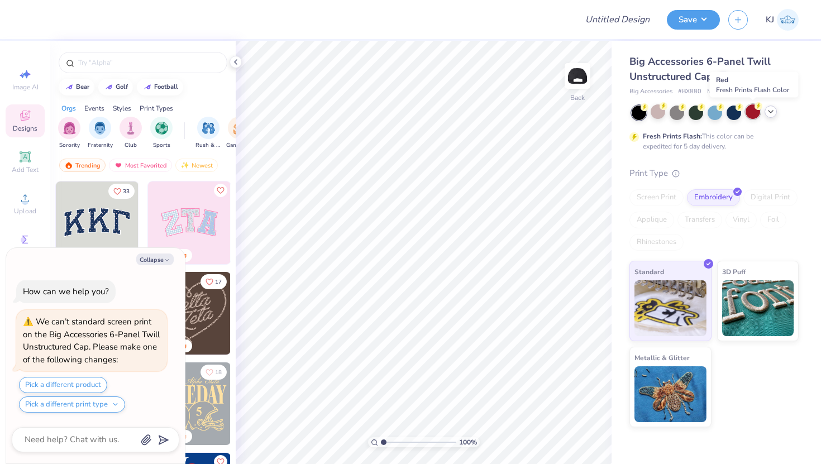
click at [755, 112] on div at bounding box center [753, 111] width 15 height 15
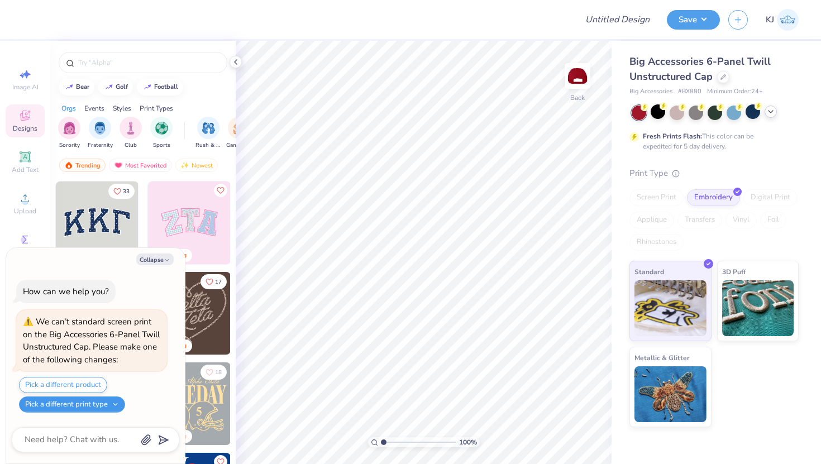
click at [113, 402] on button "Pick a different print type" at bounding box center [72, 405] width 106 height 16
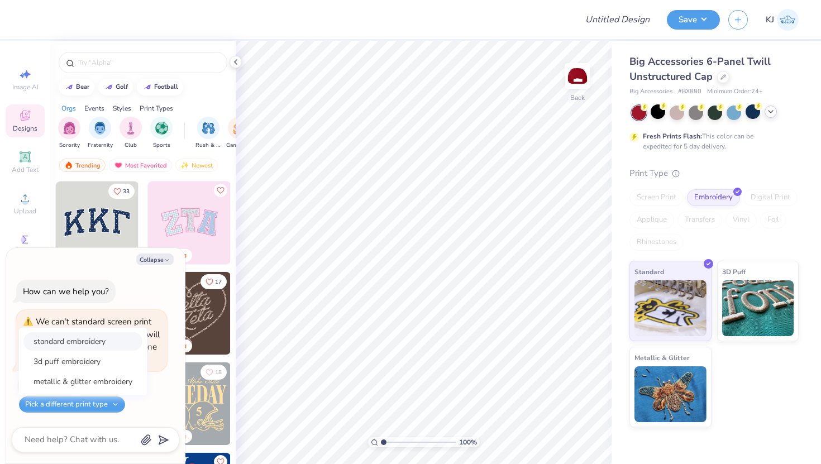
click at [83, 344] on button "standard embroidery" at bounding box center [82, 341] width 119 height 18
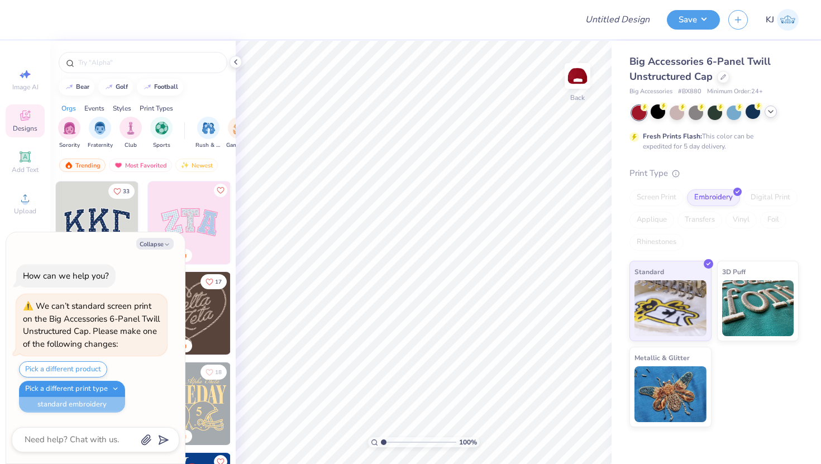
click at [116, 389] on button "Pick a different print type" at bounding box center [72, 389] width 106 height 16
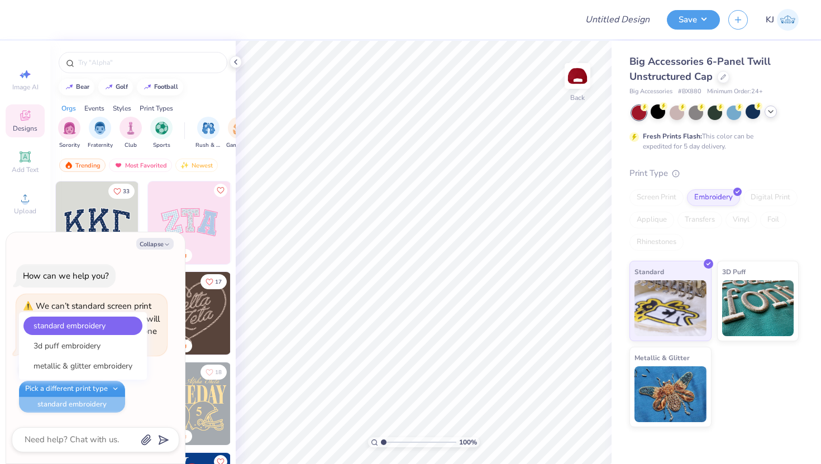
click at [116, 389] on button "Pick a different print type" at bounding box center [72, 389] width 106 height 16
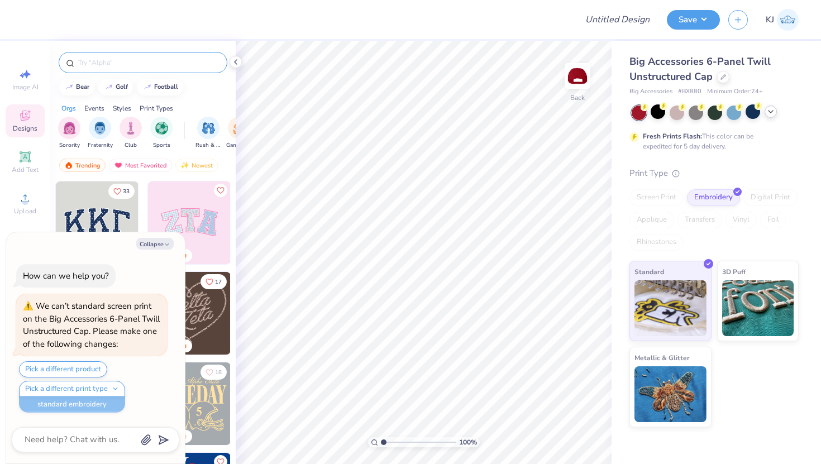
click at [121, 69] on div at bounding box center [143, 62] width 169 height 21
click at [116, 63] on input "text" at bounding box center [148, 62] width 143 height 11
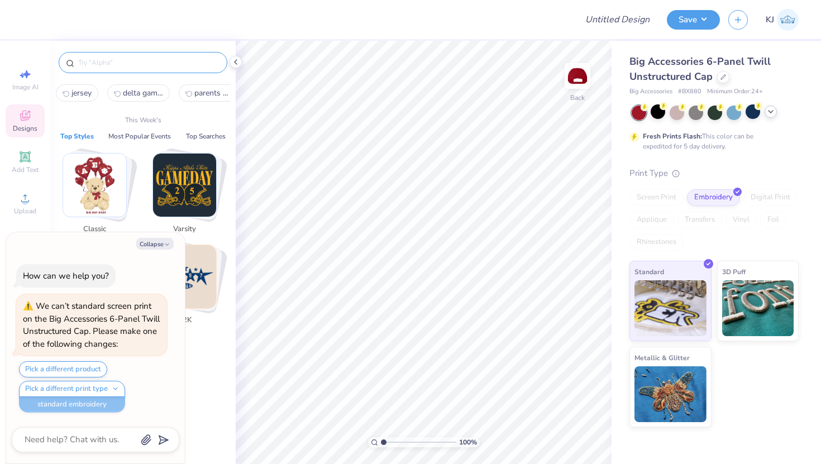
click at [208, 94] on span "parents weekend" at bounding box center [214, 93] width 40 height 11
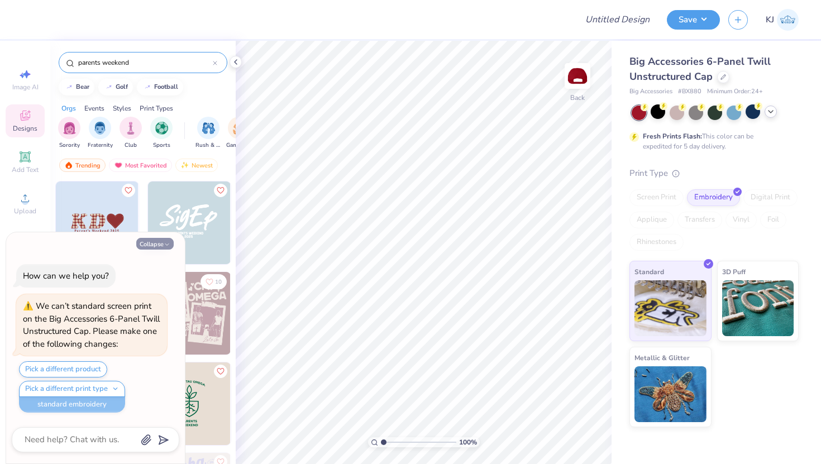
click at [160, 239] on button "Collapse" at bounding box center [154, 244] width 37 height 12
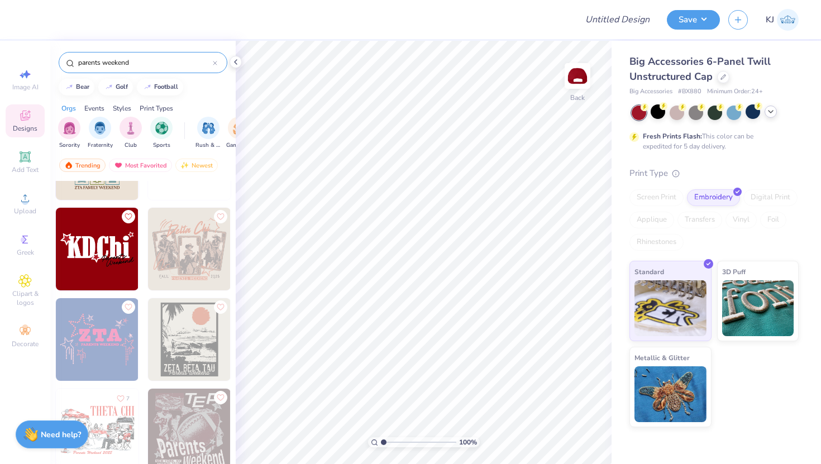
scroll to position [721, 0]
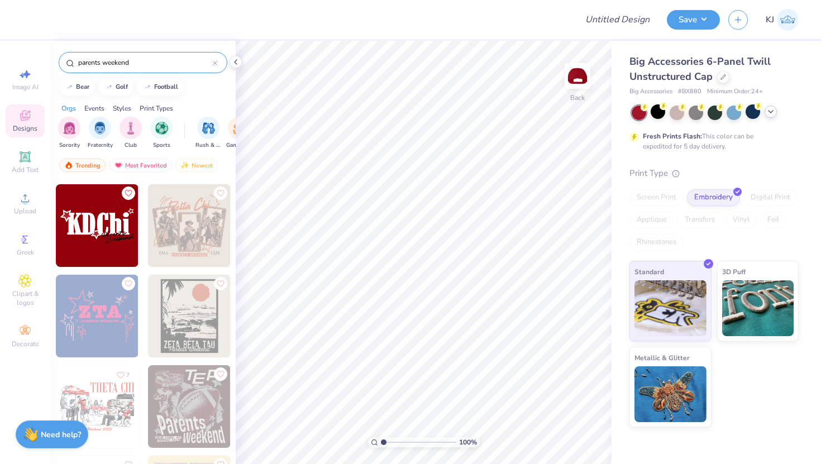
click at [115, 232] on img at bounding box center [97, 225] width 83 height 83
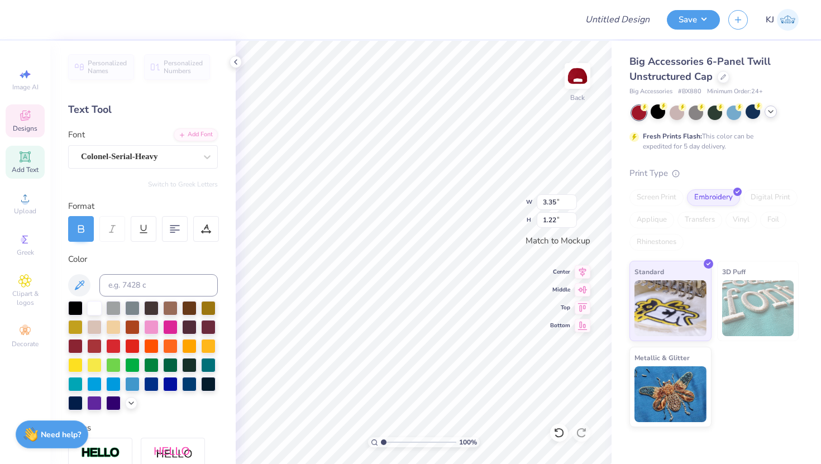
scroll to position [0, 0]
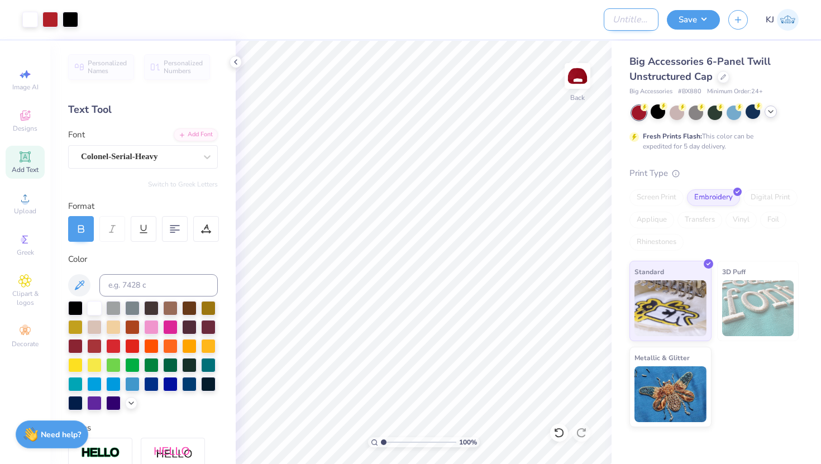
click at [644, 17] on input "Design Title" at bounding box center [631, 19] width 55 height 22
click at [707, 12] on button "Save" at bounding box center [693, 18] width 53 height 20
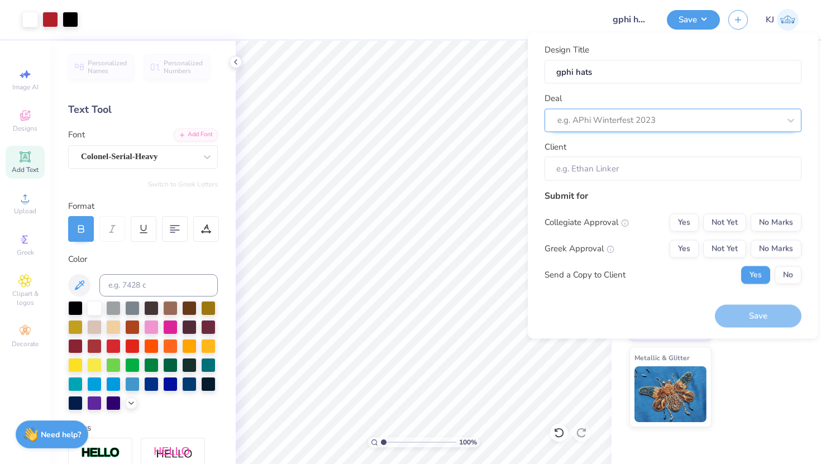
click at [602, 117] on div at bounding box center [669, 120] width 222 height 15
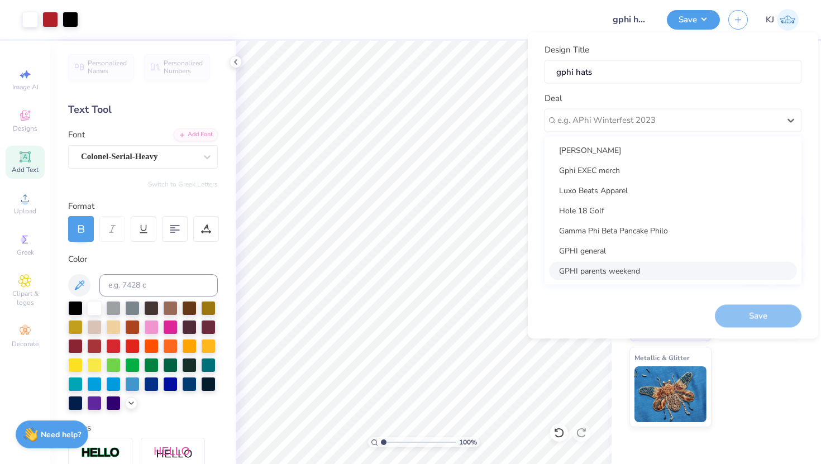
click at [598, 267] on div "GPHI parents weekend" at bounding box center [673, 270] width 248 height 18
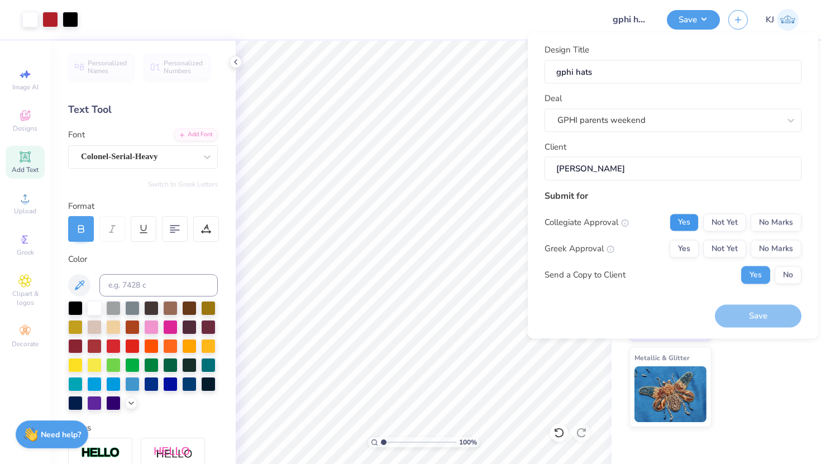
click at [689, 221] on button "Yes" at bounding box center [684, 222] width 29 height 18
click at [691, 242] on button "Yes" at bounding box center [684, 249] width 29 height 18
click at [796, 275] on button "No" at bounding box center [788, 275] width 27 height 18
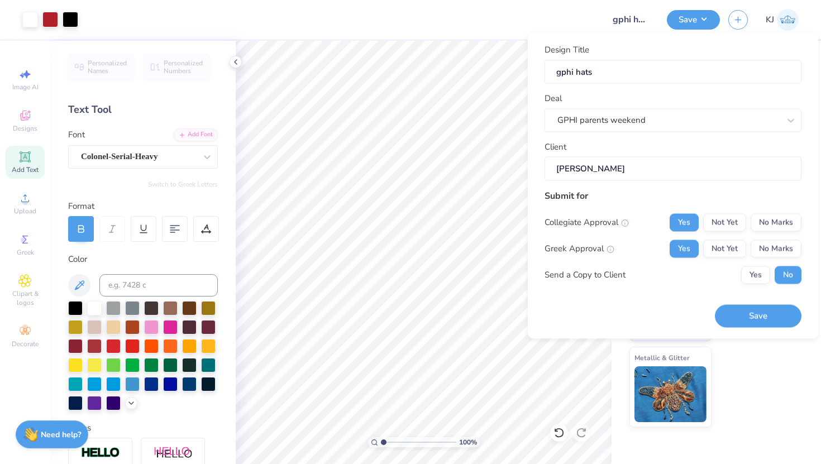
click at [772, 317] on button "Save" at bounding box center [758, 316] width 87 height 23
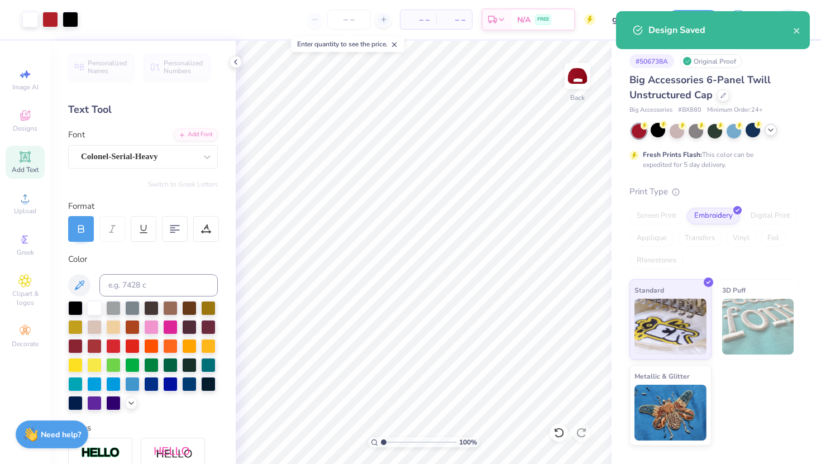
click at [773, 127] on icon at bounding box center [771, 130] width 9 height 9
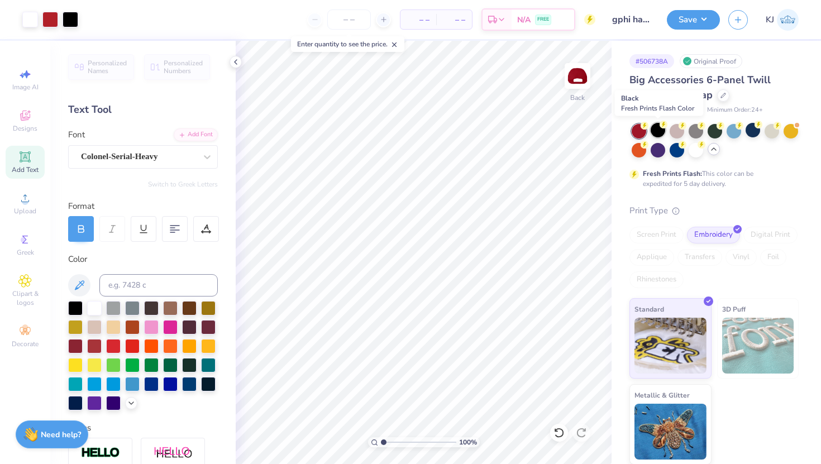
click at [657, 130] on div at bounding box center [658, 130] width 15 height 15
click at [735, 132] on div at bounding box center [734, 130] width 15 height 15
click at [658, 125] on div at bounding box center [658, 130] width 15 height 15
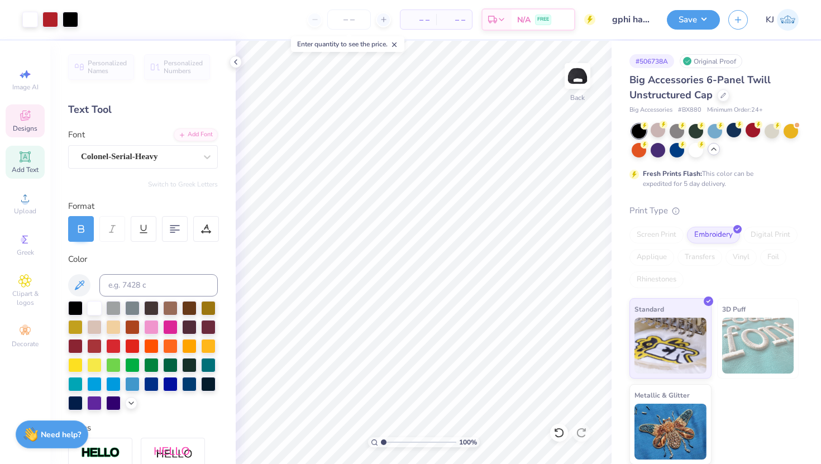
click at [28, 113] on icon at bounding box center [24, 115] width 13 height 13
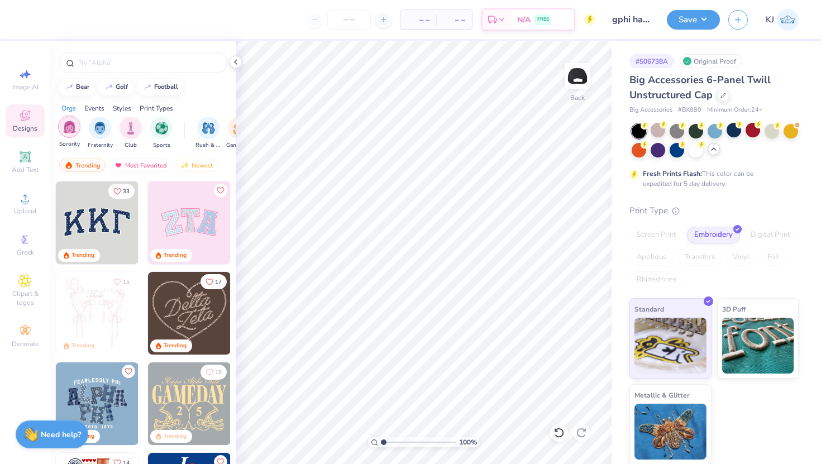
click at [65, 129] on img "filter for Sorority" at bounding box center [69, 127] width 13 height 13
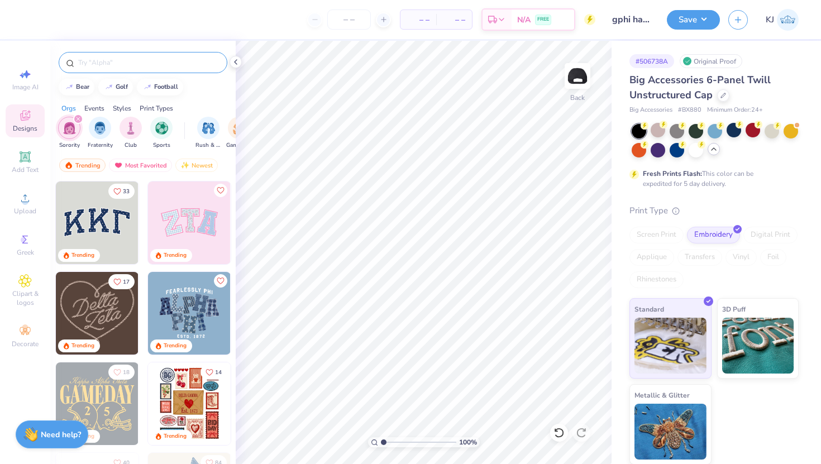
click at [130, 65] on input "text" at bounding box center [148, 62] width 143 height 11
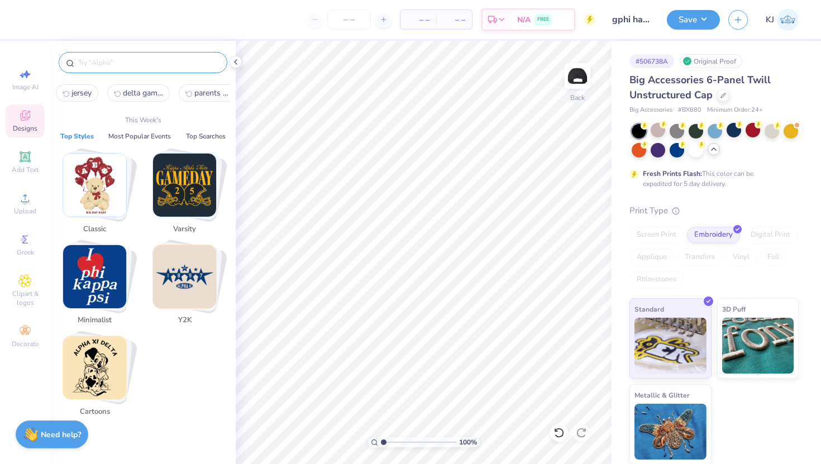
click at [200, 88] on span "parents weekend" at bounding box center [214, 93] width 40 height 11
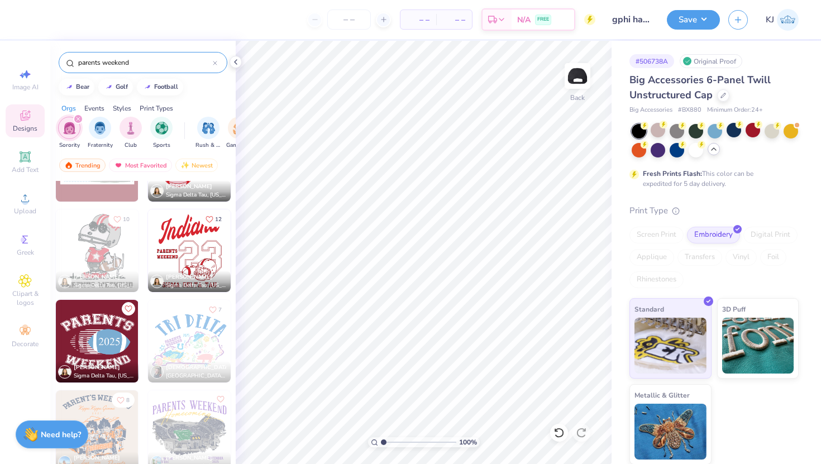
scroll to position [3228, 0]
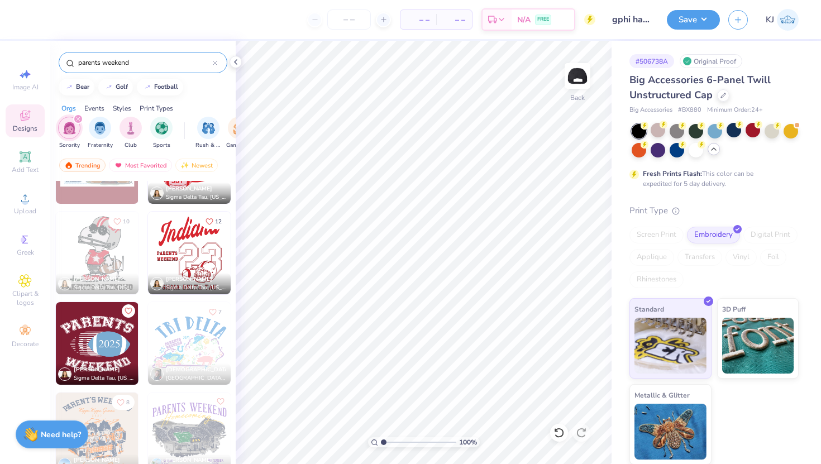
click at [187, 254] on img at bounding box center [189, 253] width 83 height 83
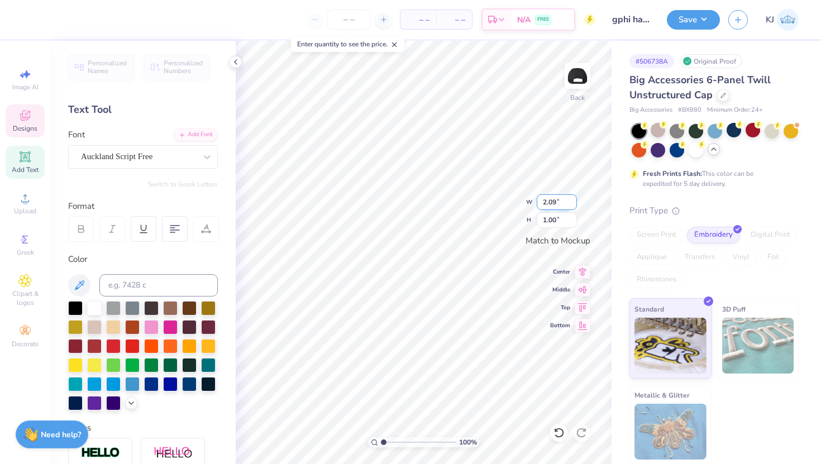
scroll to position [0, 0]
click at [131, 155] on div "Auckland Script Free" at bounding box center [138, 156] width 117 height 17
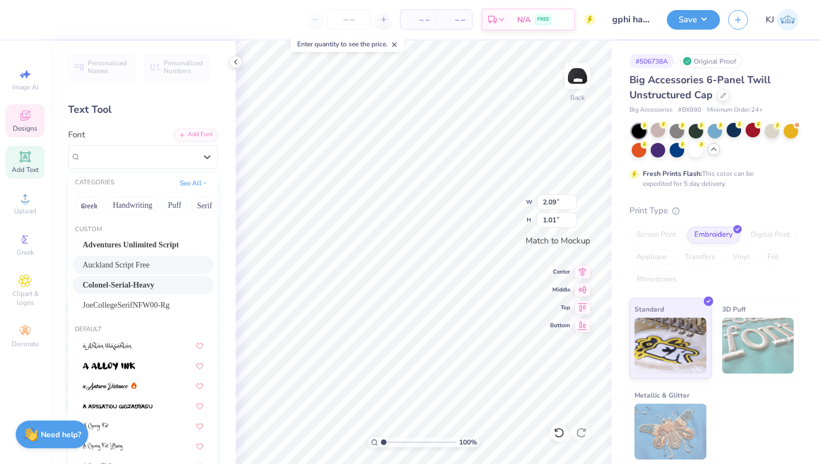
click at [152, 284] on div "Colonel-Serial-Heavy" at bounding box center [143, 285] width 121 height 12
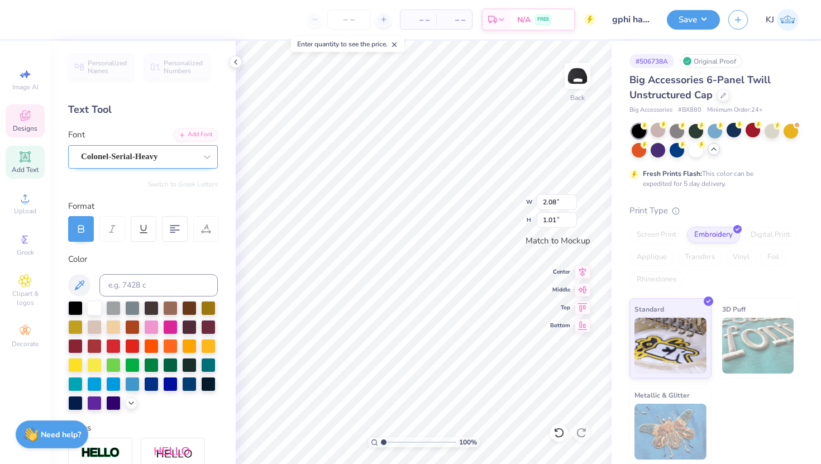
click at [118, 155] on div "Colonel-Serial-Heavy" at bounding box center [138, 156] width 117 height 17
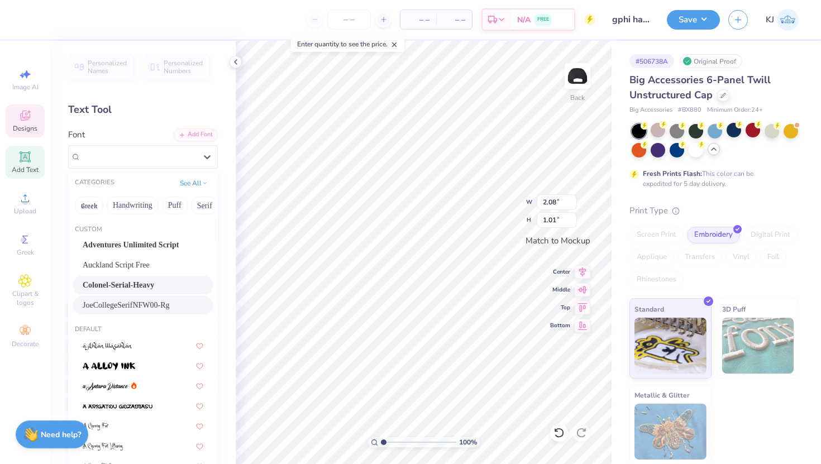
click at [149, 304] on span "JoeCollegeSerifNFW00-Rg" at bounding box center [126, 305] width 87 height 12
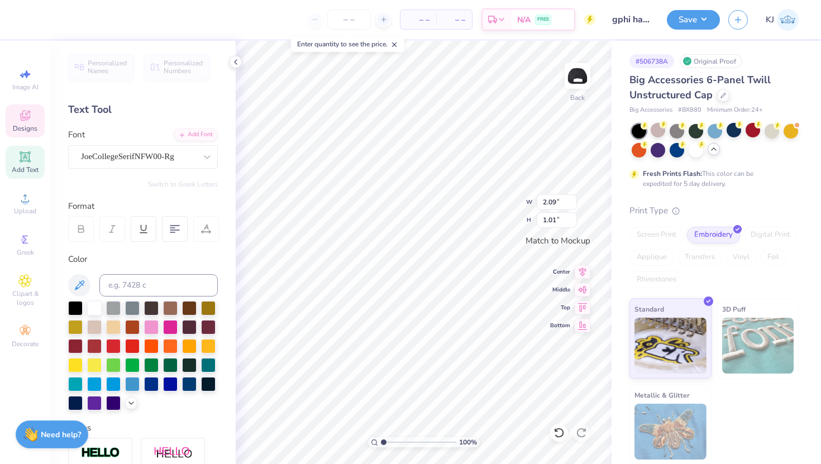
scroll to position [0, 1]
click at [184, 161] on div "JoeCollegeSerifNFW00-Rg" at bounding box center [138, 156] width 117 height 17
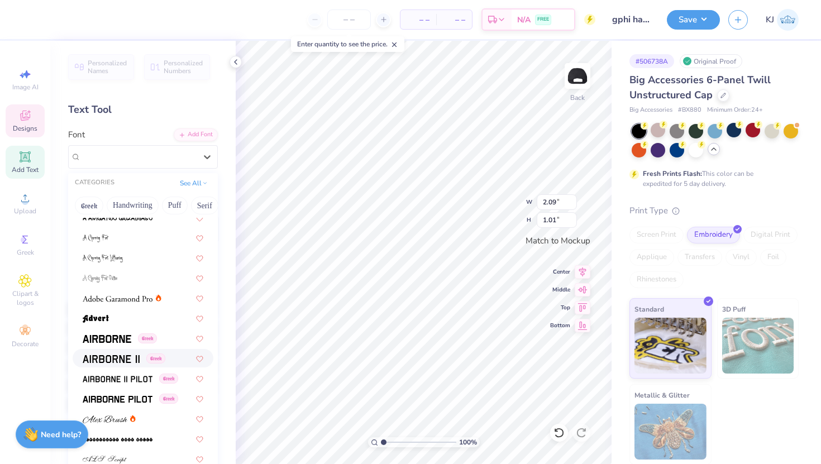
scroll to position [212, 0]
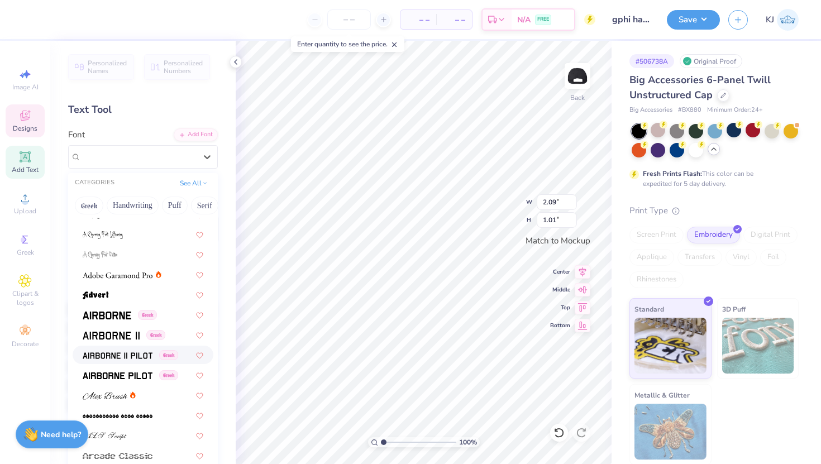
click at [135, 360] on div "Greek" at bounding box center [143, 355] width 141 height 18
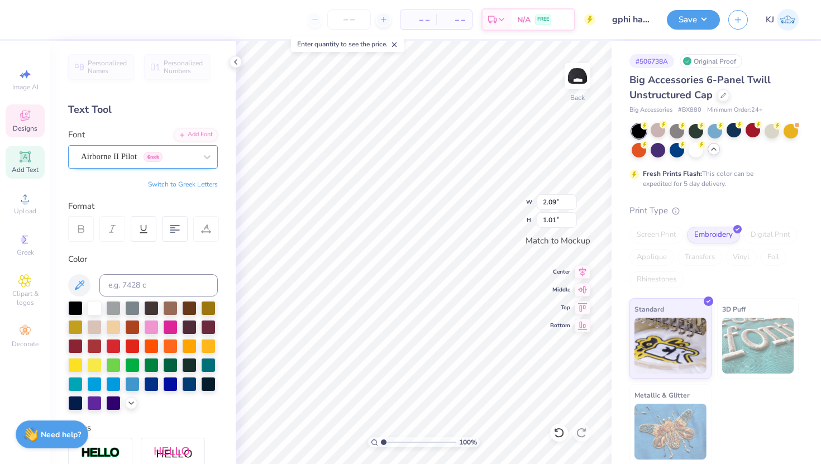
click at [140, 164] on div "Airborne II Pilot Greek" at bounding box center [138, 156] width 117 height 17
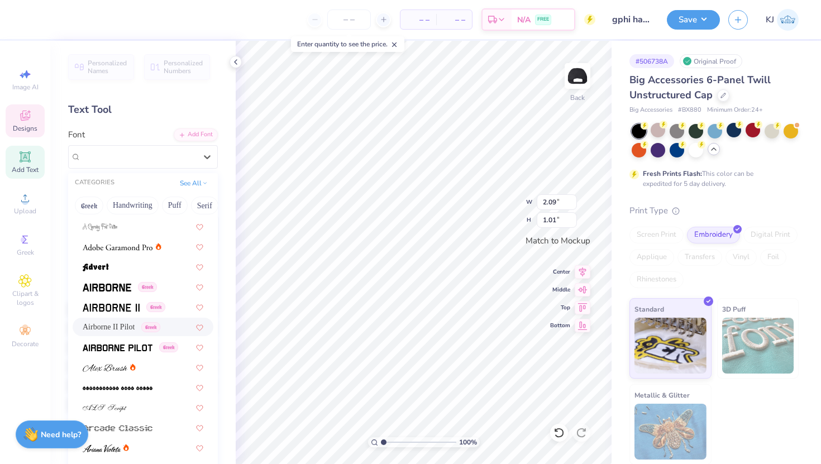
scroll to position [239, 0]
click at [117, 288] on img at bounding box center [107, 288] width 49 height 8
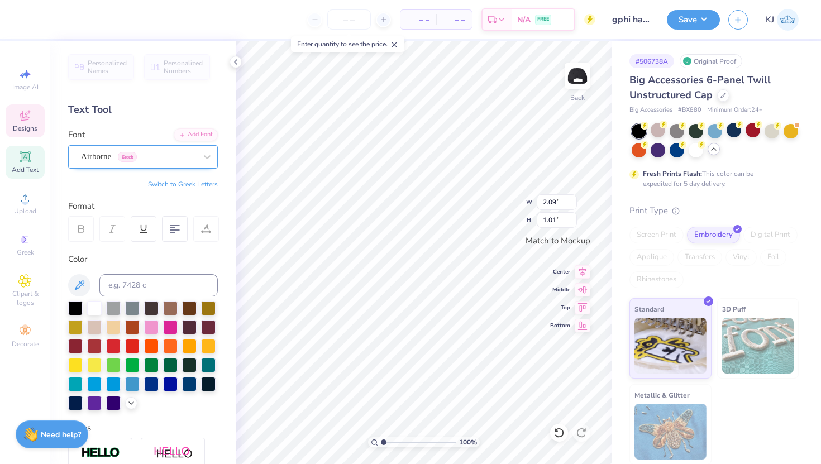
click at [164, 153] on div "Airborne Greek" at bounding box center [138, 156] width 117 height 17
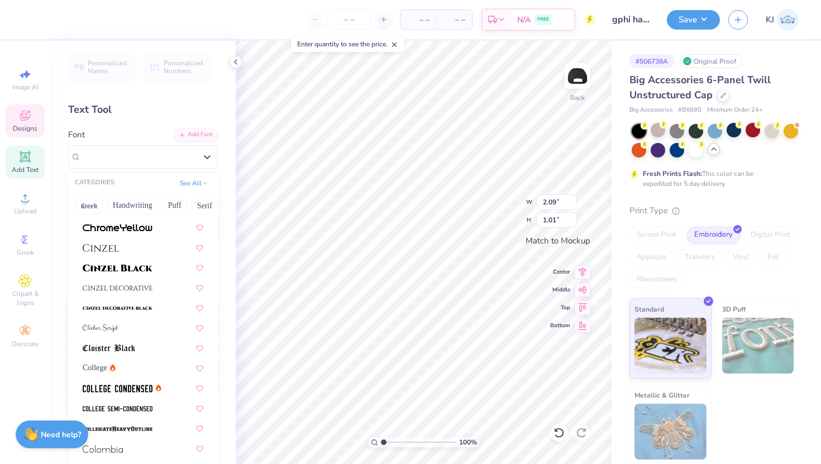
scroll to position [1482, 0]
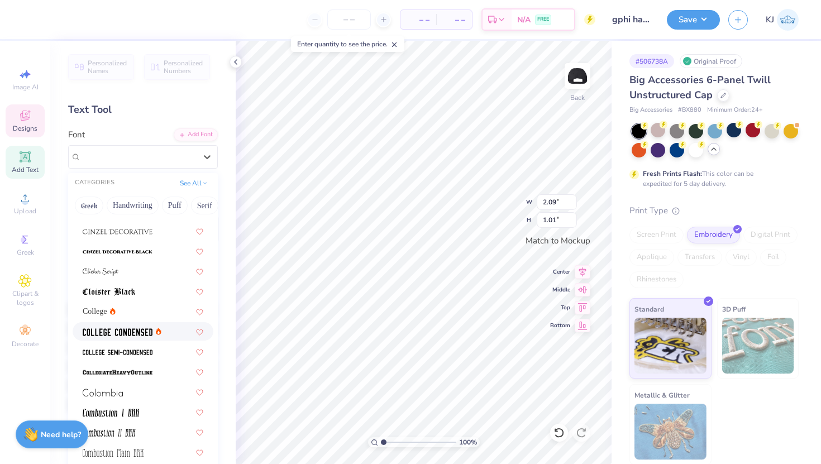
click at [139, 331] on img at bounding box center [118, 333] width 70 height 8
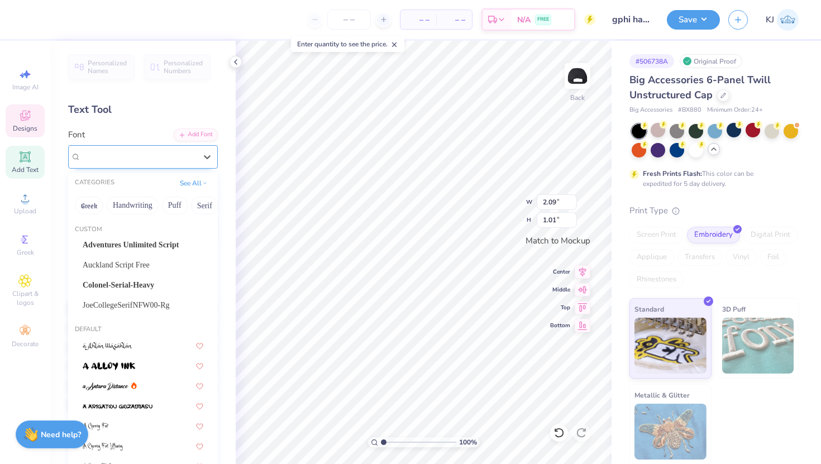
click at [162, 155] on div "College Condensed" at bounding box center [138, 156] width 117 height 17
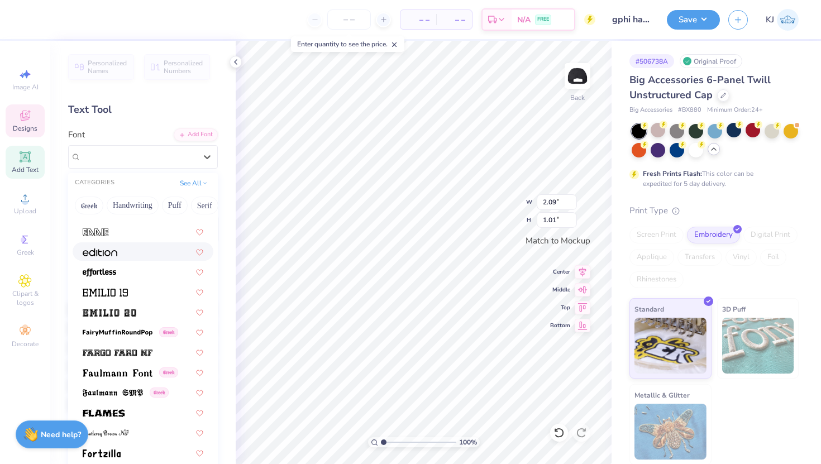
scroll to position [2338, 0]
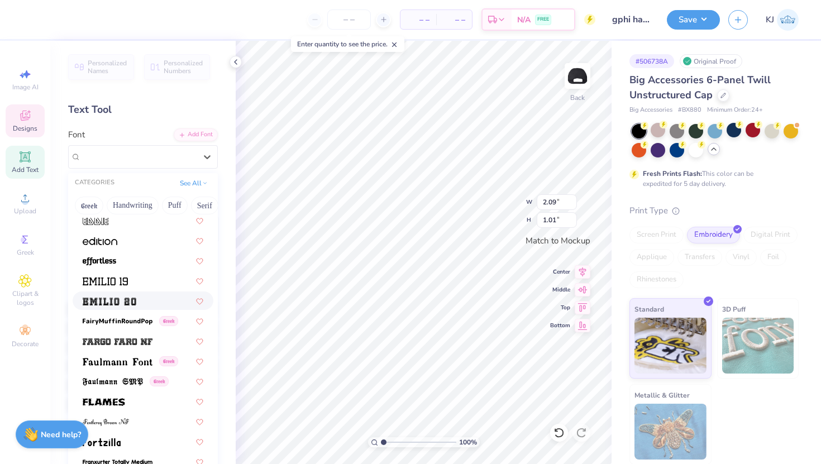
click at [148, 301] on div at bounding box center [143, 301] width 121 height 12
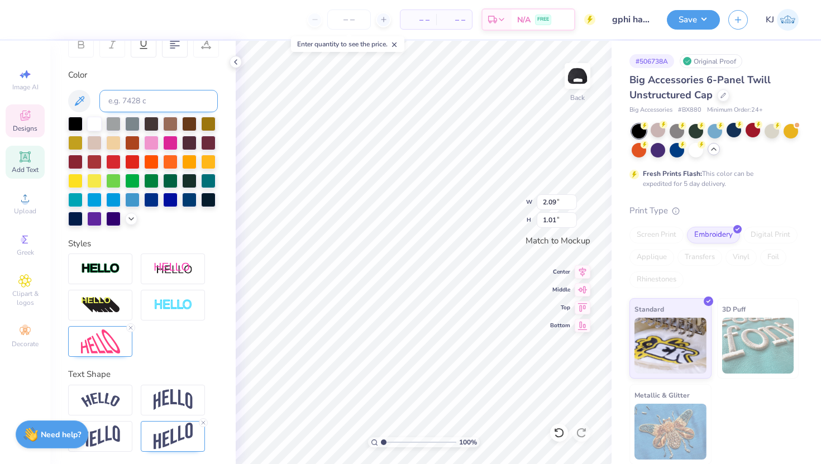
scroll to position [185, 0]
click at [130, 325] on icon at bounding box center [130, 327] width 7 height 7
click at [173, 265] on img at bounding box center [173, 268] width 39 height 14
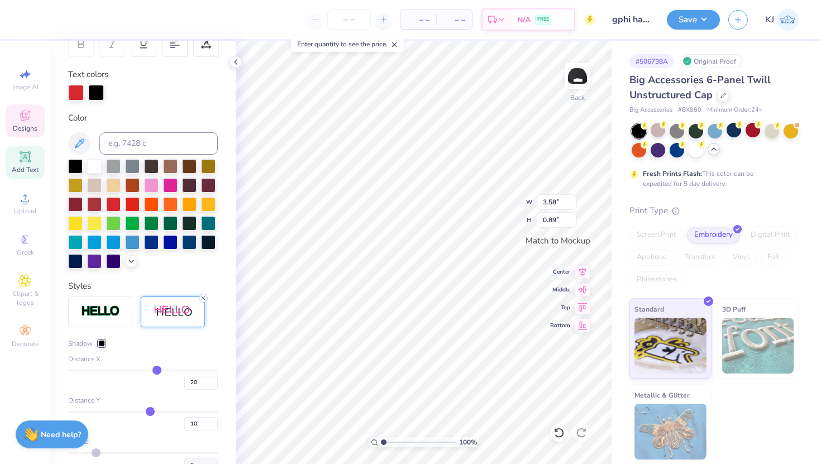
click at [201, 296] on icon at bounding box center [203, 298] width 7 height 7
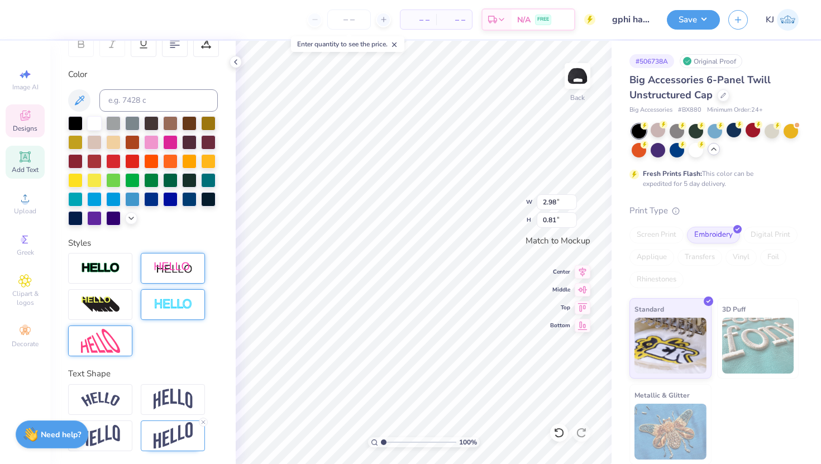
click at [175, 298] on img at bounding box center [173, 304] width 39 height 13
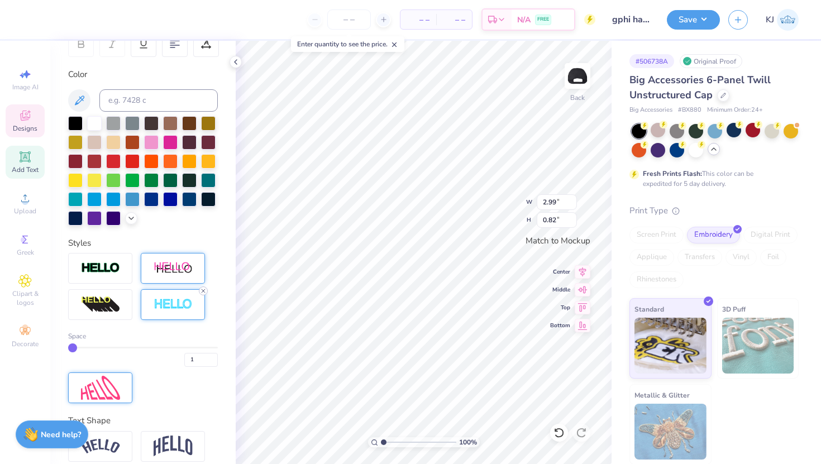
click at [204, 288] on icon at bounding box center [203, 291] width 7 height 7
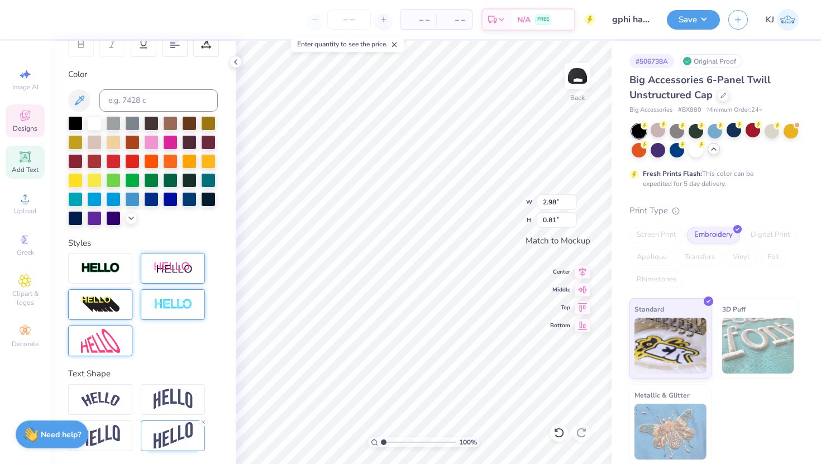
click at [115, 312] on img at bounding box center [100, 305] width 39 height 18
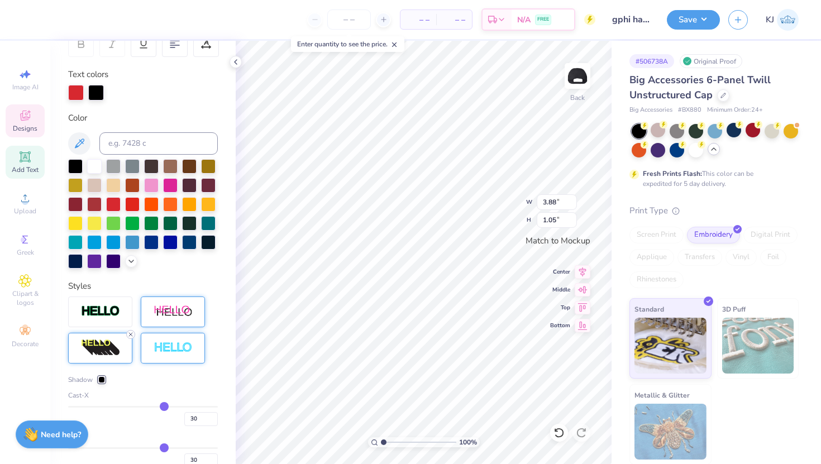
click at [131, 330] on div at bounding box center [130, 334] width 9 height 9
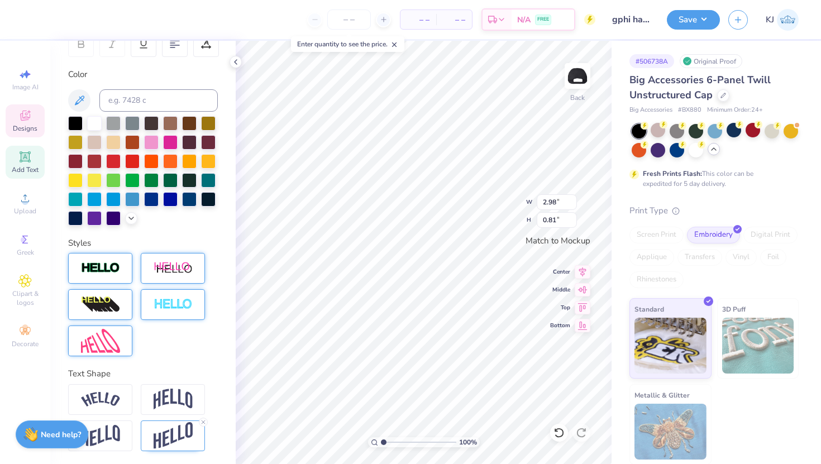
click at [102, 272] on img at bounding box center [100, 268] width 39 height 13
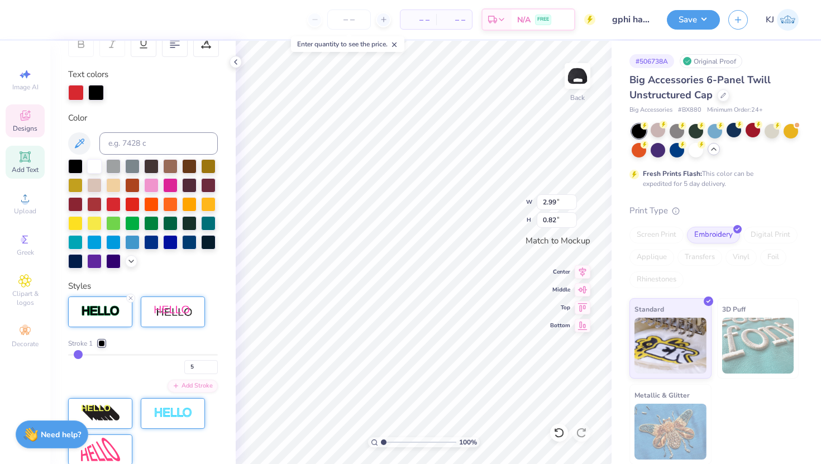
click at [79, 354] on input "range" at bounding box center [143, 355] width 150 height 2
click at [74, 354] on input "range" at bounding box center [143, 355] width 150 height 2
click at [135, 368] on div "2" at bounding box center [143, 364] width 150 height 20
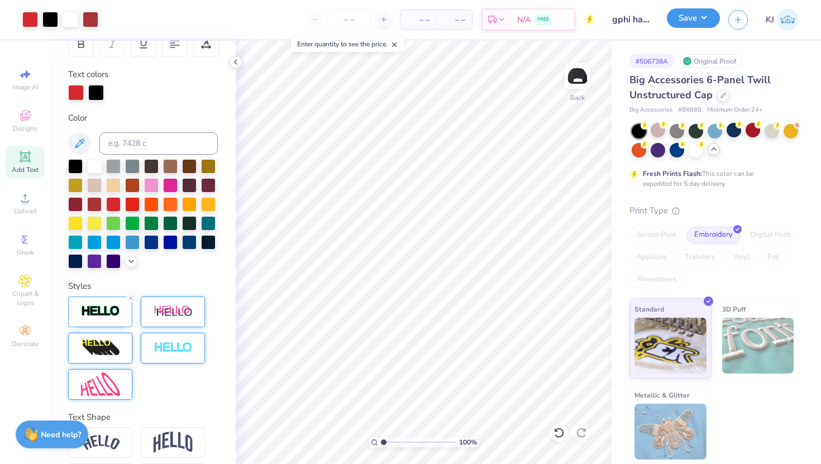
click at [706, 15] on button "Save" at bounding box center [693, 18] width 53 height 20
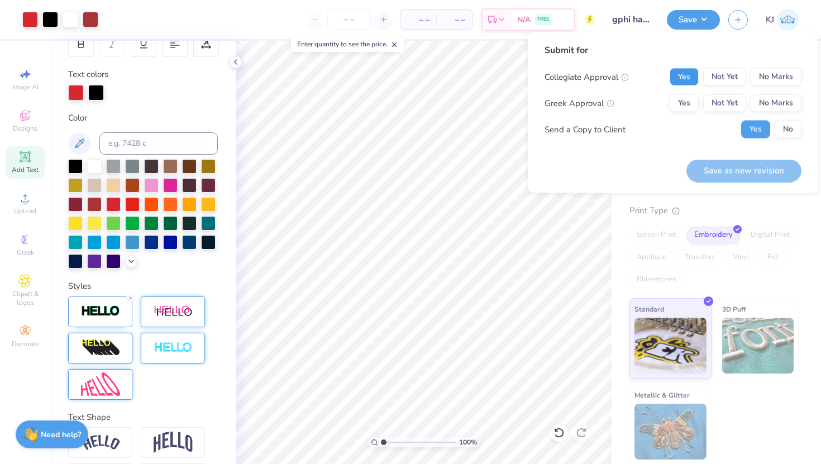
click at [685, 70] on button "Yes" at bounding box center [684, 77] width 29 height 18
click at [683, 101] on button "Yes" at bounding box center [684, 103] width 29 height 18
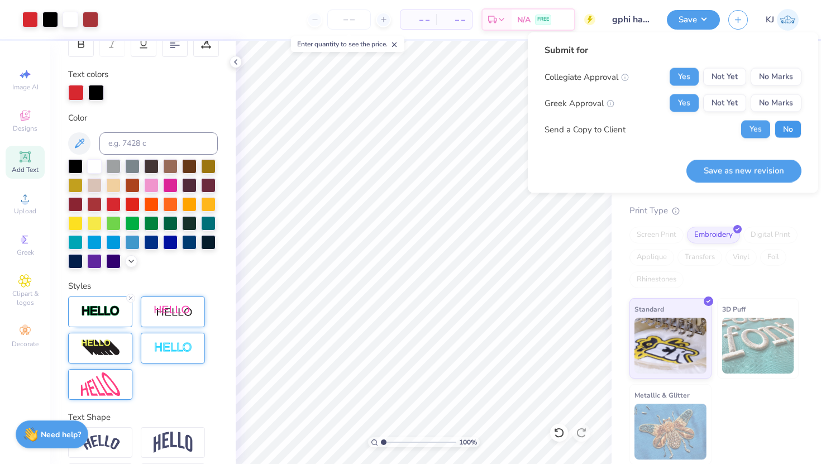
click at [782, 123] on button "No" at bounding box center [788, 130] width 27 height 18
click at [727, 180] on button "Save as new revision" at bounding box center [744, 170] width 115 height 23
click at [716, 163] on div "Save as new revision" at bounding box center [744, 170] width 115 height 23
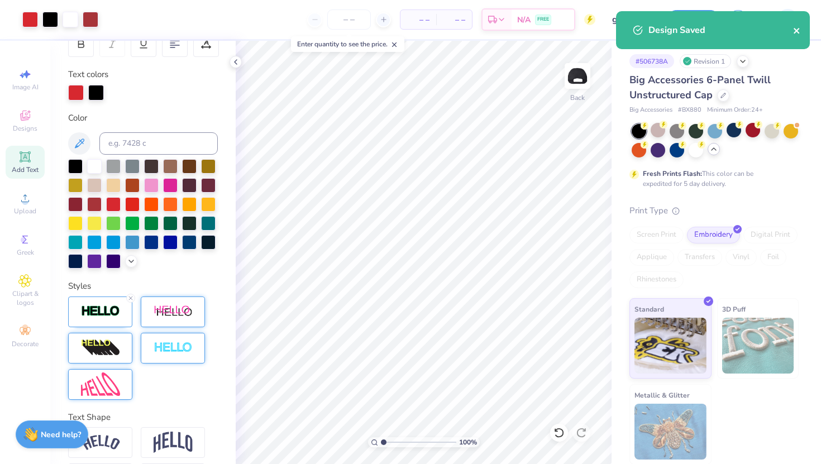
click at [798, 28] on icon "close" at bounding box center [797, 30] width 8 height 9
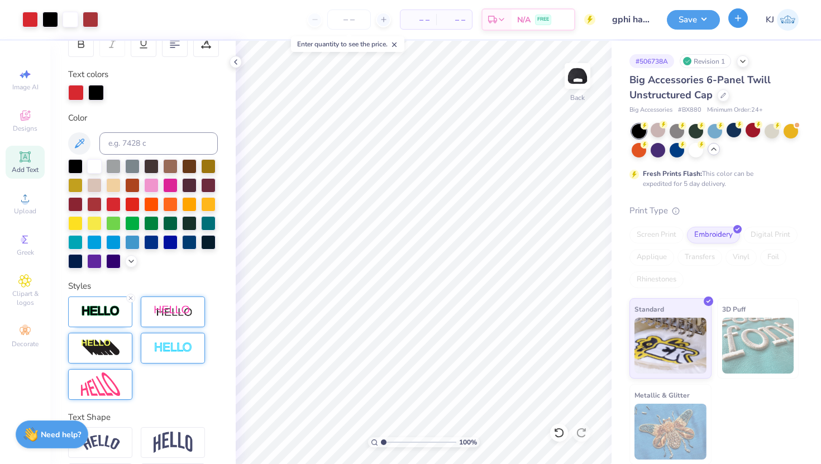
click at [740, 19] on icon "button" at bounding box center [738, 17] width 9 height 9
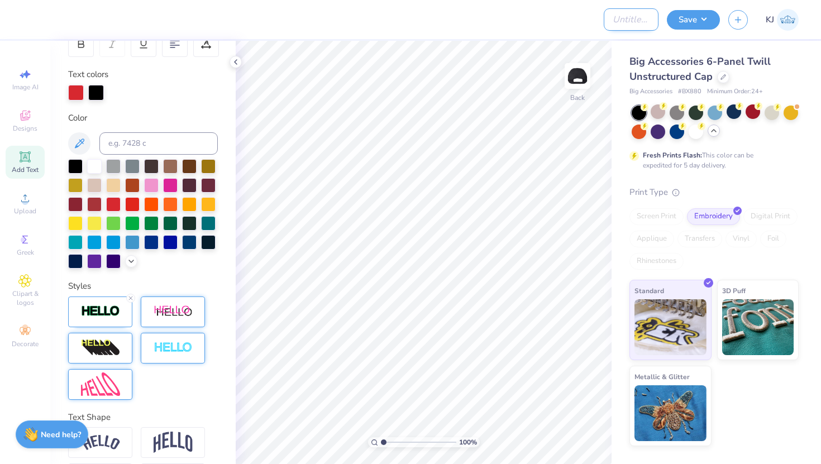
click at [643, 20] on input "Design Title" at bounding box center [631, 19] width 55 height 22
click at [721, 74] on icon at bounding box center [724, 76] width 6 height 6
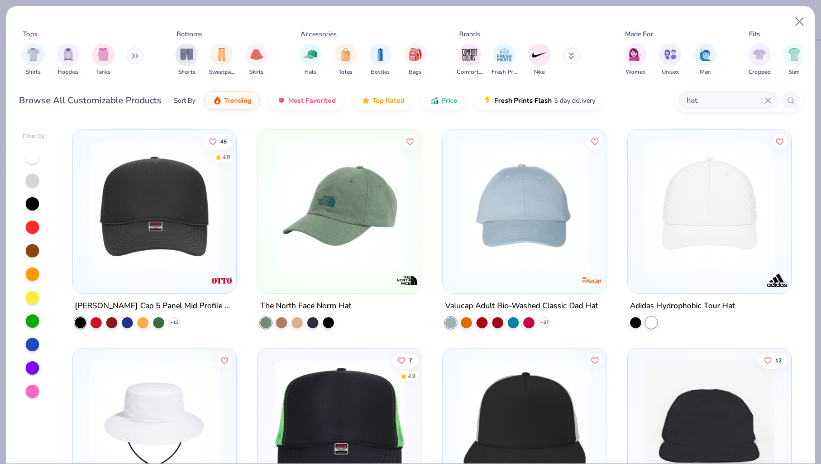
click at [115, 211] on img at bounding box center [154, 206] width 141 height 130
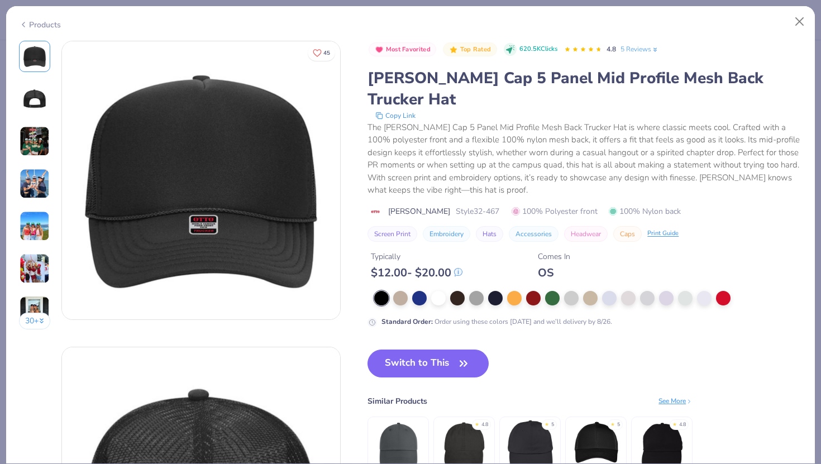
click at [30, 140] on img at bounding box center [35, 141] width 30 height 30
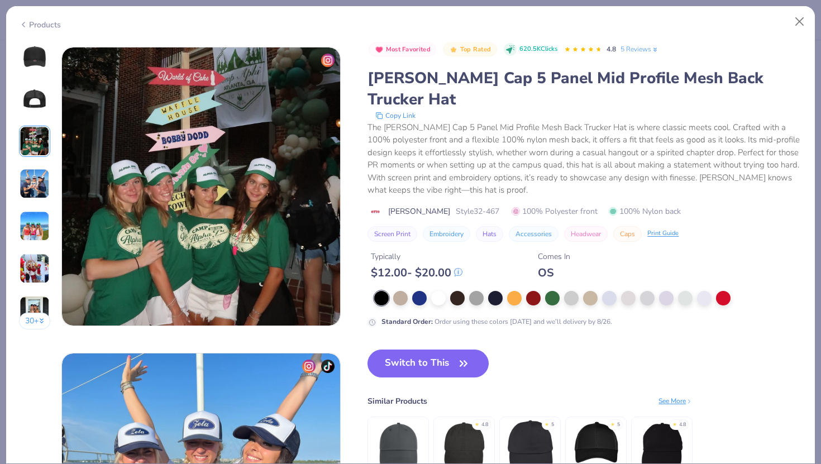
scroll to position [612, 0]
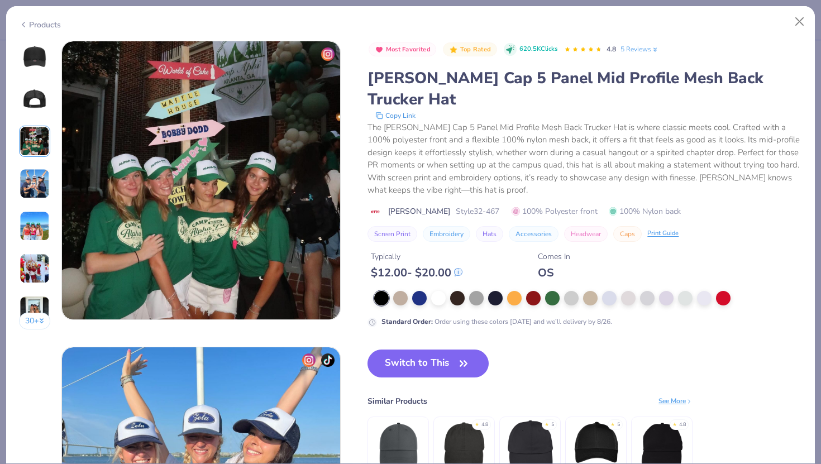
click at [38, 177] on img at bounding box center [35, 184] width 30 height 30
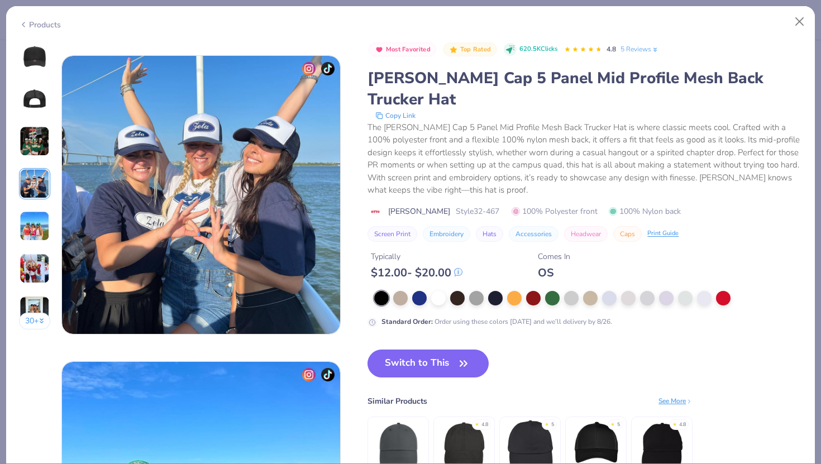
scroll to position [919, 0]
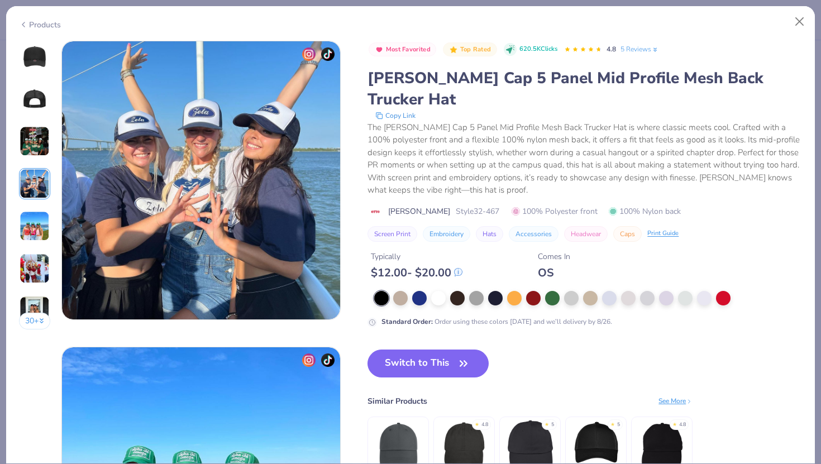
click at [34, 222] on img at bounding box center [35, 226] width 30 height 30
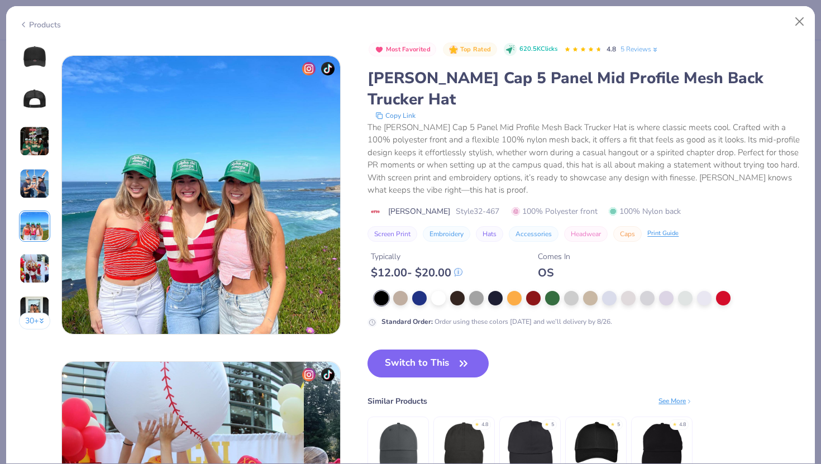
scroll to position [1225, 0]
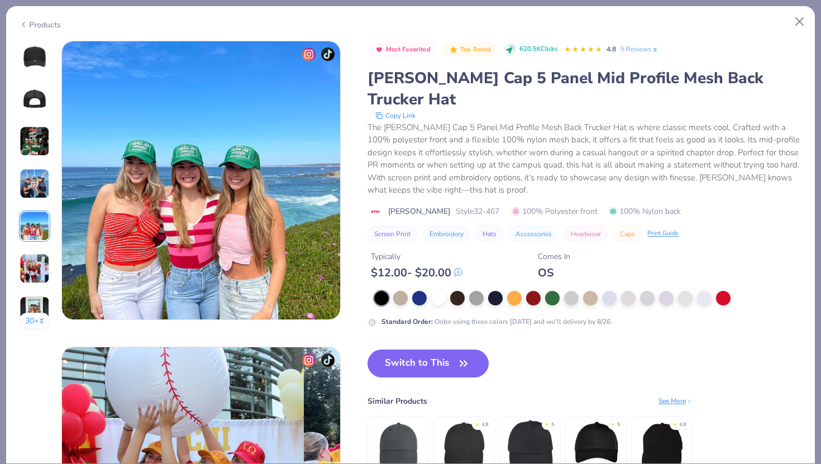
click at [35, 260] on img at bounding box center [35, 269] width 30 height 30
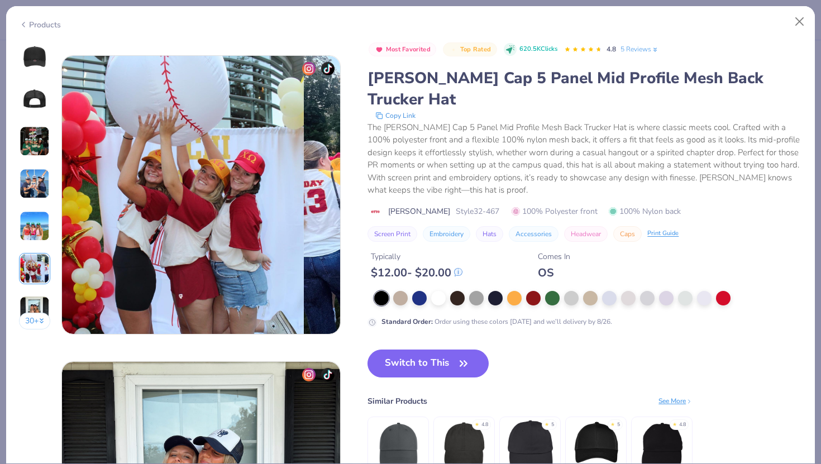
scroll to position [1531, 0]
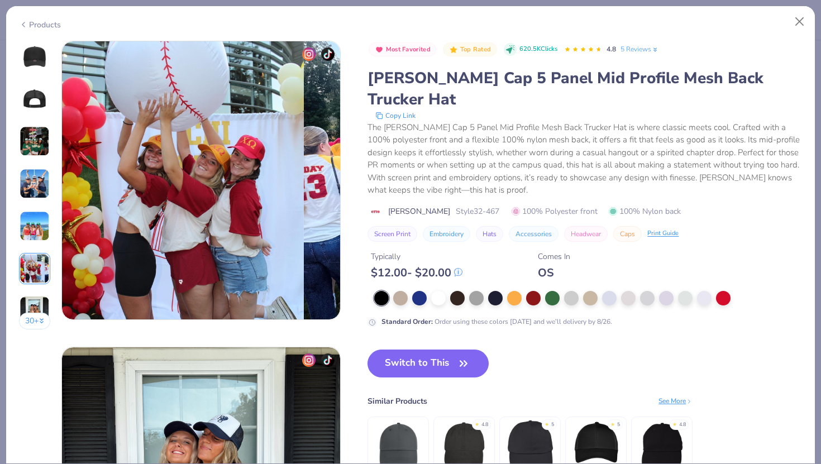
click at [34, 301] on img at bounding box center [35, 311] width 30 height 30
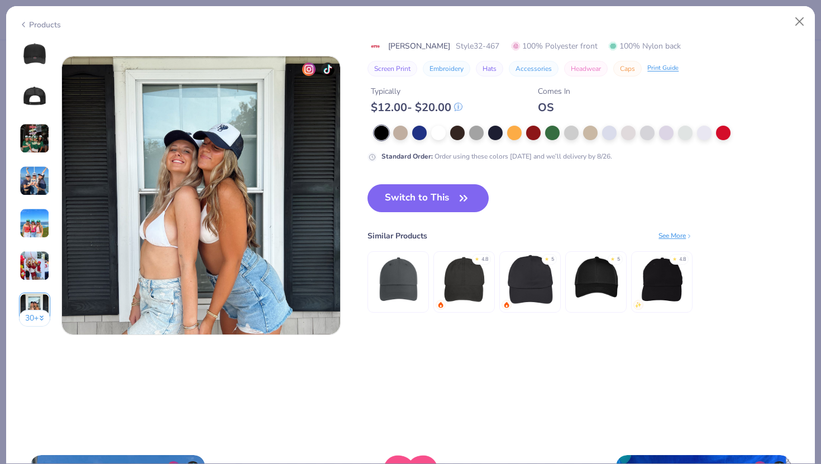
scroll to position [1837, 0]
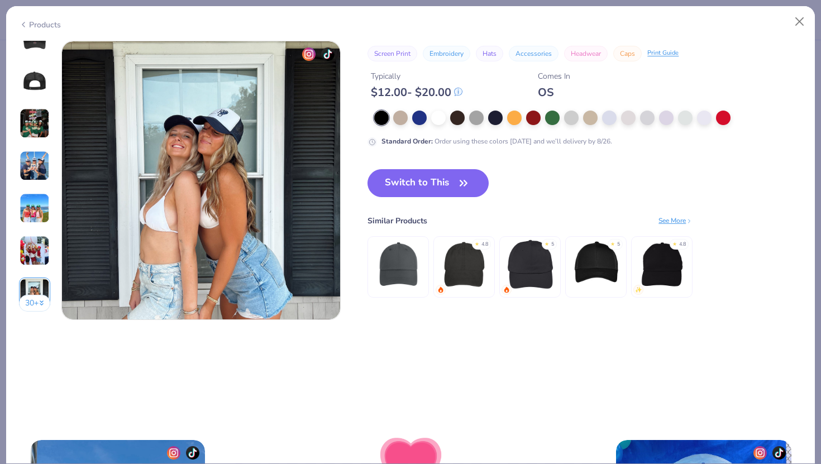
click at [29, 296] on button "30 +" at bounding box center [35, 303] width 32 height 17
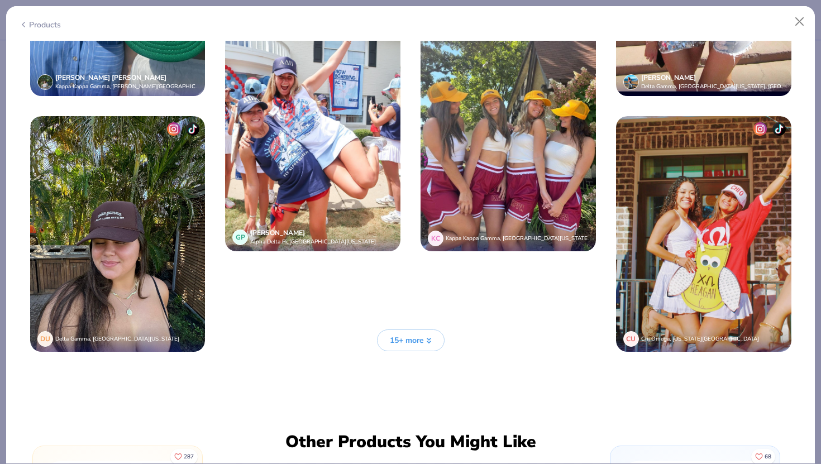
scroll to position [2929, 0]
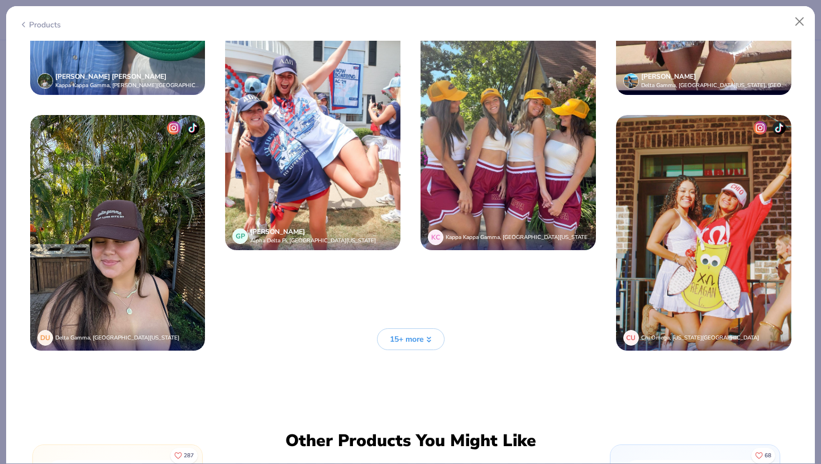
click at [399, 335] on span "15+ more" at bounding box center [407, 340] width 34 height 12
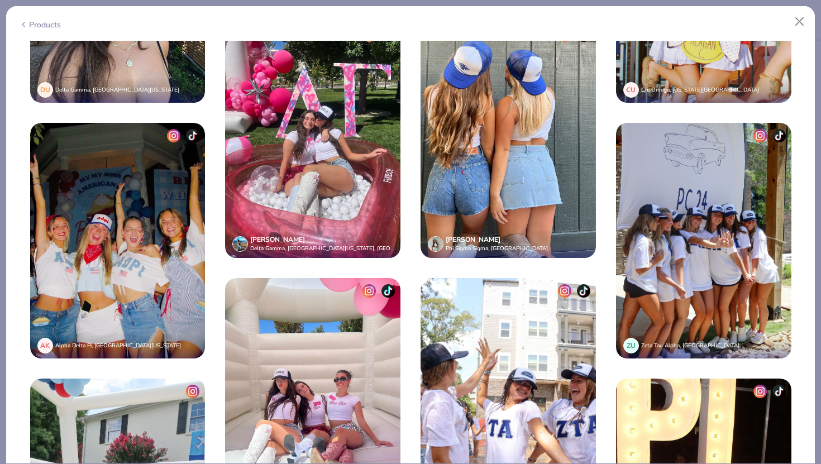
scroll to position [2553, 0]
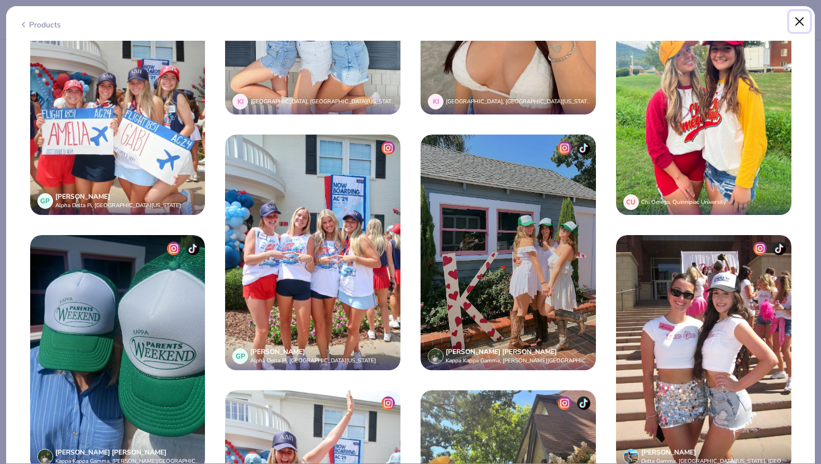
click at [799, 17] on button "Close" at bounding box center [799, 21] width 21 height 21
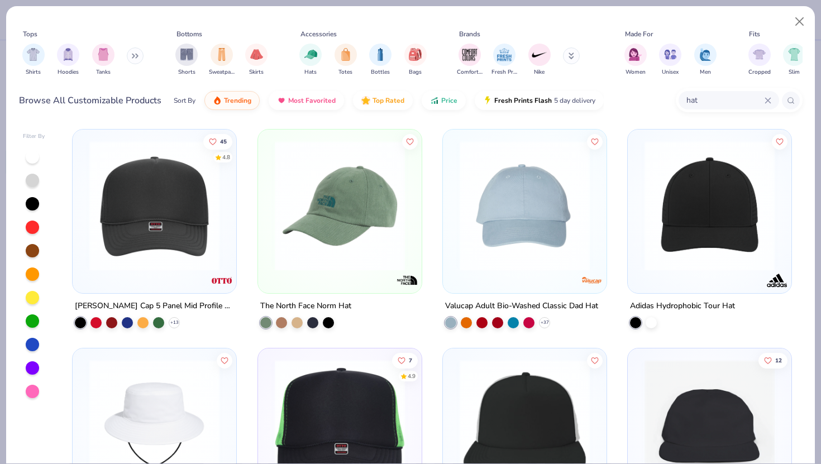
click at [150, 216] on img at bounding box center [154, 206] width 141 height 130
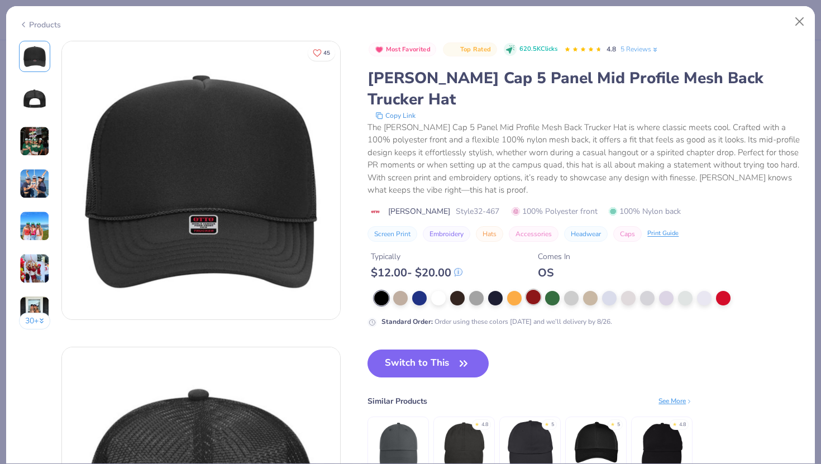
click at [535, 290] on div at bounding box center [533, 297] width 15 height 15
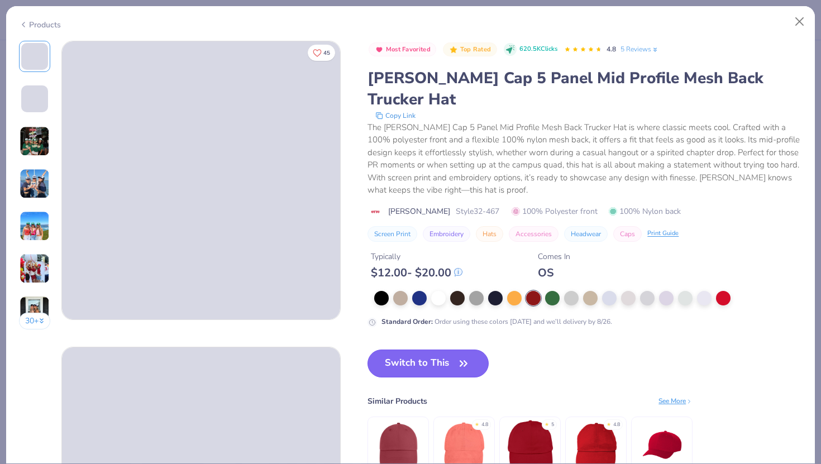
click at [454, 350] on button "Switch to This" at bounding box center [428, 364] width 121 height 28
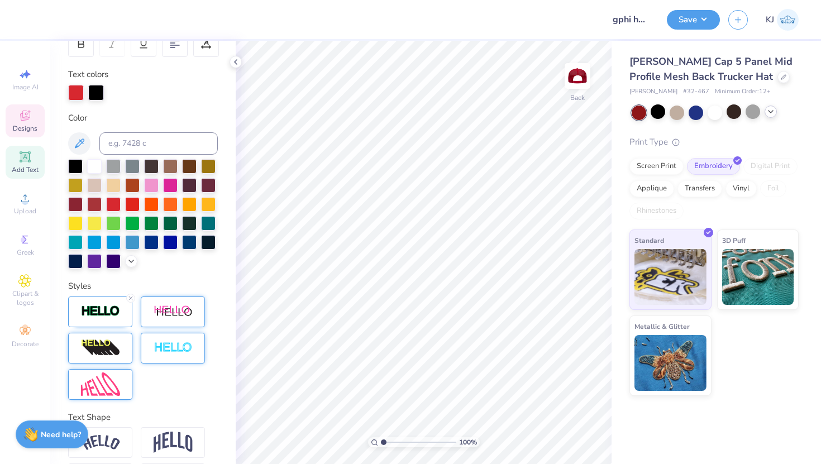
click at [27, 116] on icon at bounding box center [24, 115] width 13 height 13
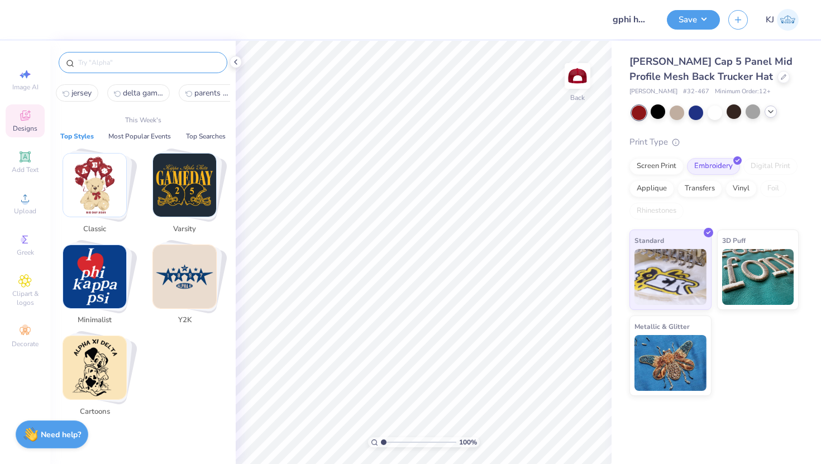
click at [128, 62] on input "text" at bounding box center [148, 62] width 143 height 11
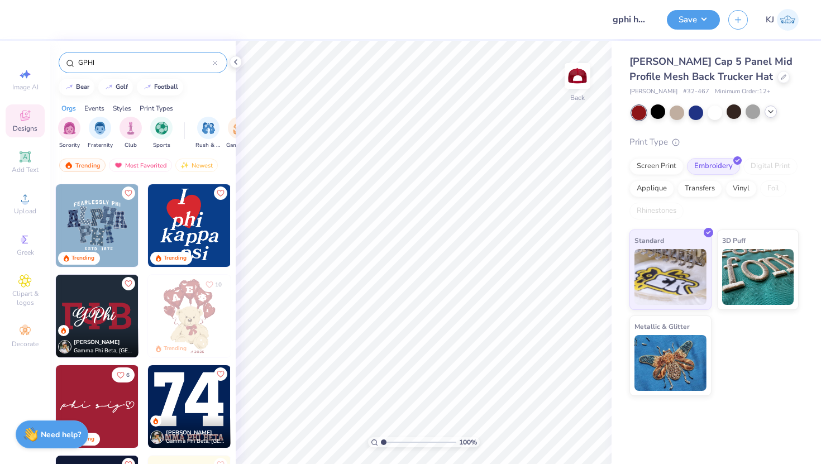
scroll to position [177, 0]
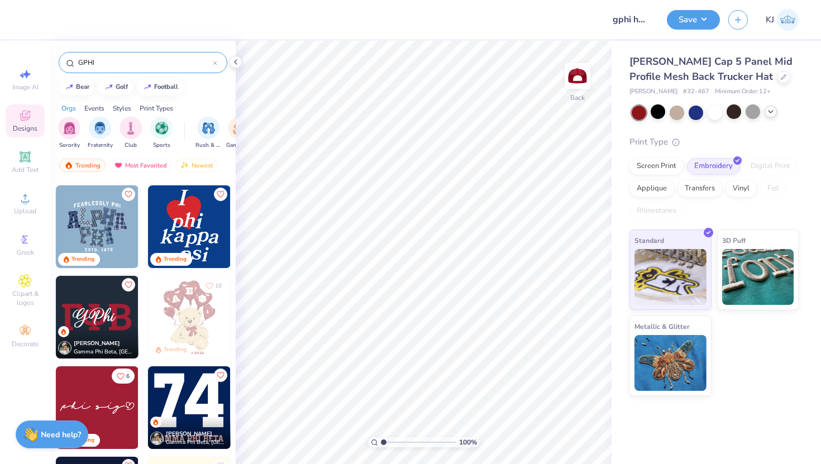
click at [117, 318] on img at bounding box center [97, 317] width 83 height 83
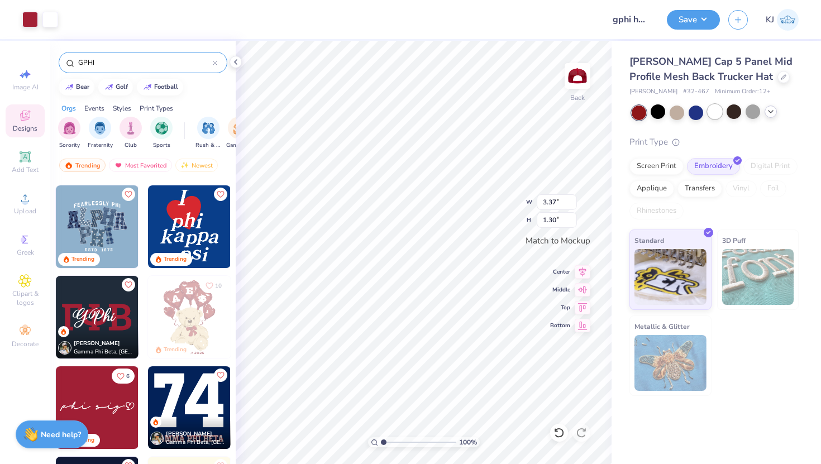
click at [713, 110] on div at bounding box center [715, 111] width 15 height 15
click at [778, 109] on div at bounding box center [715, 113] width 167 height 15
click at [772, 109] on icon at bounding box center [771, 111] width 9 height 9
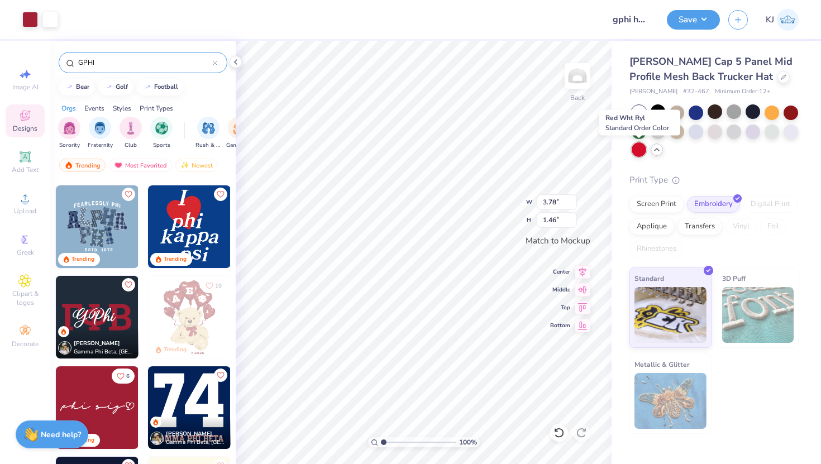
click at [638, 148] on div at bounding box center [639, 149] width 15 height 15
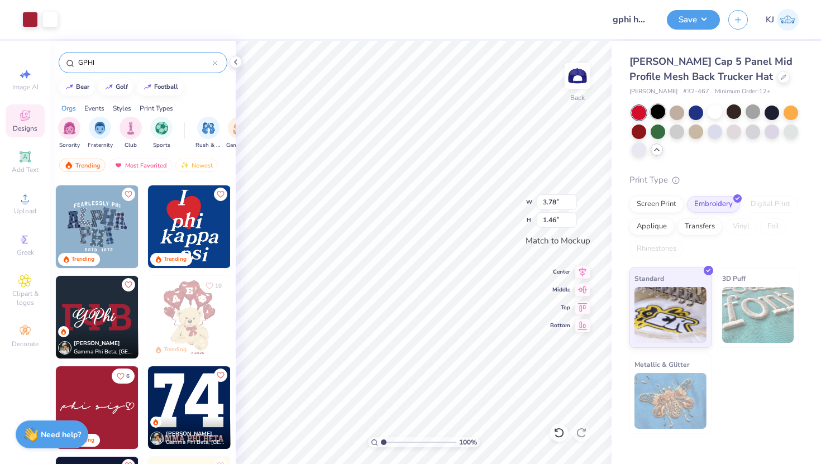
click at [660, 109] on div at bounding box center [658, 111] width 15 height 15
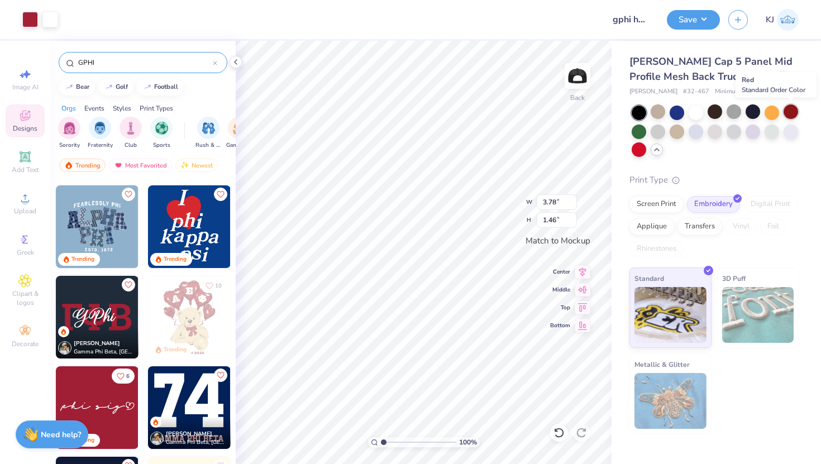
click at [789, 108] on div at bounding box center [791, 111] width 15 height 15
click at [773, 111] on div at bounding box center [772, 111] width 15 height 15
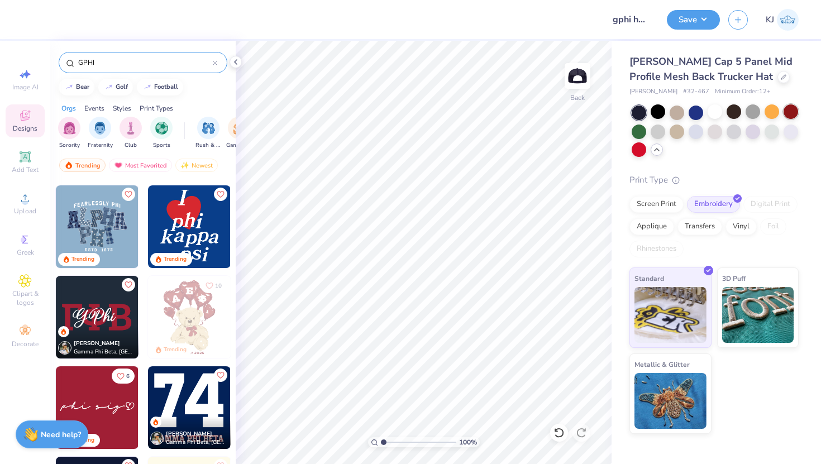
click at [791, 113] on div at bounding box center [791, 111] width 15 height 15
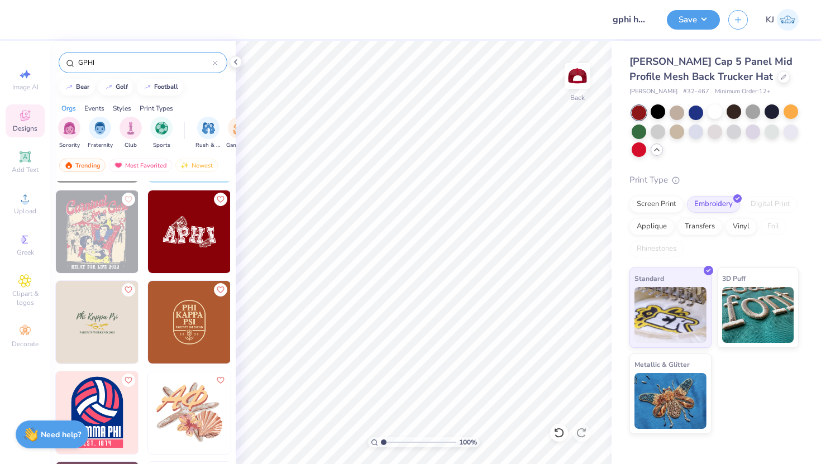
scroll to position [1171, 0]
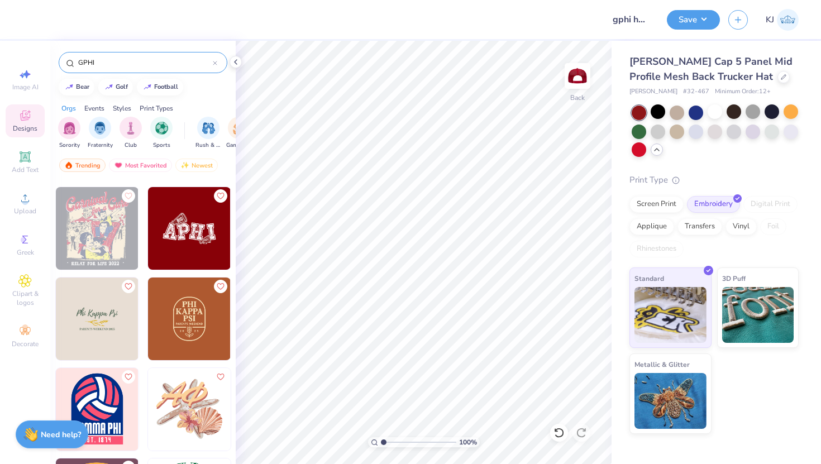
click at [191, 248] on img at bounding box center [189, 228] width 83 height 83
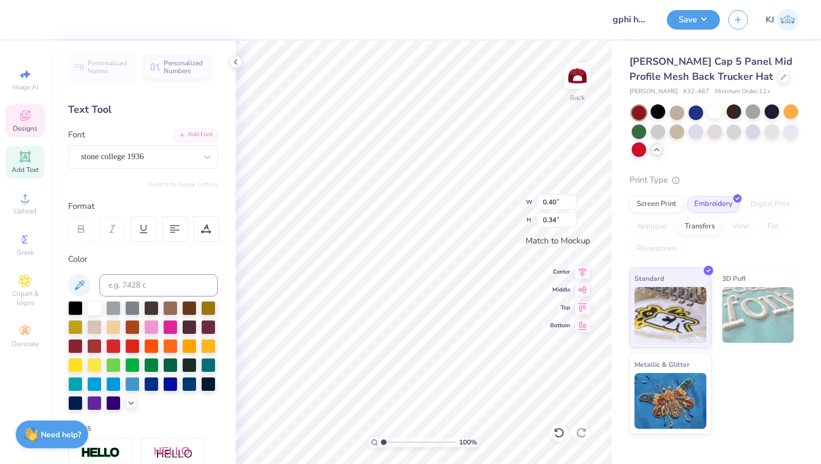
scroll to position [0, 0]
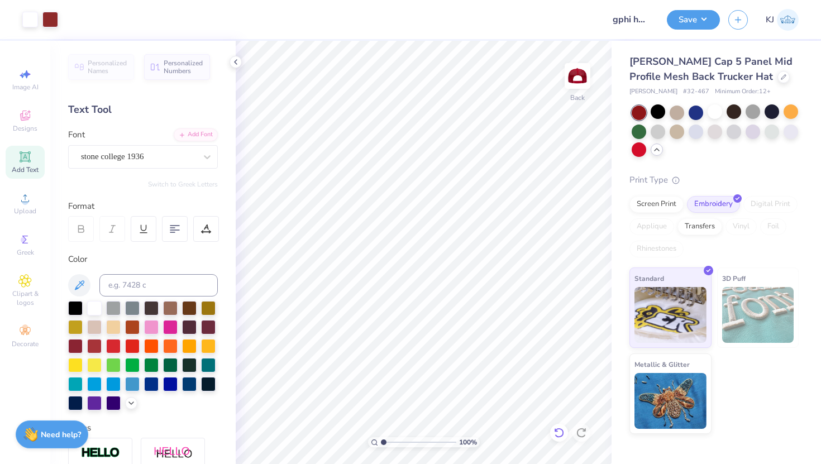
click at [560, 427] on icon at bounding box center [559, 432] width 11 height 11
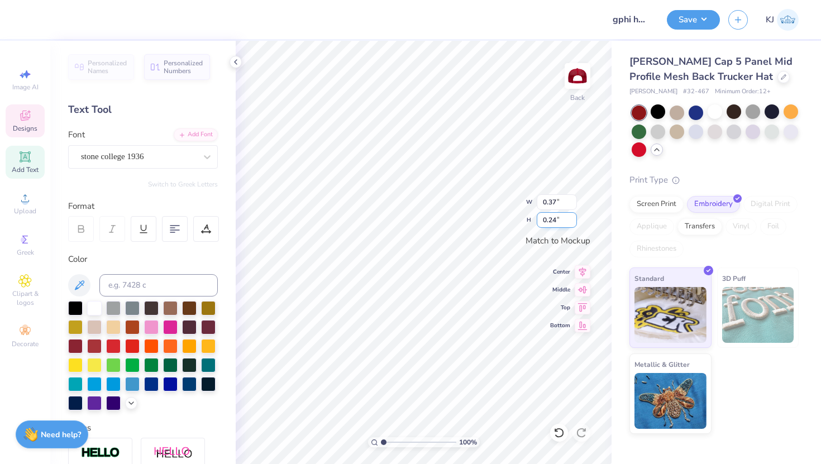
click at [574, 217] on input "0.25" at bounding box center [557, 220] width 40 height 16
click at [574, 217] on input "0.26" at bounding box center [557, 220] width 40 height 16
click at [574, 217] on input "0.27" at bounding box center [557, 220] width 40 height 16
click at [574, 217] on input "0.28" at bounding box center [557, 220] width 40 height 16
click at [574, 217] on input "0.29" at bounding box center [557, 220] width 40 height 16
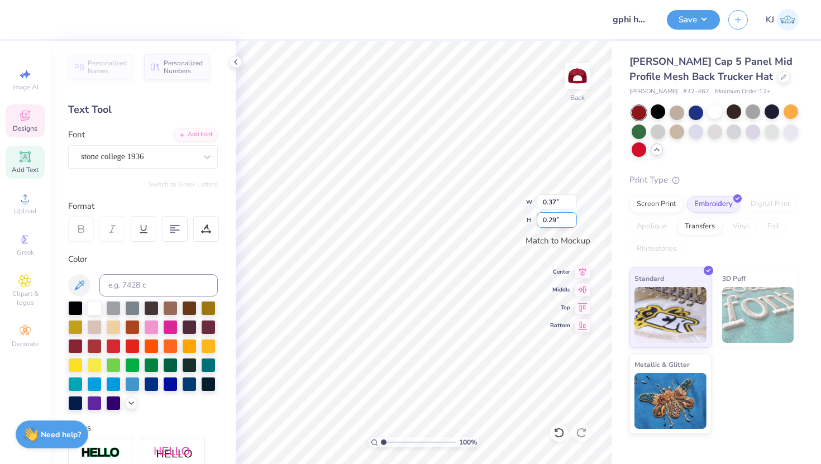
click at [574, 217] on input "0.3" at bounding box center [557, 220] width 40 height 16
click at [574, 217] on input "0.31" at bounding box center [557, 220] width 40 height 16
click at [574, 217] on input "0.32" at bounding box center [557, 220] width 40 height 16
click at [572, 216] on input "0.33" at bounding box center [557, 220] width 40 height 16
click at [572, 216] on input "0.34" at bounding box center [557, 220] width 40 height 16
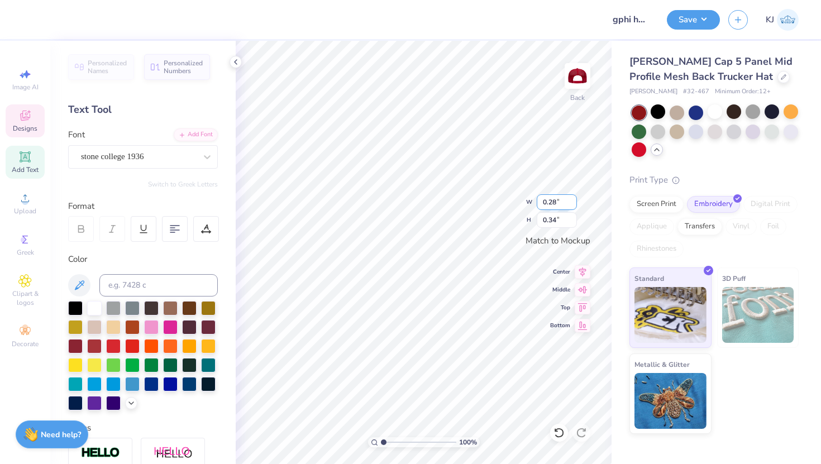
click at [573, 199] on input "0.29" at bounding box center [557, 202] width 40 height 16
click at [573, 199] on input "0.3" at bounding box center [557, 202] width 40 height 16
click at [573, 199] on input "0.31" at bounding box center [557, 202] width 40 height 16
click at [573, 199] on input "0.32" at bounding box center [557, 202] width 40 height 16
click at [573, 199] on input "0.33" at bounding box center [557, 202] width 40 height 16
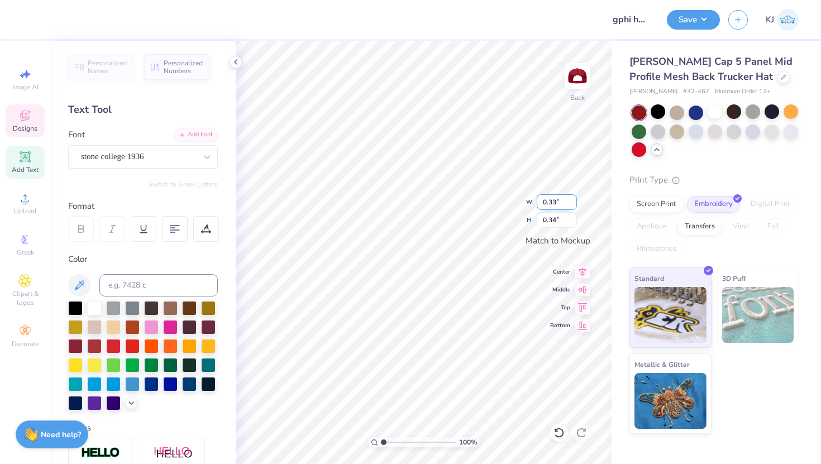
click at [573, 199] on input "0.34" at bounding box center [557, 202] width 40 height 16
click at [573, 199] on input "0.35" at bounding box center [557, 202] width 40 height 16
click at [573, 199] on input "0.36" at bounding box center [557, 202] width 40 height 16
click at [572, 206] on input "0.35" at bounding box center [557, 202] width 40 height 16
click at [572, 206] on input "0.34" at bounding box center [557, 202] width 40 height 16
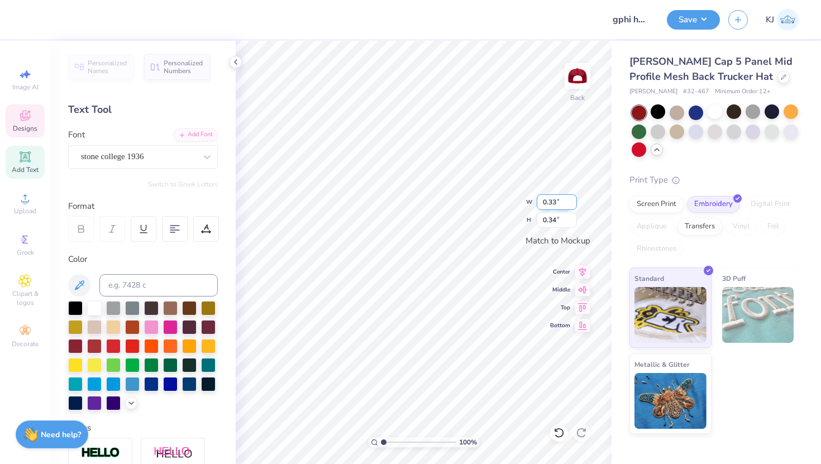
click at [572, 206] on input "0.33" at bounding box center [557, 202] width 40 height 16
click at [573, 205] on input "0.46" at bounding box center [557, 202] width 40 height 16
click at [573, 205] on input "0.45" at bounding box center [557, 202] width 40 height 16
click at [573, 205] on input "0.44" at bounding box center [557, 202] width 40 height 16
click at [572, 223] on input "0.33" at bounding box center [557, 220] width 40 height 16
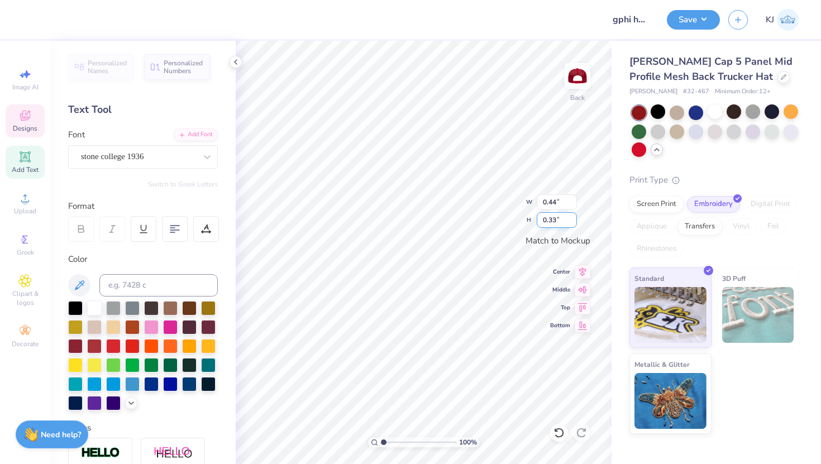
click at [572, 223] on input "0.32" at bounding box center [557, 220] width 40 height 16
click at [573, 204] on input "0.43" at bounding box center [557, 202] width 40 height 16
click at [573, 204] on input "0.42" at bounding box center [557, 202] width 40 height 16
click at [698, 17] on button "Save" at bounding box center [693, 18] width 53 height 20
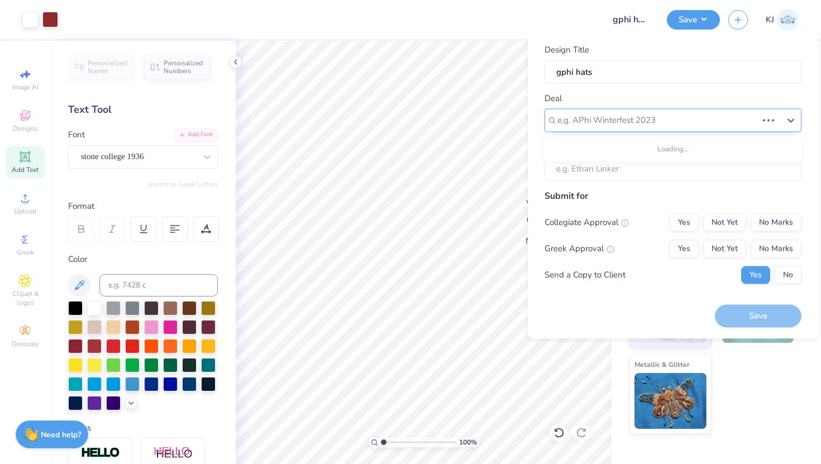
click at [613, 111] on div "e.g. APhi Winterfest 2023" at bounding box center [673, 119] width 257 height 23
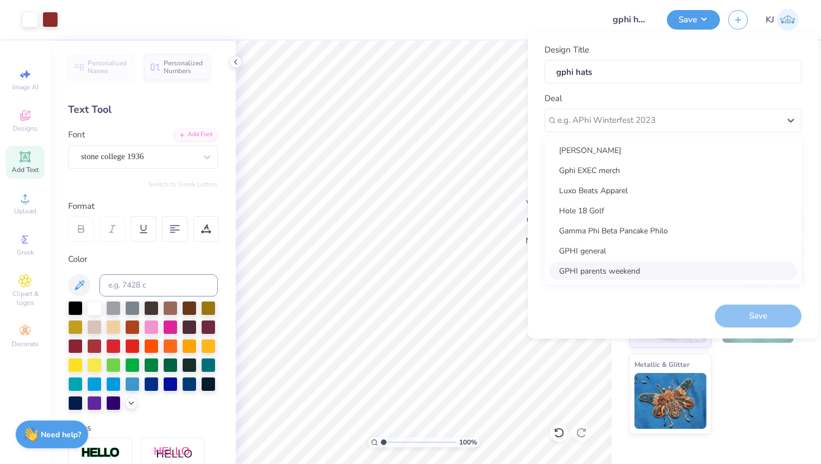
click at [601, 274] on div "GPHI parents weekend" at bounding box center [673, 270] width 248 height 18
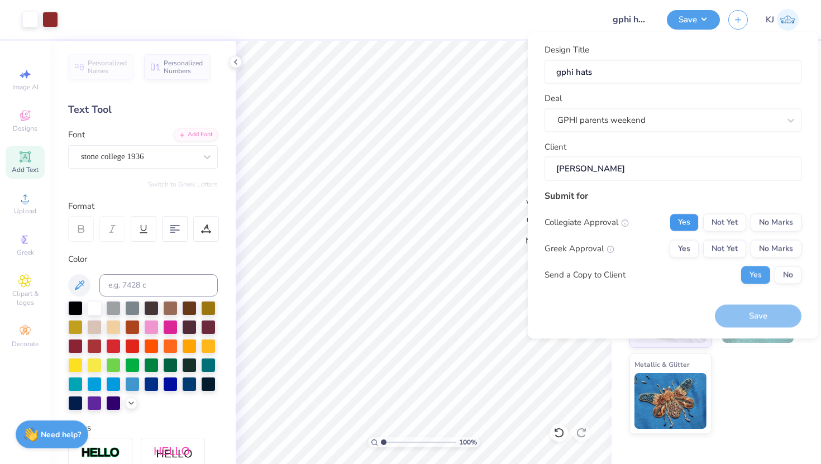
click at [693, 217] on button "Yes" at bounding box center [684, 222] width 29 height 18
click at [687, 248] on button "Yes" at bounding box center [684, 249] width 29 height 18
click at [791, 272] on button "No" at bounding box center [788, 275] width 27 height 18
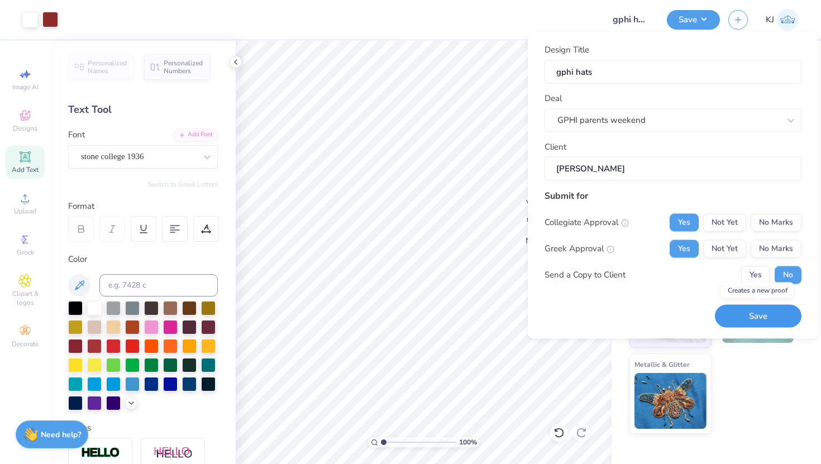
click at [778, 312] on button "Save" at bounding box center [758, 316] width 87 height 23
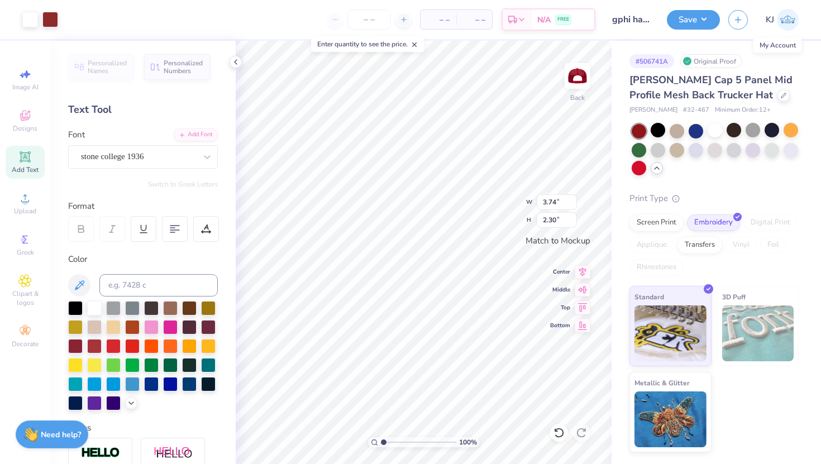
click at [781, 17] on img at bounding box center [788, 20] width 22 height 22
